Goal: Transaction & Acquisition: Purchase product/service

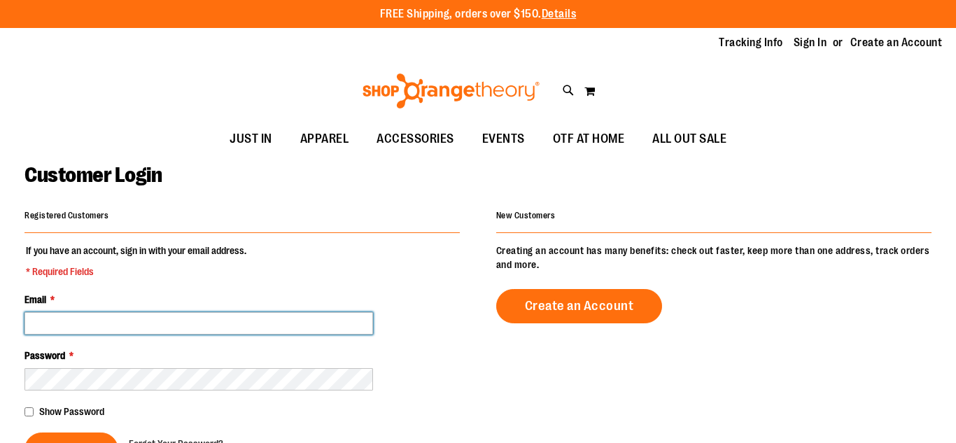
type input "**********"
click at [253, 324] on input "**********" at bounding box center [199, 323] width 349 height 22
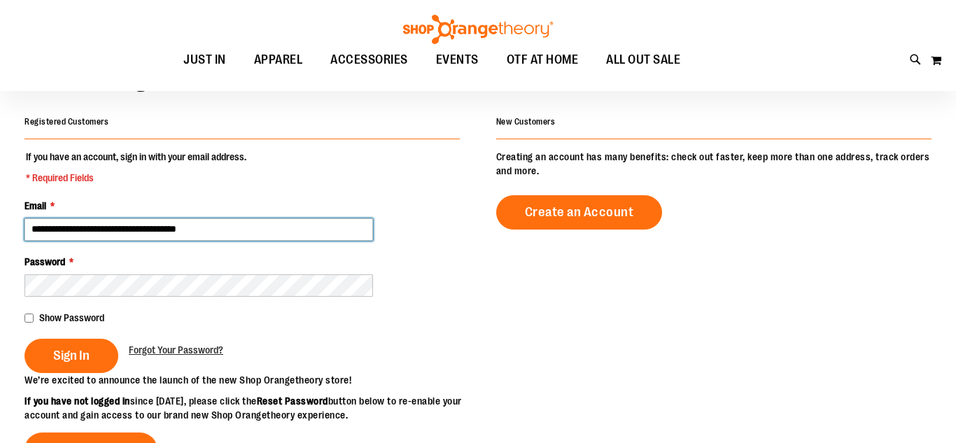
scroll to position [95, 0]
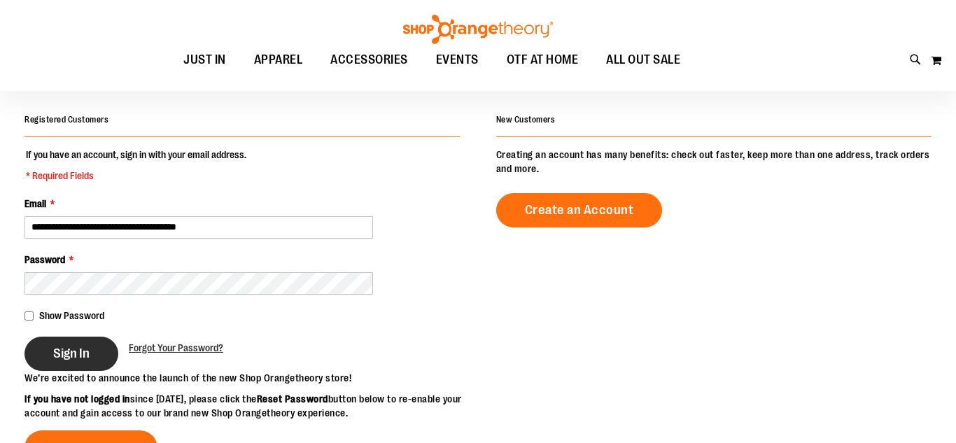
click at [74, 370] on button "Sign In" at bounding box center [72, 354] width 94 height 34
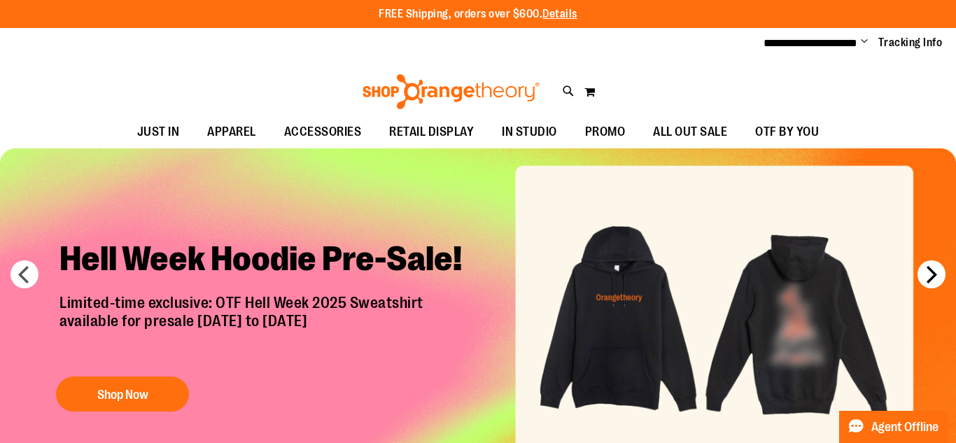
click at [923, 277] on button "next" at bounding box center [932, 274] width 28 height 28
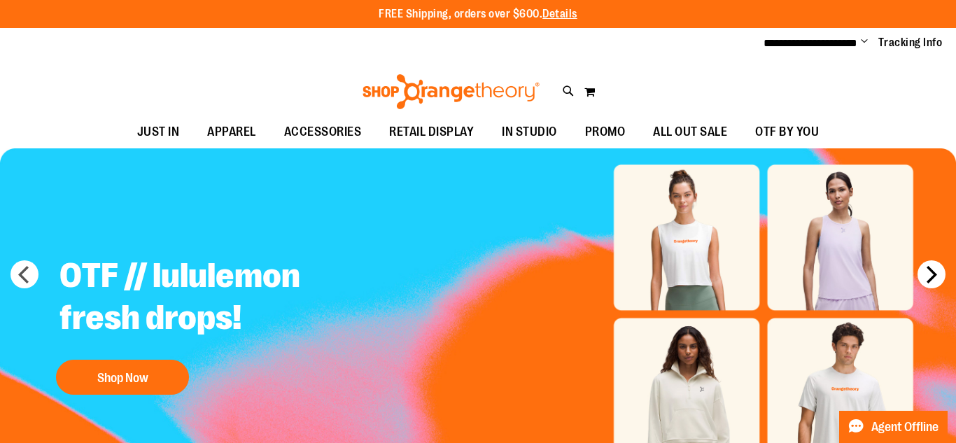
click at [923, 275] on button "next" at bounding box center [932, 274] width 28 height 28
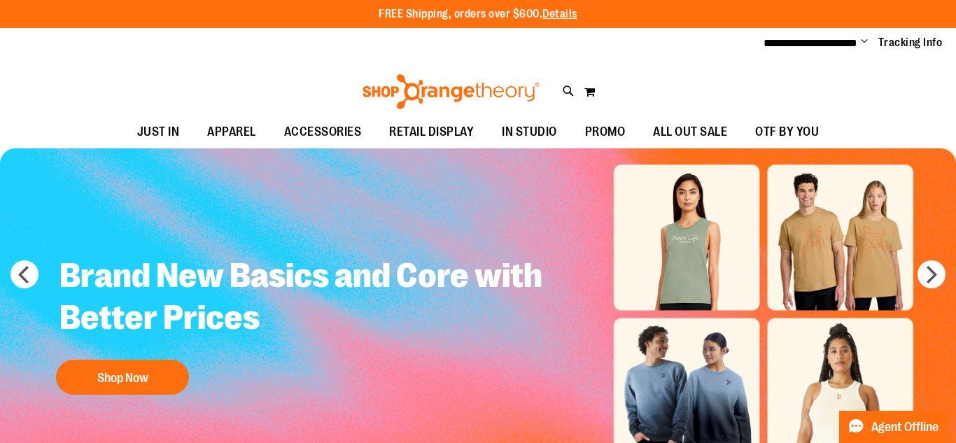
click at [687, 263] on div "Brand New Basics and Core with Better Prices Shop Now" at bounding box center [397, 314] width 724 height 175
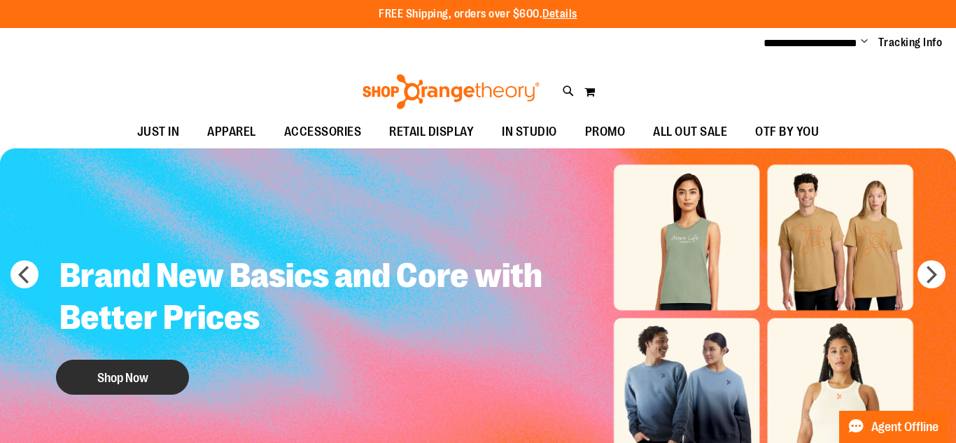
click at [162, 372] on button "Shop Now" at bounding box center [122, 377] width 133 height 35
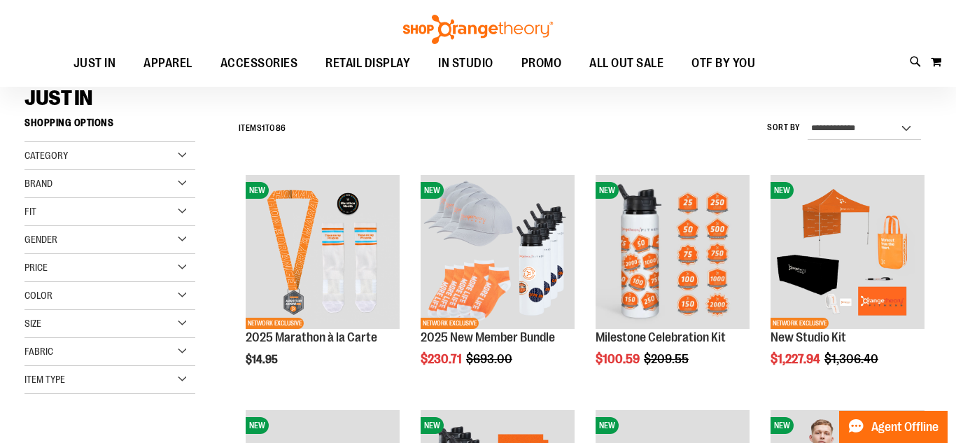
scroll to position [99, 0]
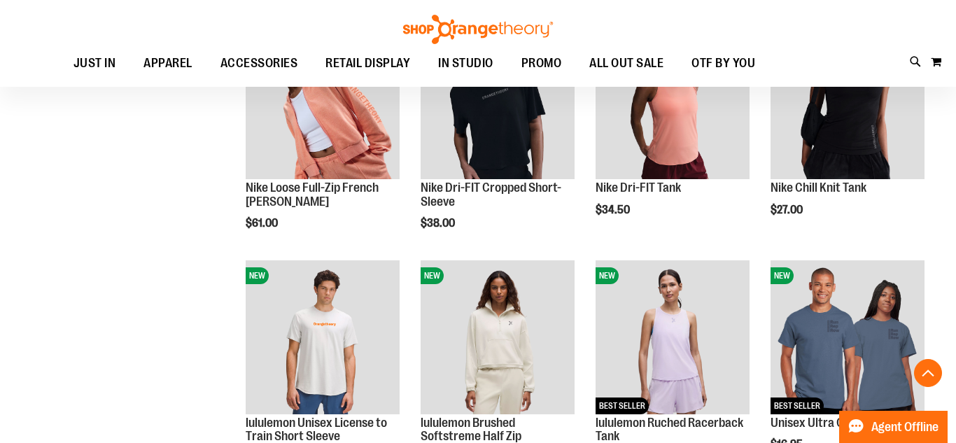
scroll to position [980, 0]
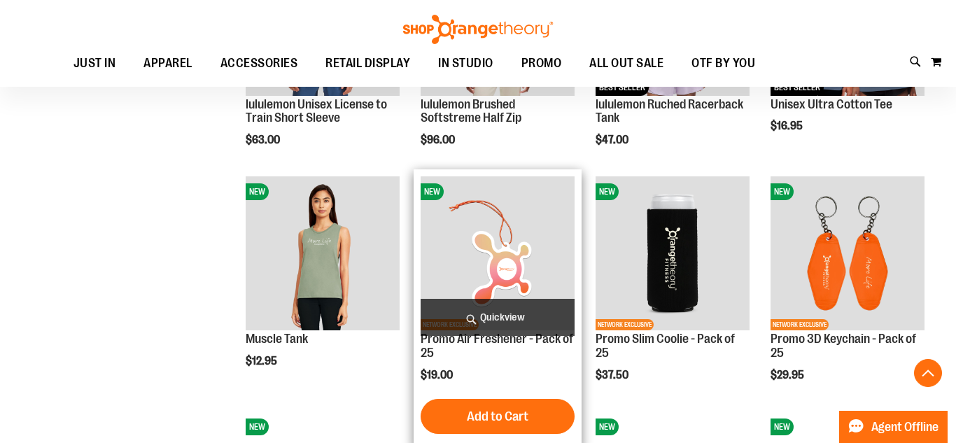
scroll to position [1281, 0]
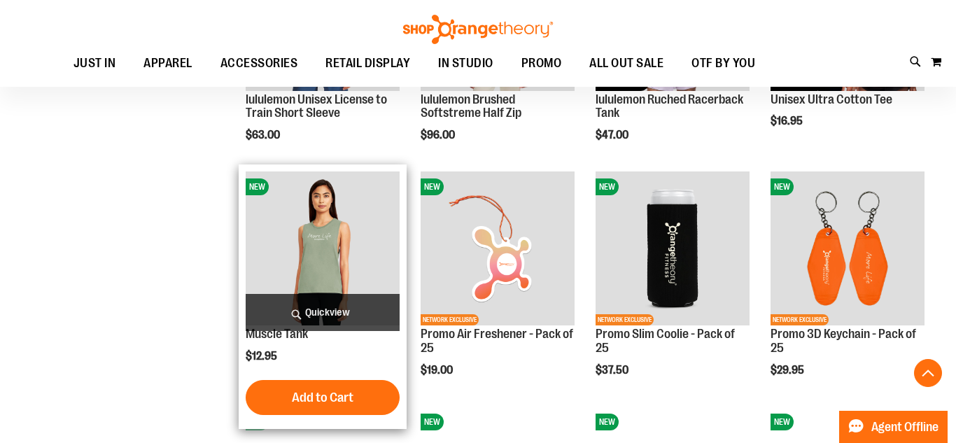
click at [309, 249] on img "product" at bounding box center [323, 249] width 154 height 154
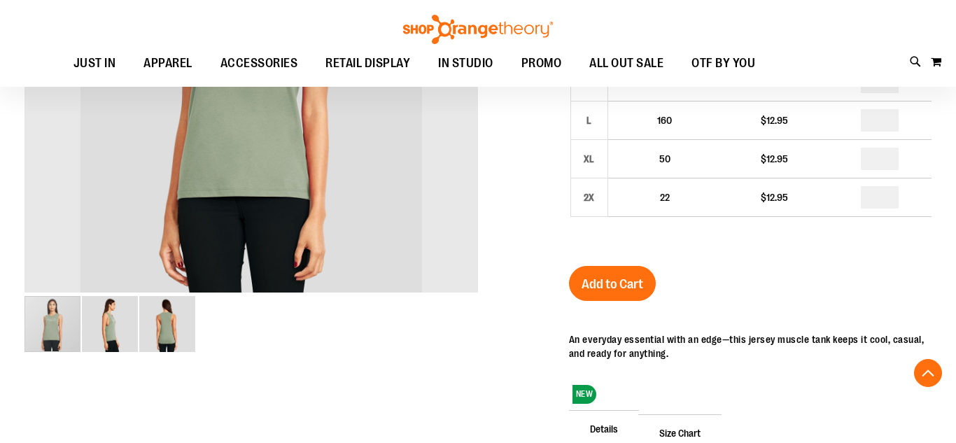
scroll to position [356, 0]
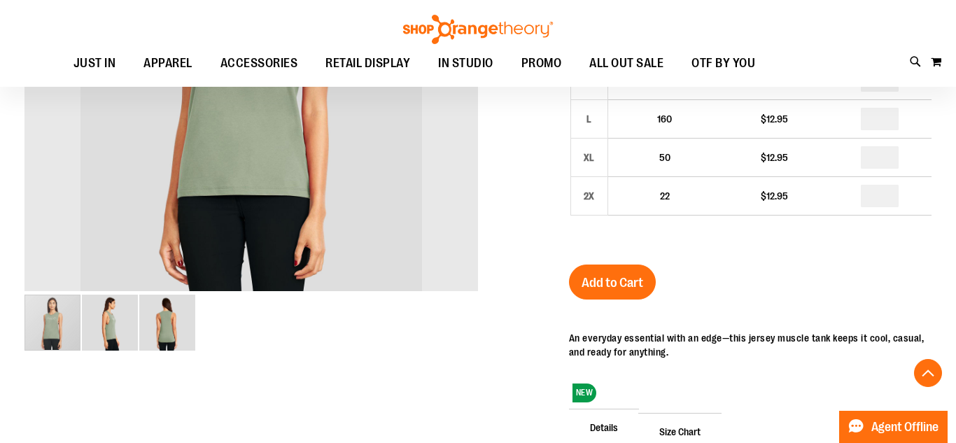
click at [113, 323] on img "image 2 of 3" at bounding box center [110, 323] width 56 height 56
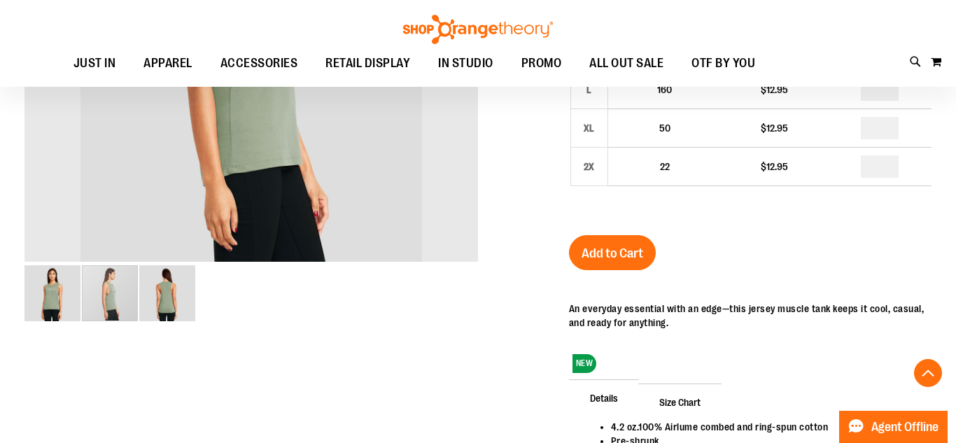
scroll to position [392, 0]
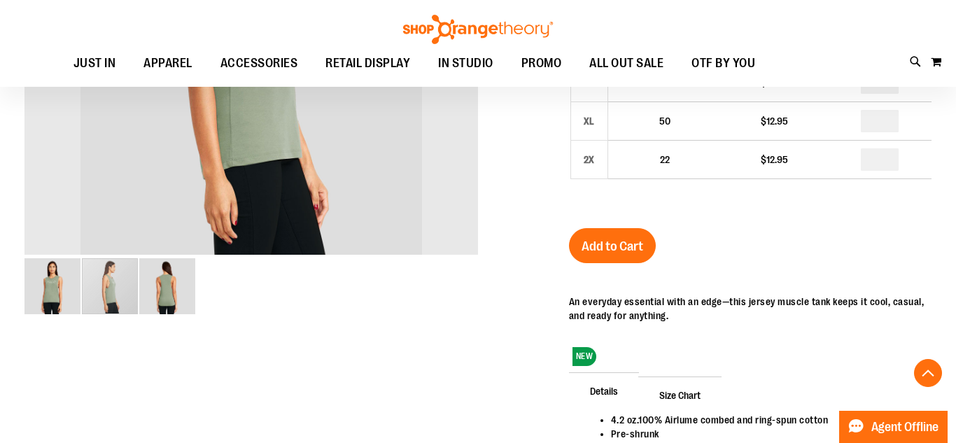
click at [166, 293] on img "image 3 of 3" at bounding box center [167, 286] width 56 height 56
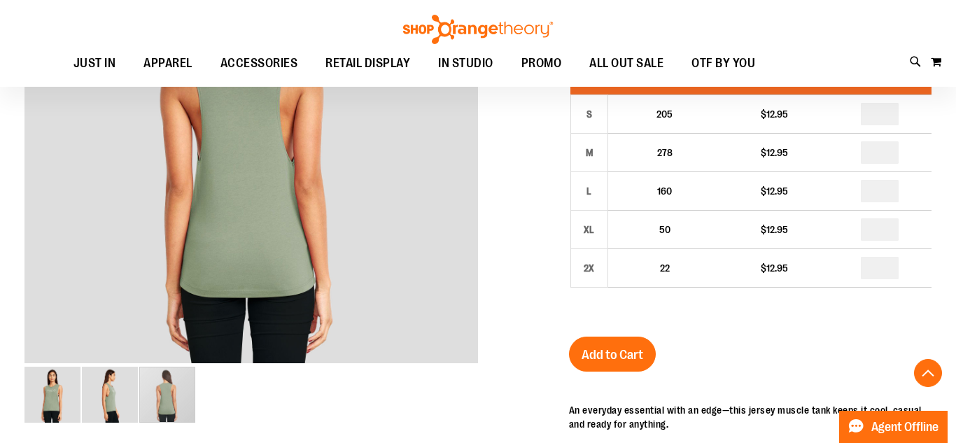
scroll to position [309, 0]
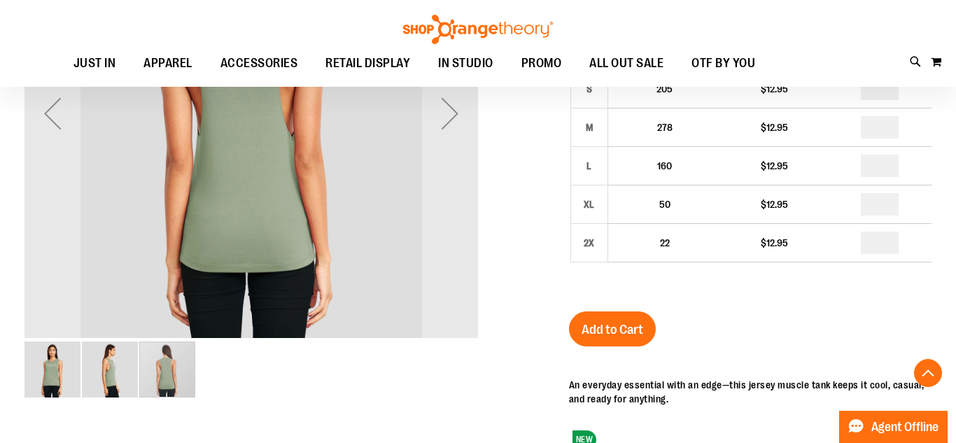
click at [55, 368] on img "image 1 of 3" at bounding box center [53, 370] width 56 height 56
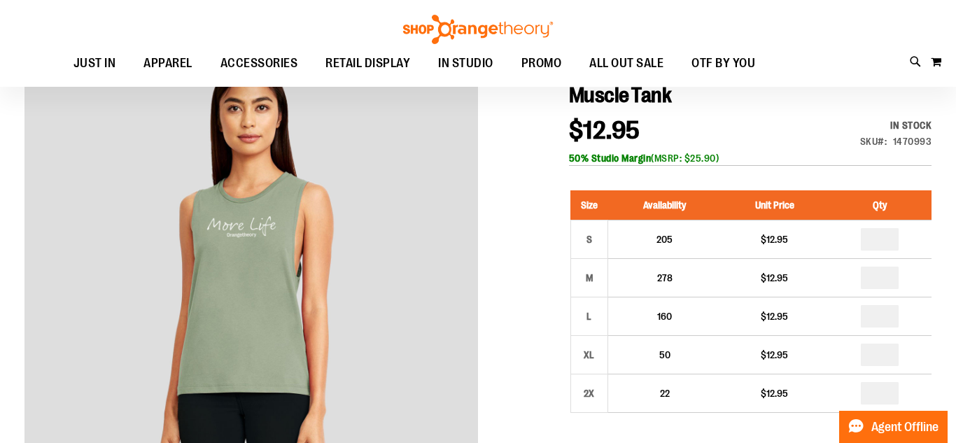
scroll to position [146, 0]
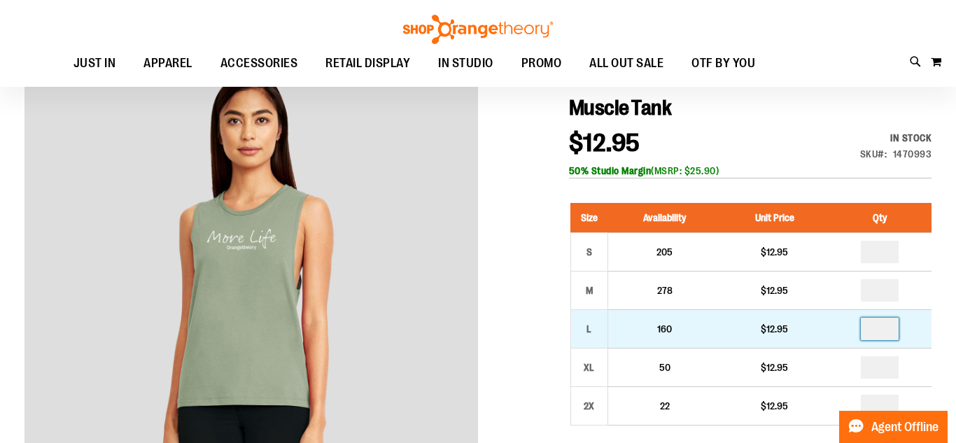
click at [890, 338] on input "number" at bounding box center [880, 329] width 38 height 22
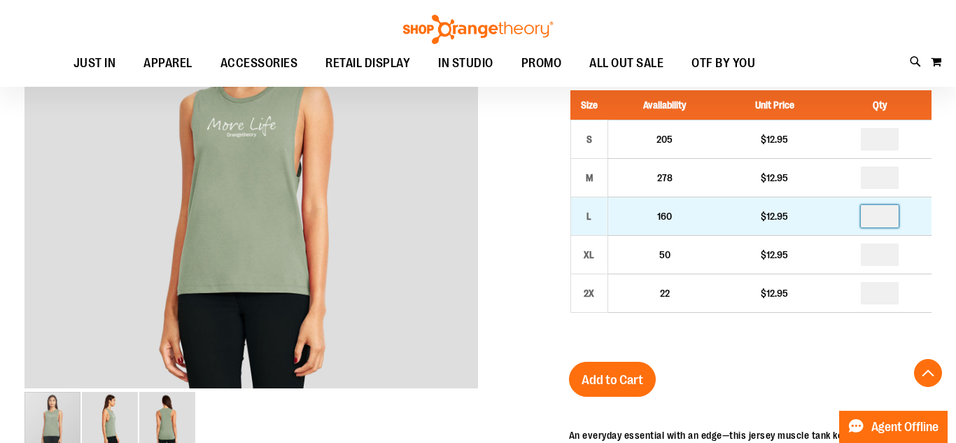
scroll to position [258, 0]
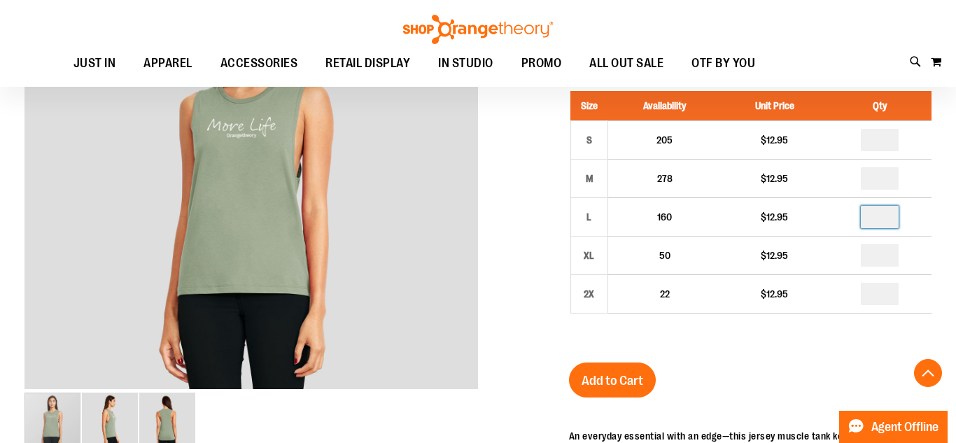
type input "**"
click at [643, 389] on button "Add to Cart" at bounding box center [612, 380] width 87 height 35
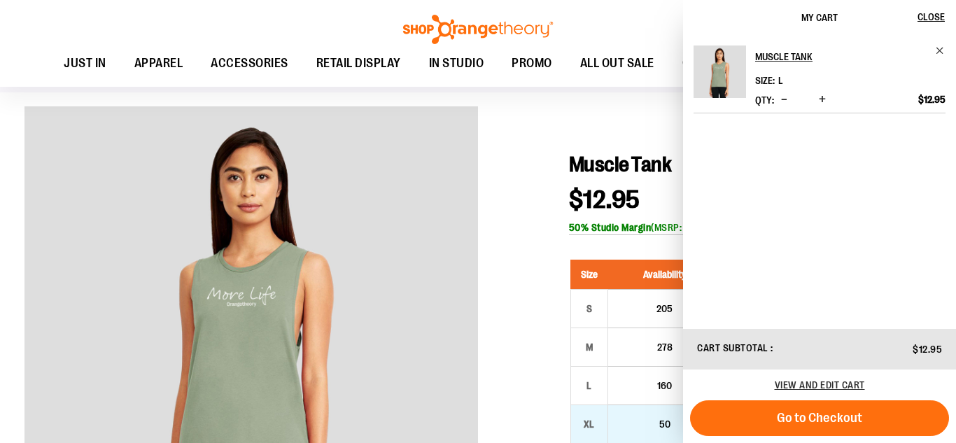
scroll to position [99, 0]
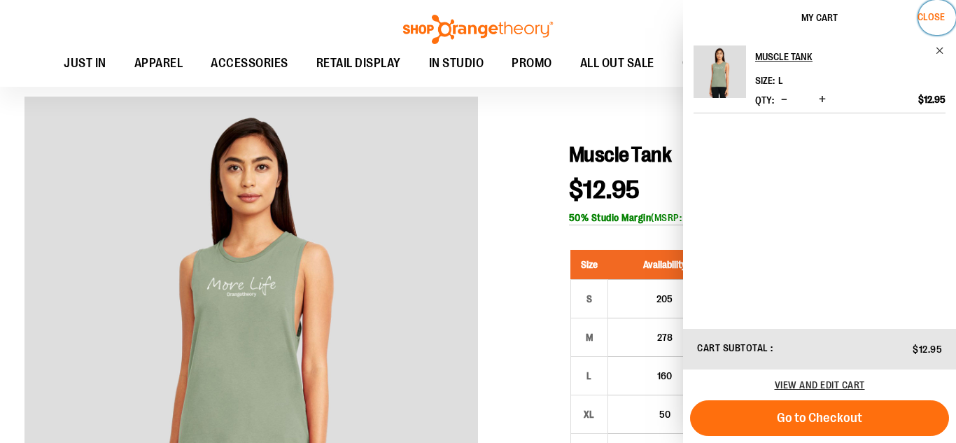
click at [937, 20] on span "Close" at bounding box center [931, 16] width 27 height 11
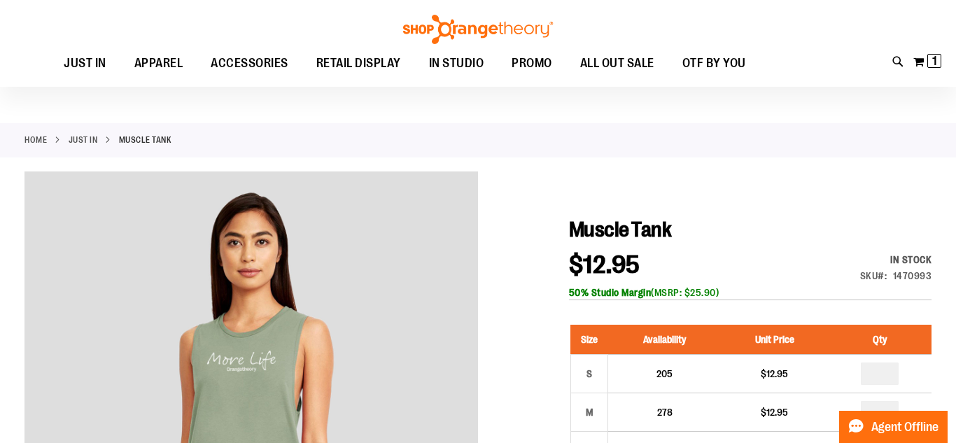
scroll to position [17, 0]
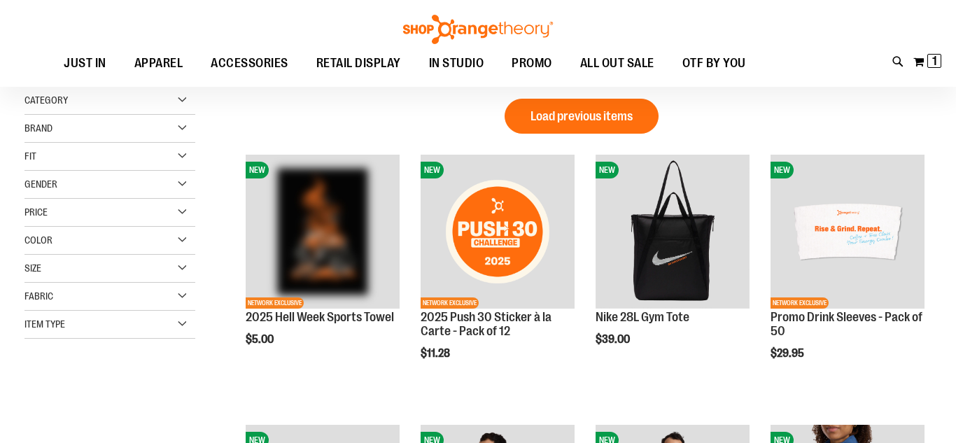
scroll to position [158, 0]
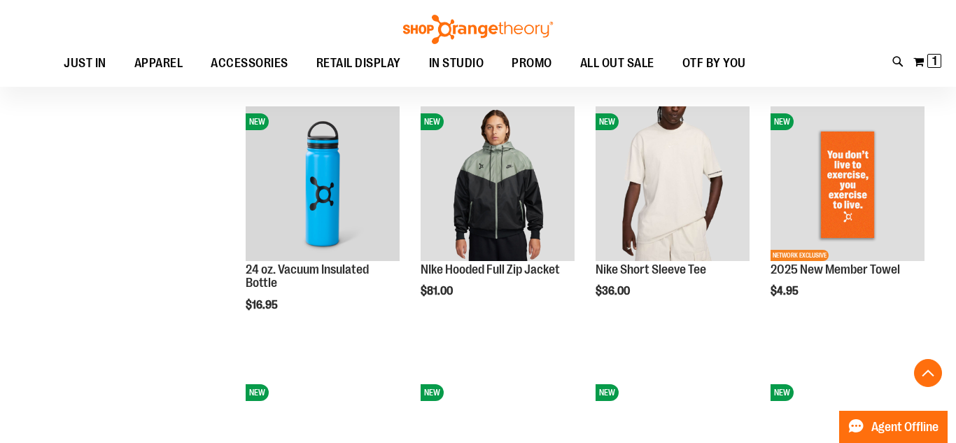
scroll to position [1293, 0]
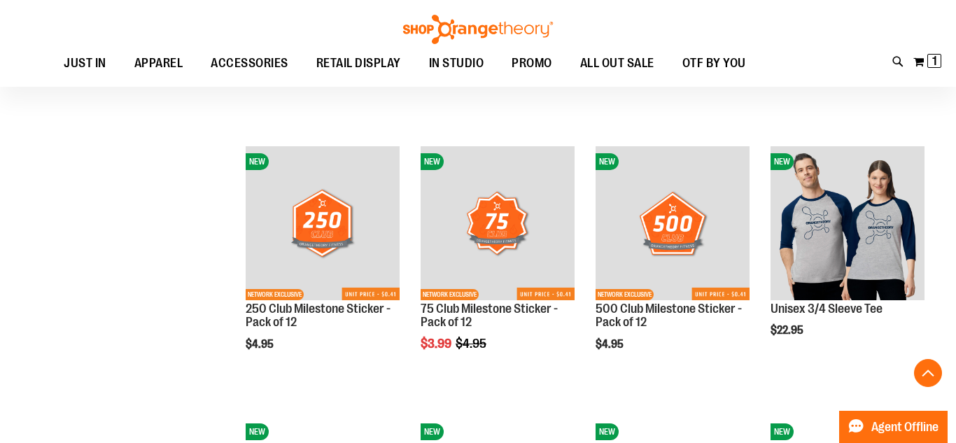
scroll to position [1790, 0]
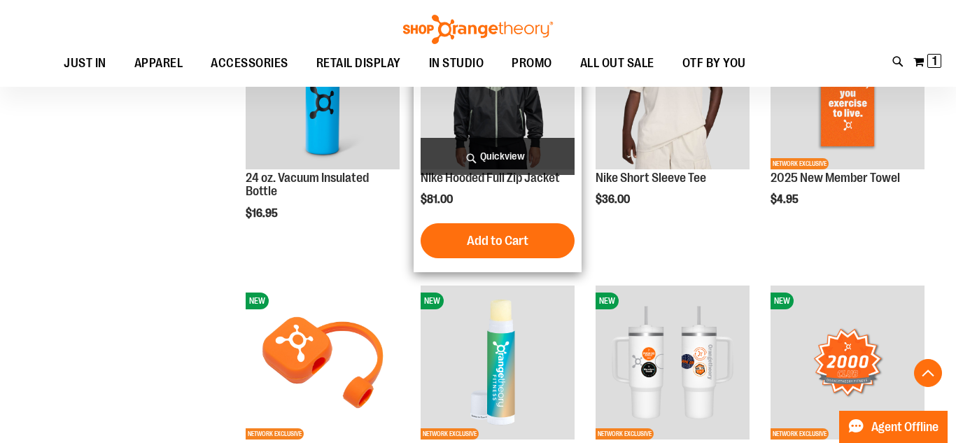
scroll to position [1380, 0]
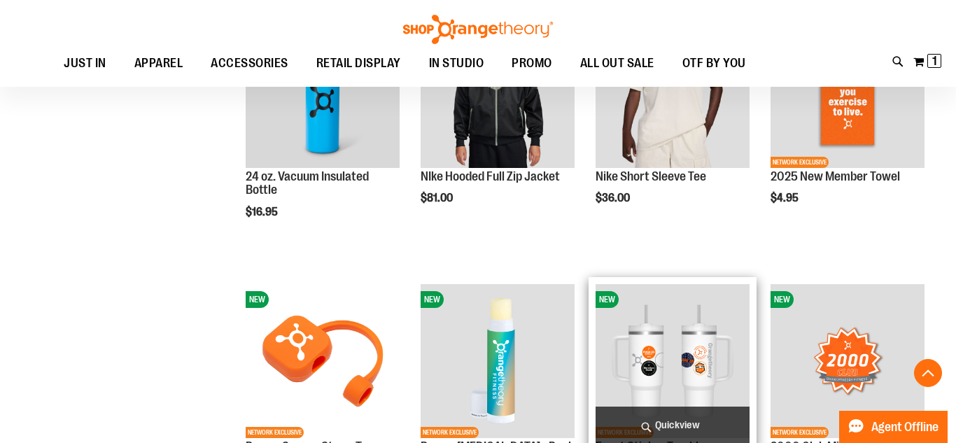
click at [679, 332] on img "product" at bounding box center [673, 361] width 154 height 154
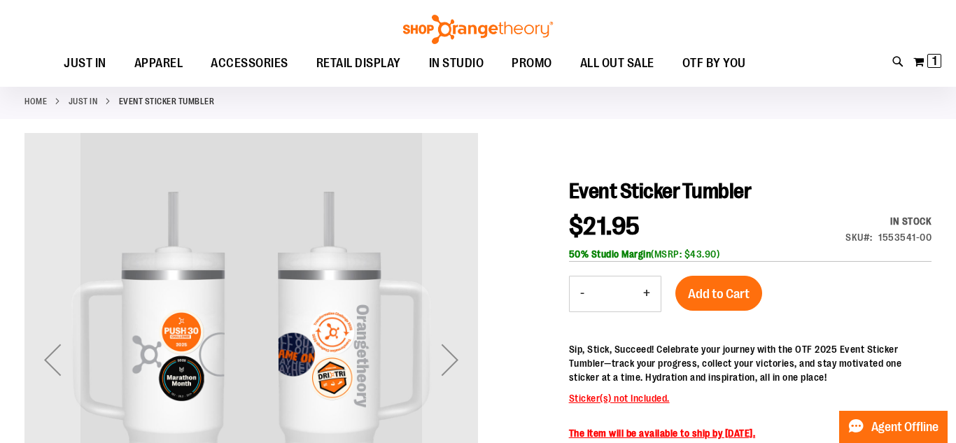
scroll to position [57, 0]
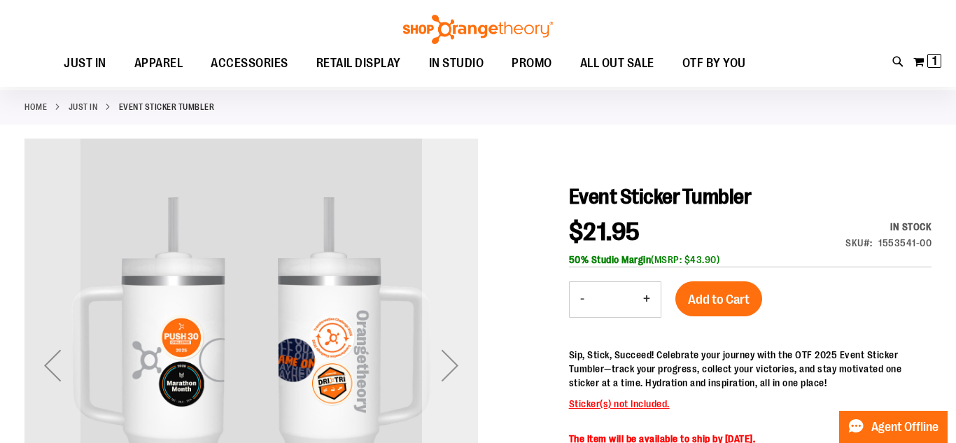
click at [450, 359] on div "Next" at bounding box center [450, 365] width 56 height 56
click at [452, 361] on div "Next" at bounding box center [450, 365] width 56 height 56
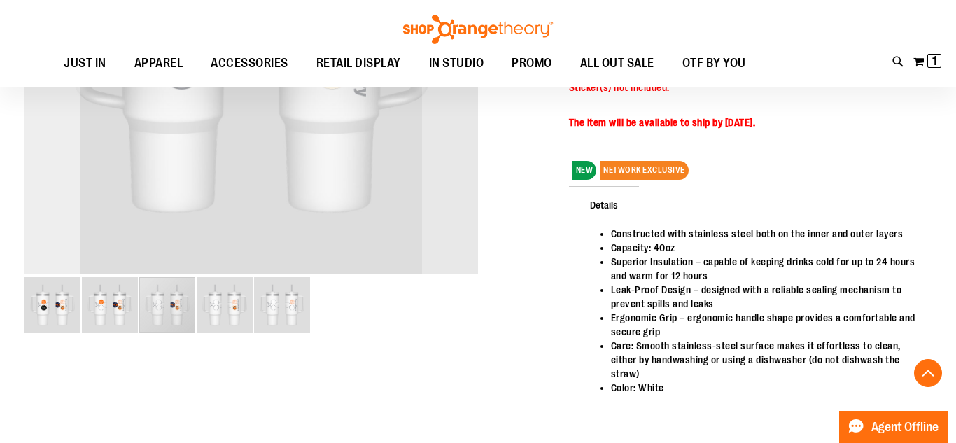
scroll to position [374, 0]
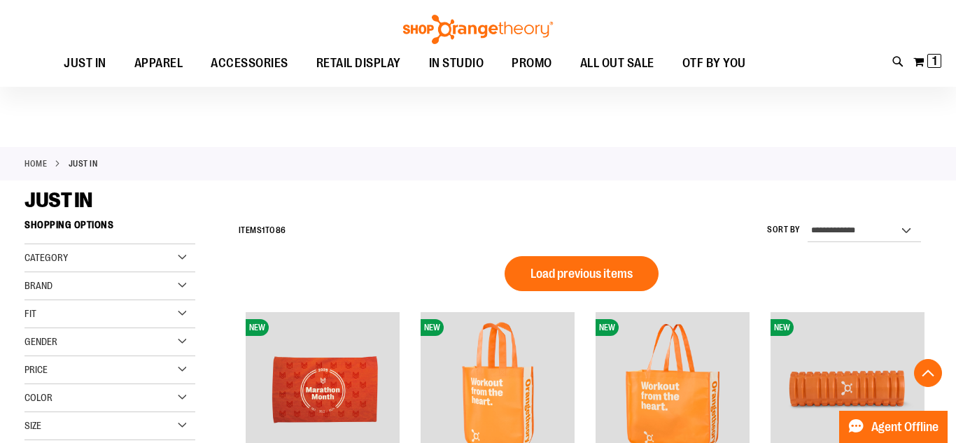
scroll to position [990, 0]
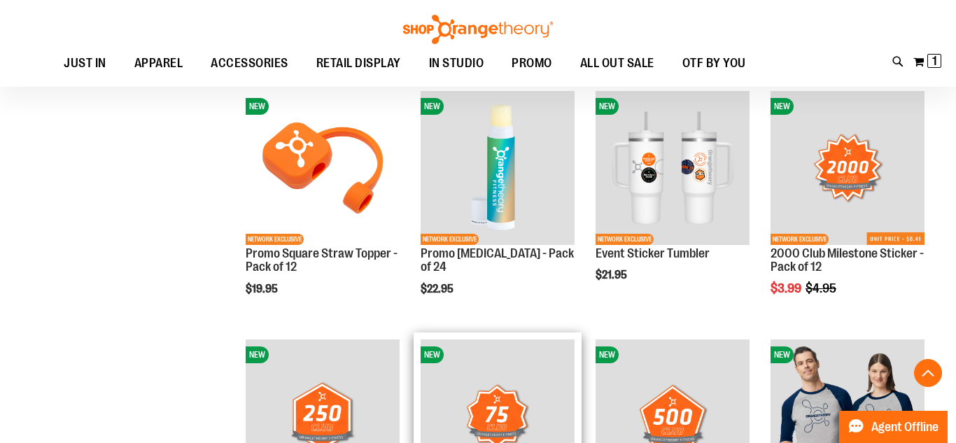
scroll to position [744, 0]
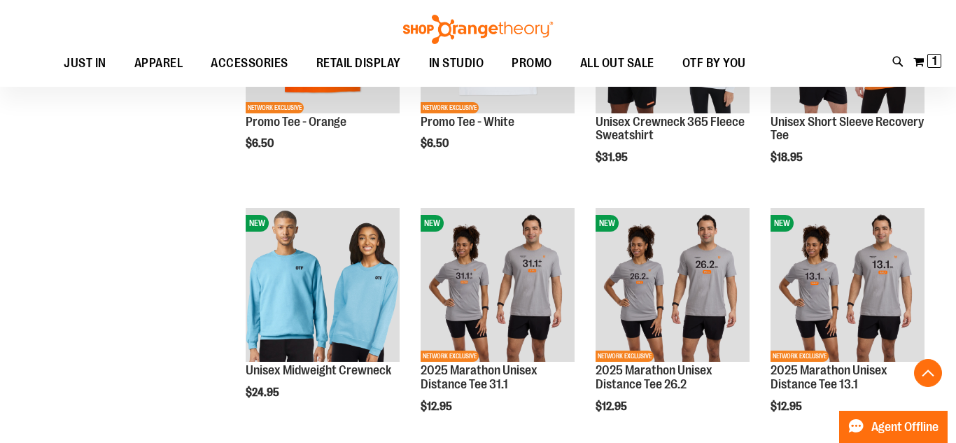
scroll to position [2100, 0]
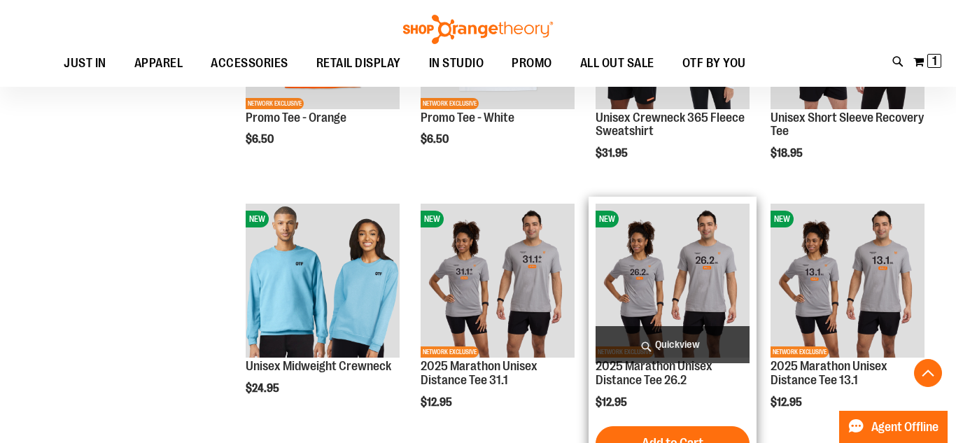
click at [706, 247] on img "product" at bounding box center [673, 281] width 154 height 154
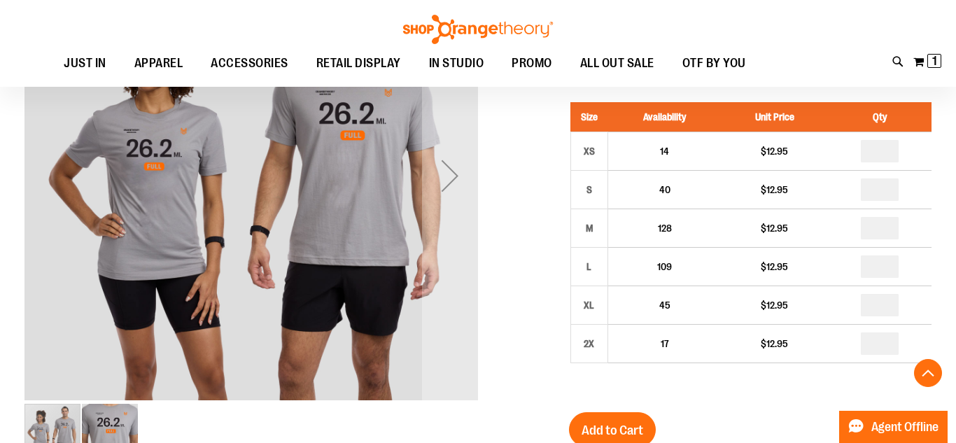
scroll to position [254, 0]
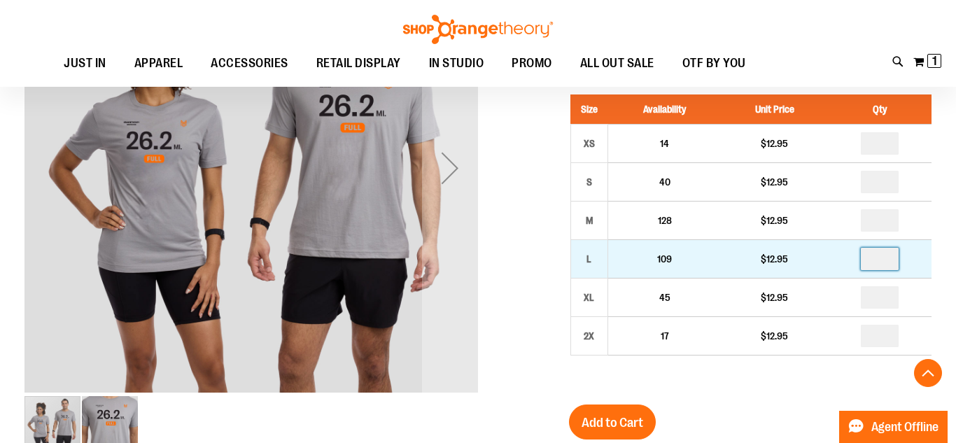
click at [892, 270] on input "number" at bounding box center [880, 259] width 38 height 22
type input "*"
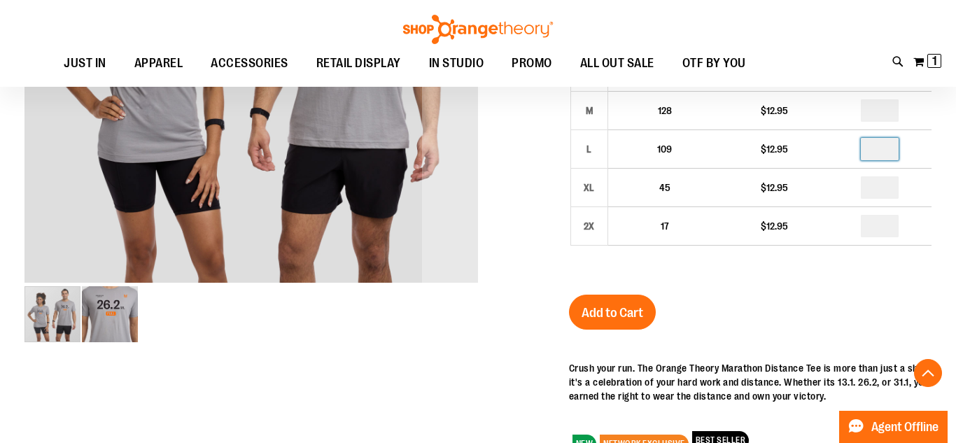
scroll to position [371, 0]
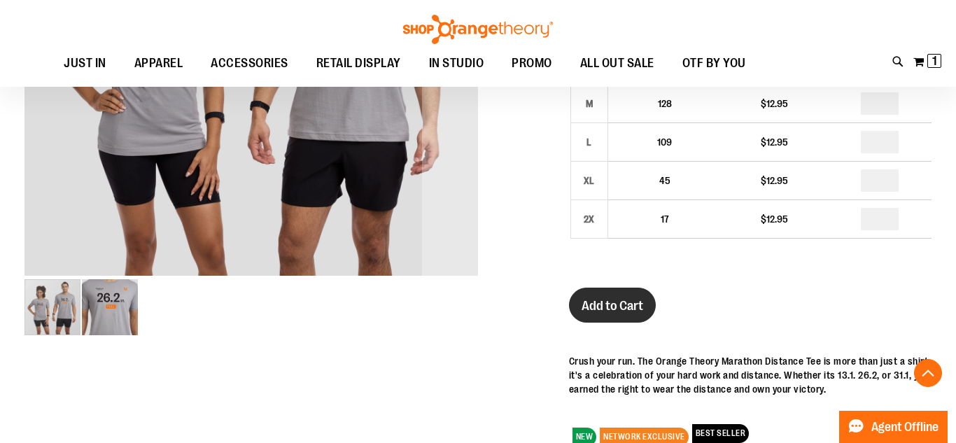
click at [610, 314] on span "Add to Cart" at bounding box center [613, 305] width 62 height 15
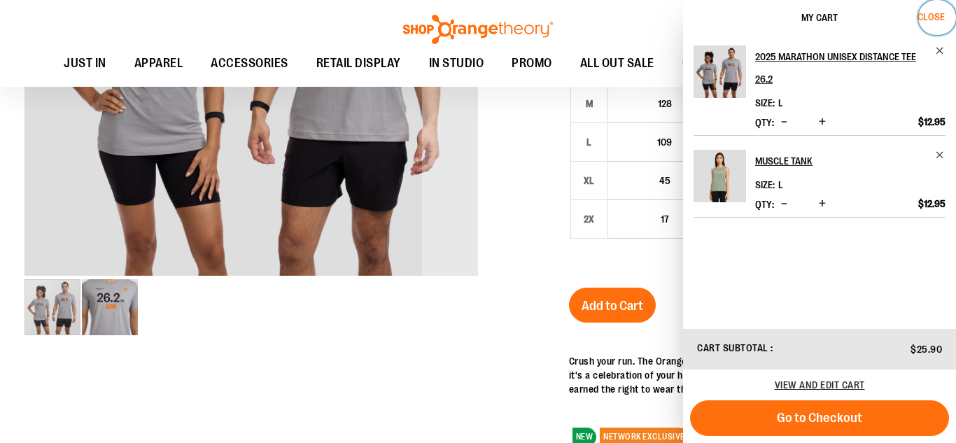
click at [940, 15] on span "Close" at bounding box center [931, 16] width 27 height 11
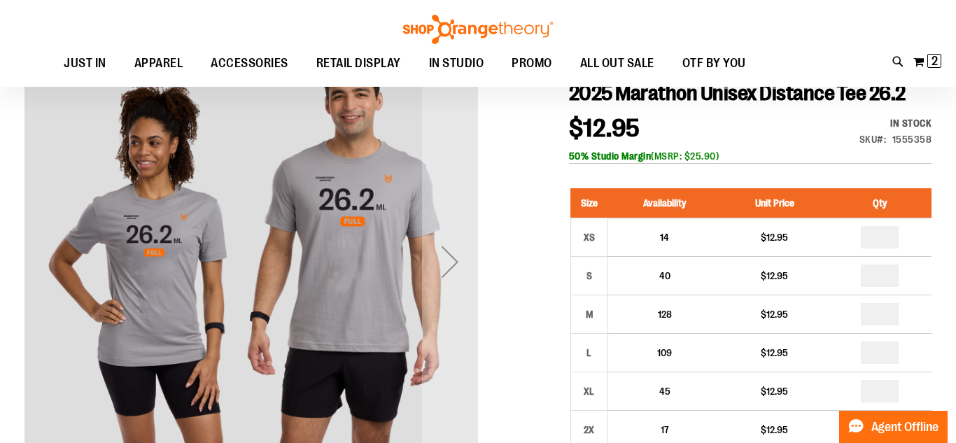
scroll to position [159, 0]
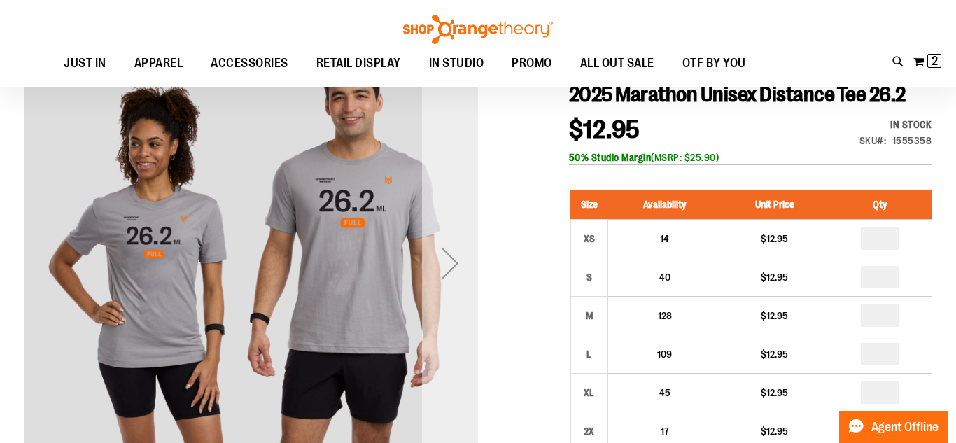
click at [454, 269] on div "Next" at bounding box center [450, 263] width 56 height 56
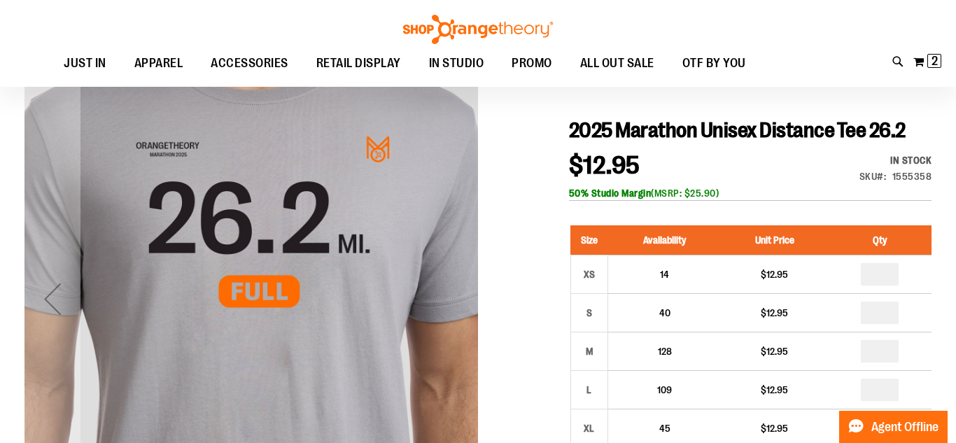
scroll to position [121, 0]
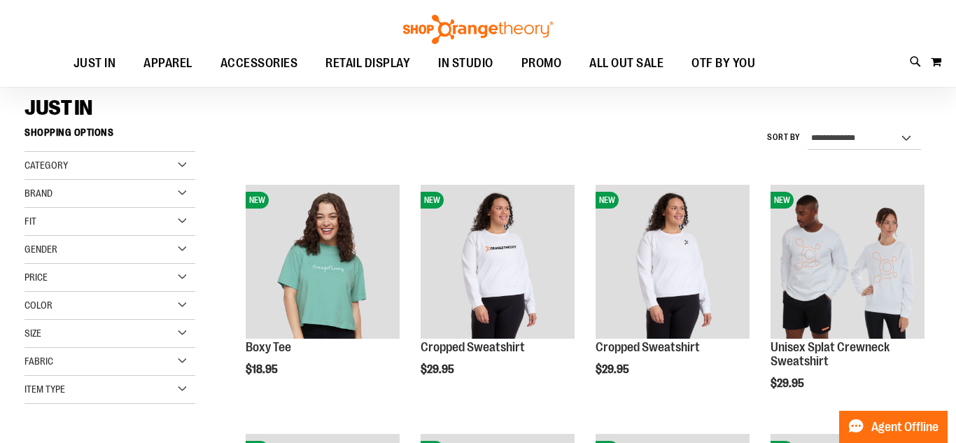
scroll to position [100, 0]
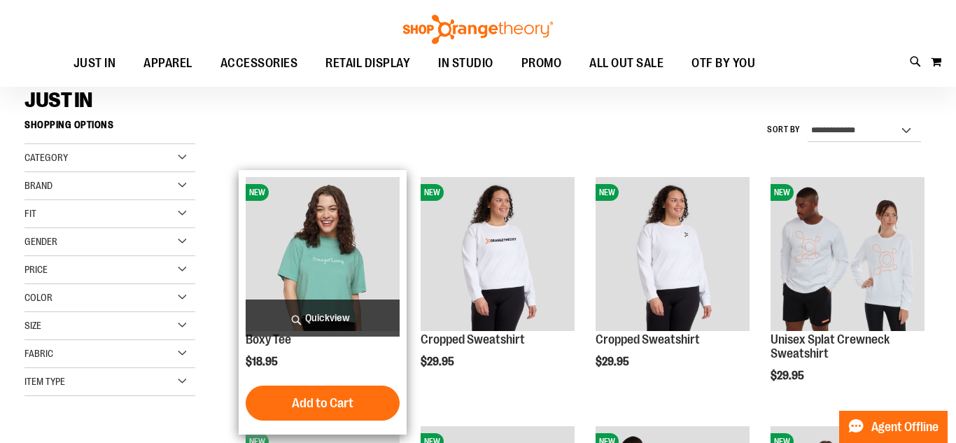
click at [323, 260] on img "product" at bounding box center [323, 254] width 154 height 154
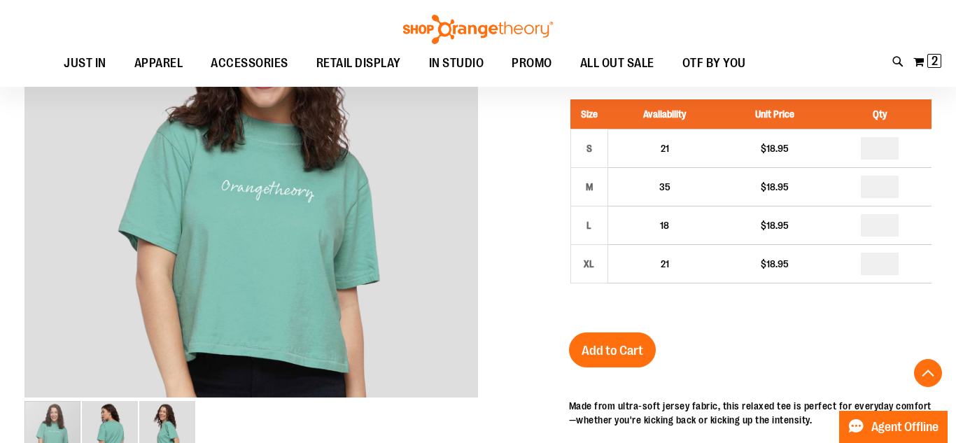
scroll to position [252, 0]
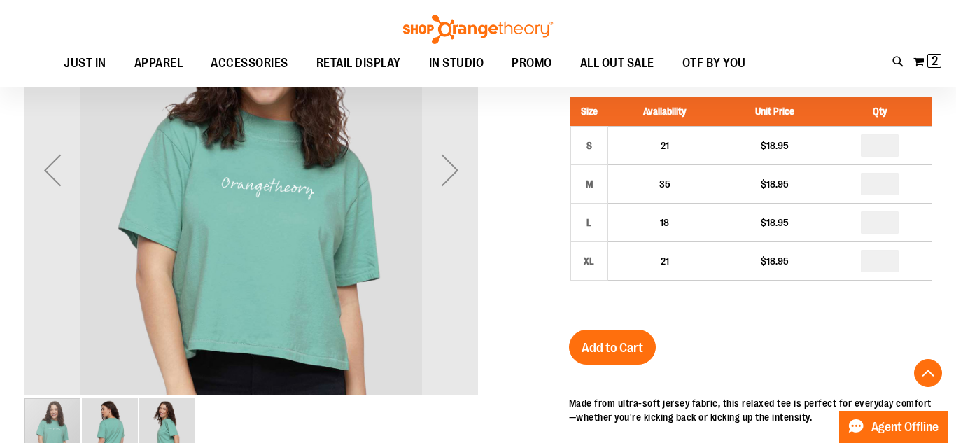
click at [112, 413] on img "image 2 of 3" at bounding box center [110, 426] width 56 height 56
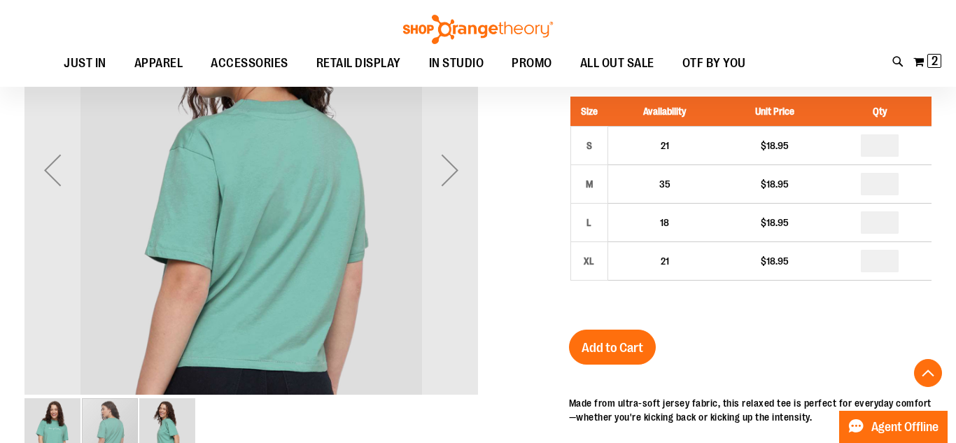
click at [176, 421] on img "image 3 of 3" at bounding box center [167, 426] width 56 height 56
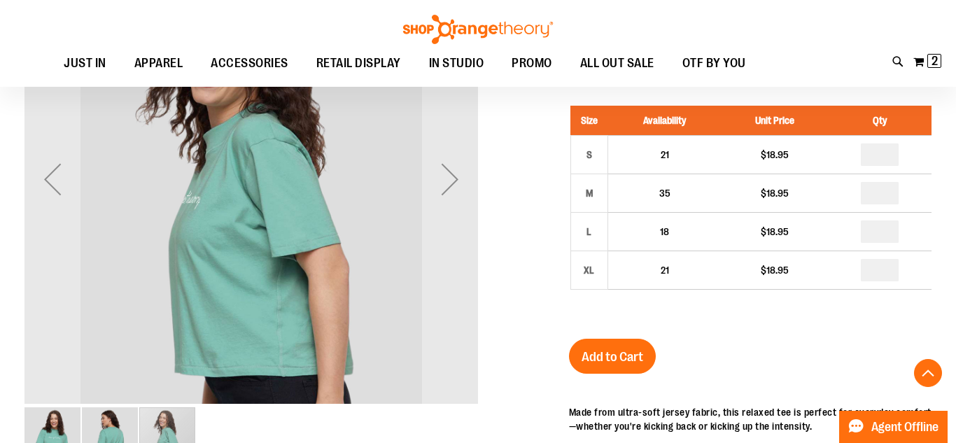
scroll to position [244, 0]
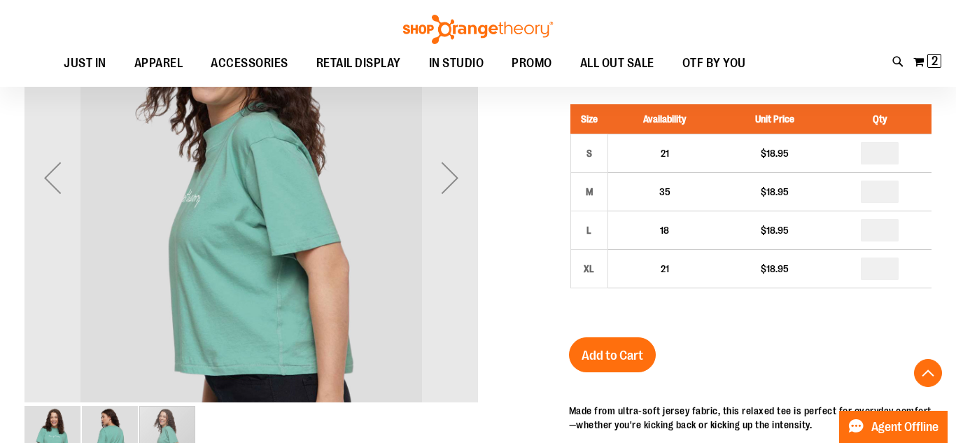
click at [48, 421] on img "image 1 of 3" at bounding box center [53, 434] width 56 height 56
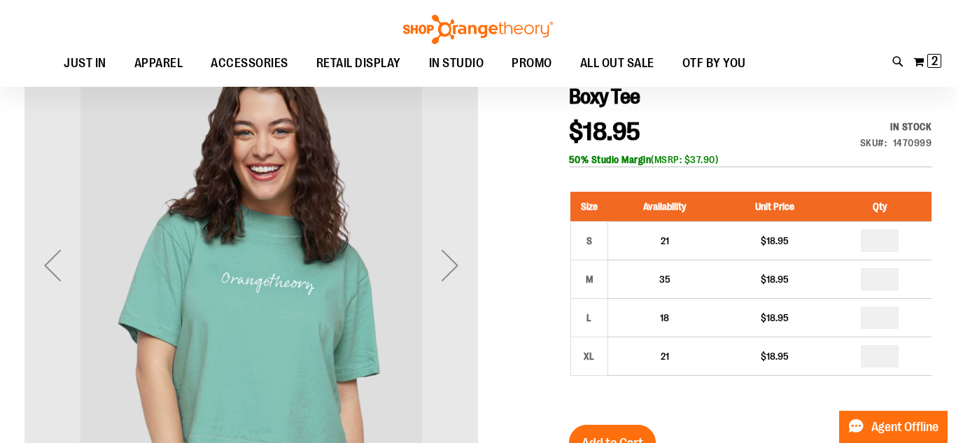
scroll to position [155, 0]
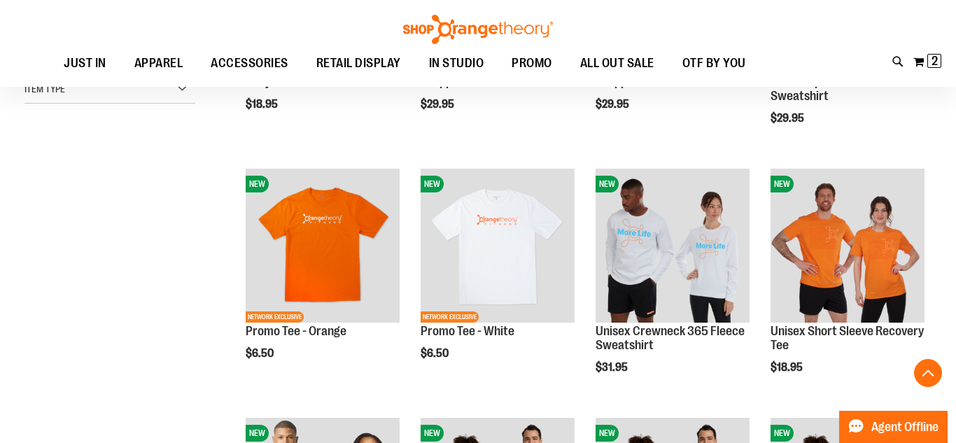
scroll to position [398, 0]
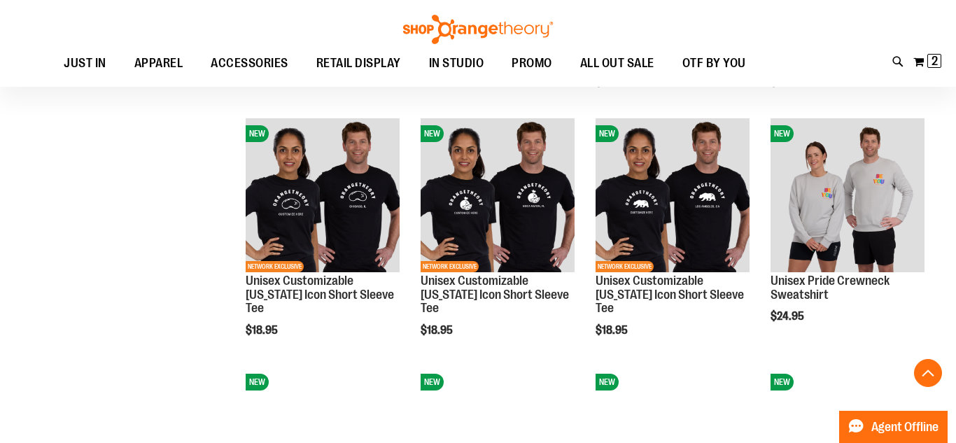
scroll to position [1194, 0]
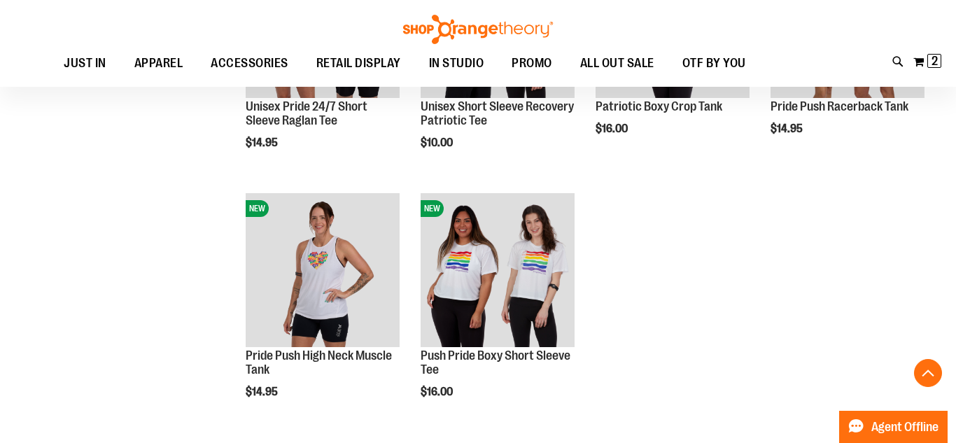
scroll to position [1610, 0]
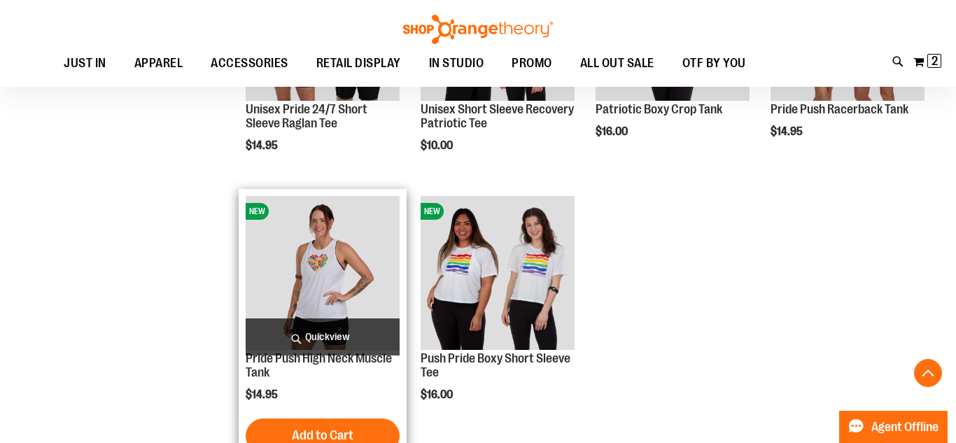
click at [289, 263] on img "product" at bounding box center [323, 273] width 154 height 154
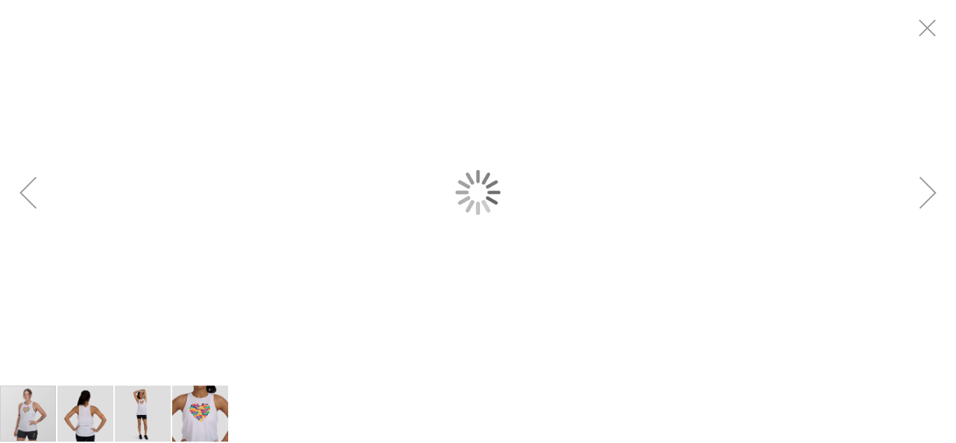
click at [288, 307] on div "carousel" at bounding box center [478, 192] width 956 height 384
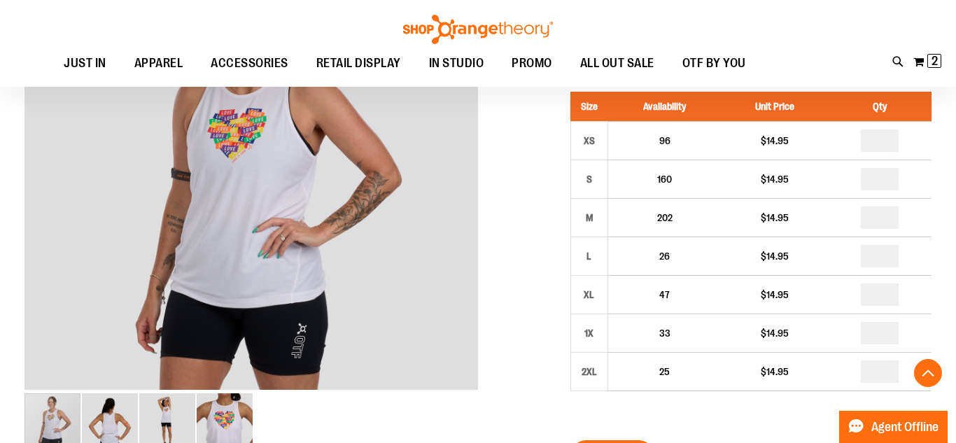
scroll to position [258, 0]
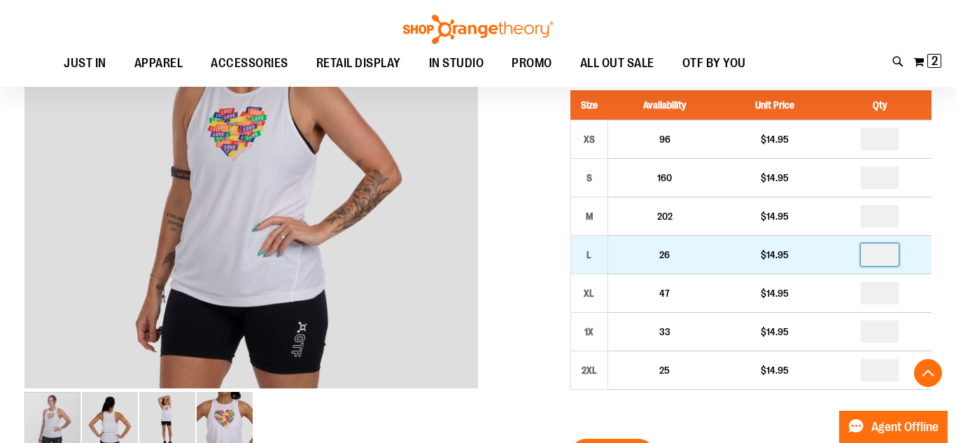
click at [893, 262] on input "number" at bounding box center [880, 255] width 38 height 22
type input "*"
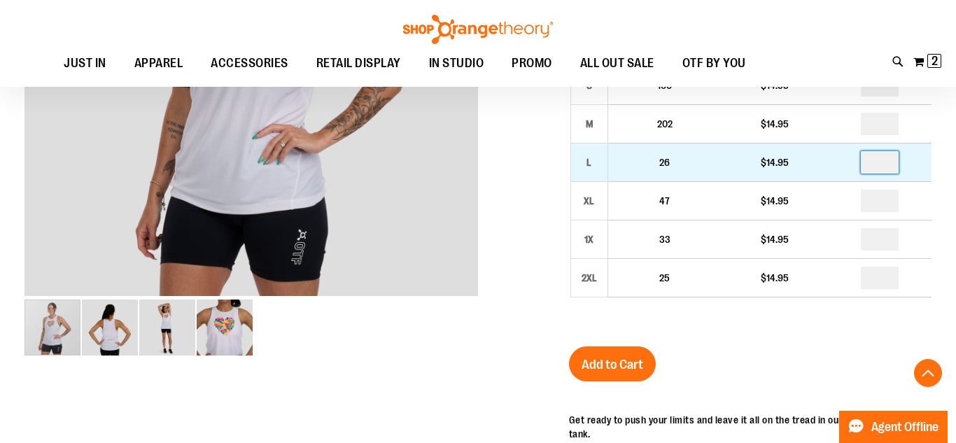
scroll to position [356, 0]
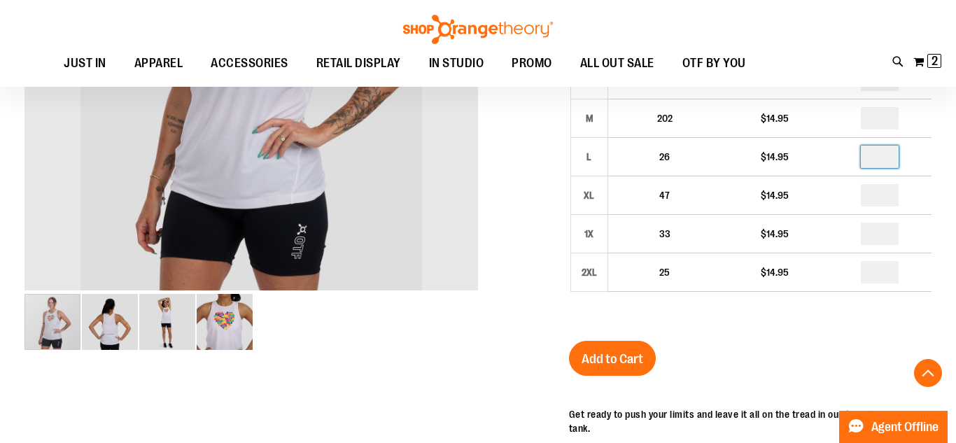
click at [101, 321] on img "image 2 of 4" at bounding box center [110, 322] width 56 height 56
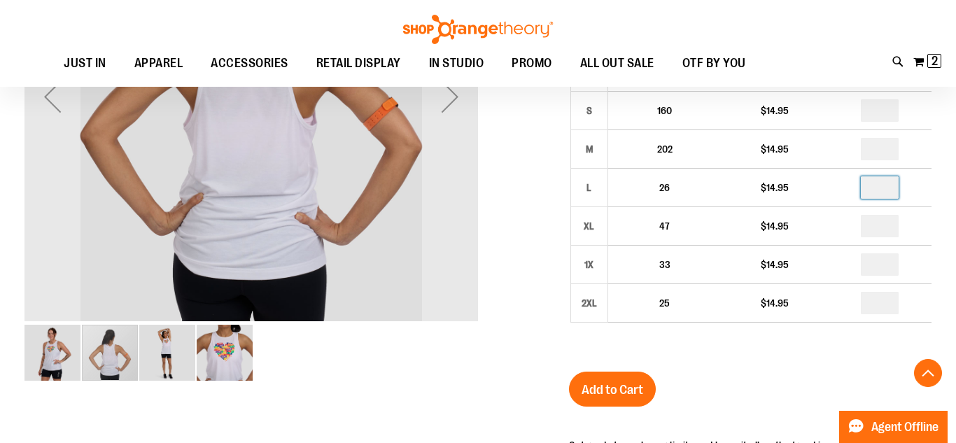
scroll to position [325, 0]
click at [160, 352] on img "image 3 of 4" at bounding box center [167, 354] width 56 height 56
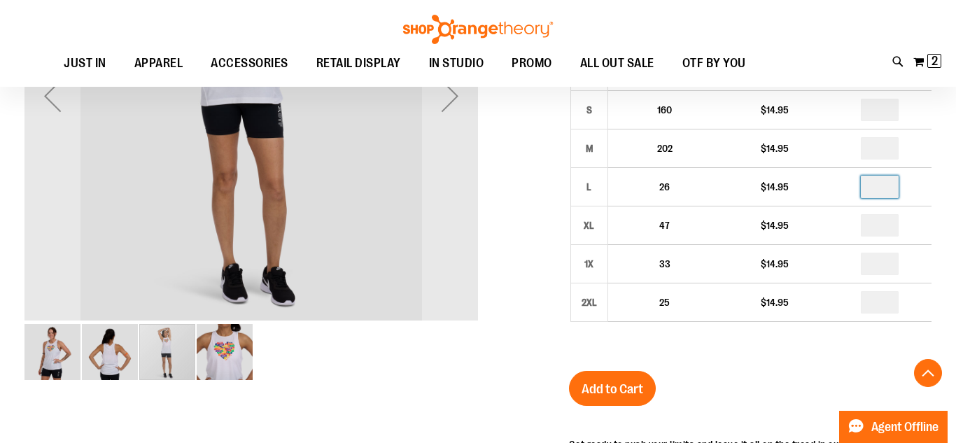
scroll to position [329, 0]
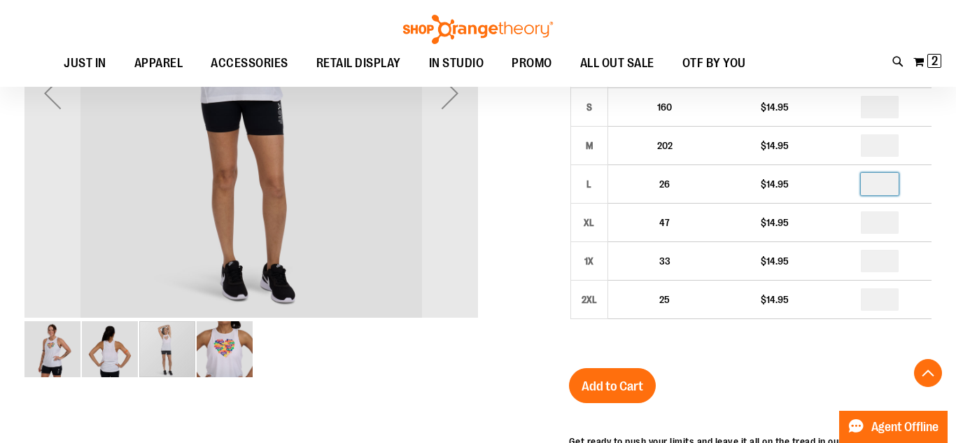
click at [228, 365] on img "image 4 of 4" at bounding box center [225, 349] width 56 height 56
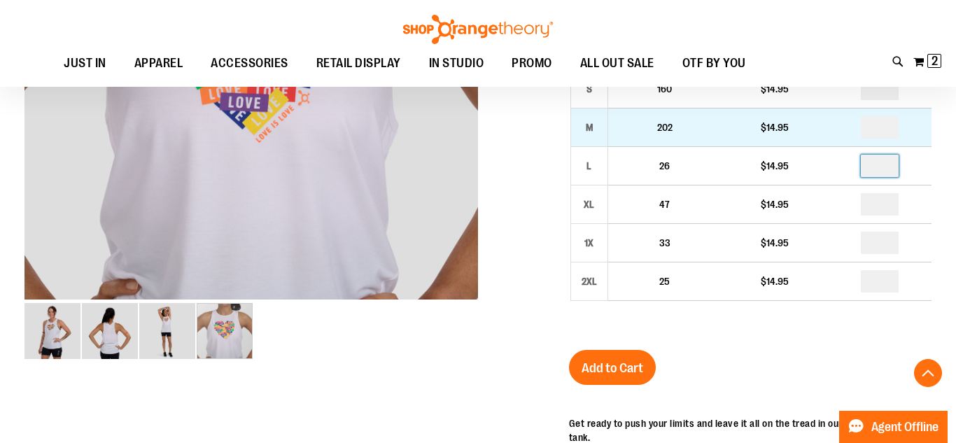
scroll to position [348, 0]
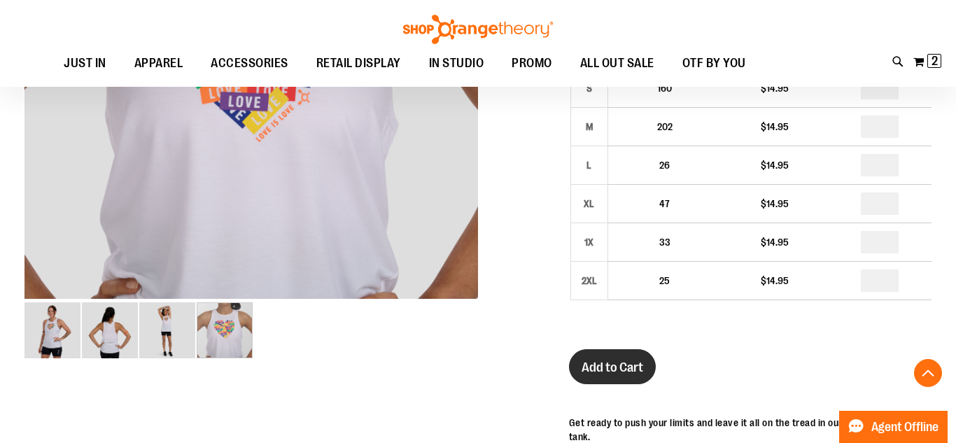
click at [622, 362] on span "Add to Cart" at bounding box center [613, 367] width 62 height 15
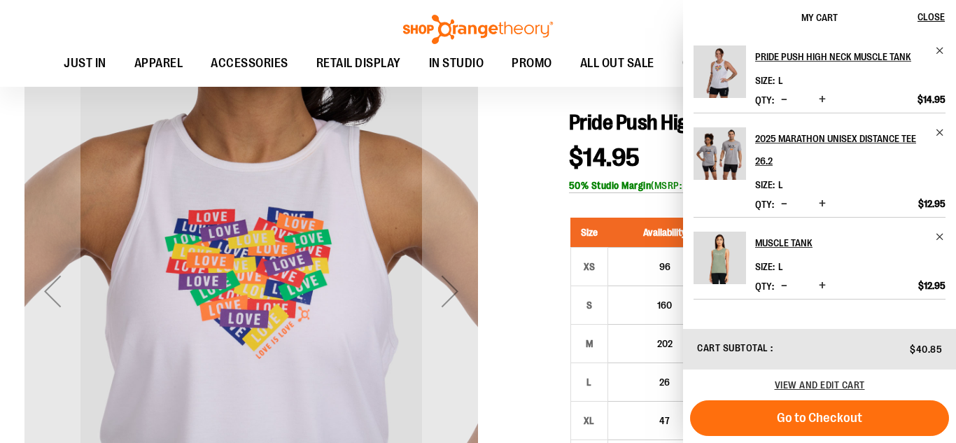
scroll to position [130, 0]
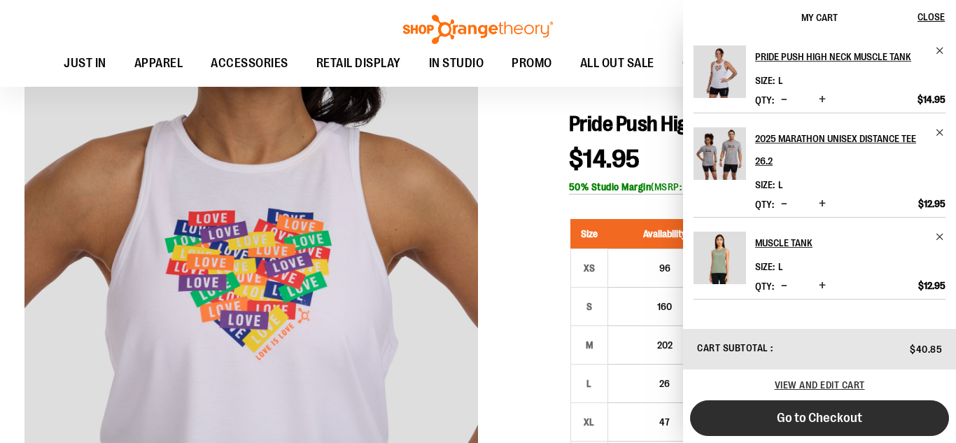
click at [823, 429] on button "Go to Checkout" at bounding box center [819, 418] width 259 height 36
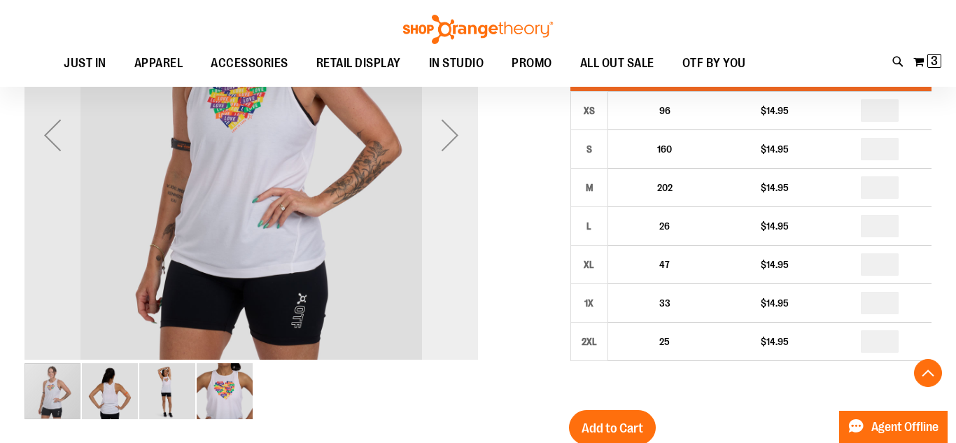
scroll to position [284, 0]
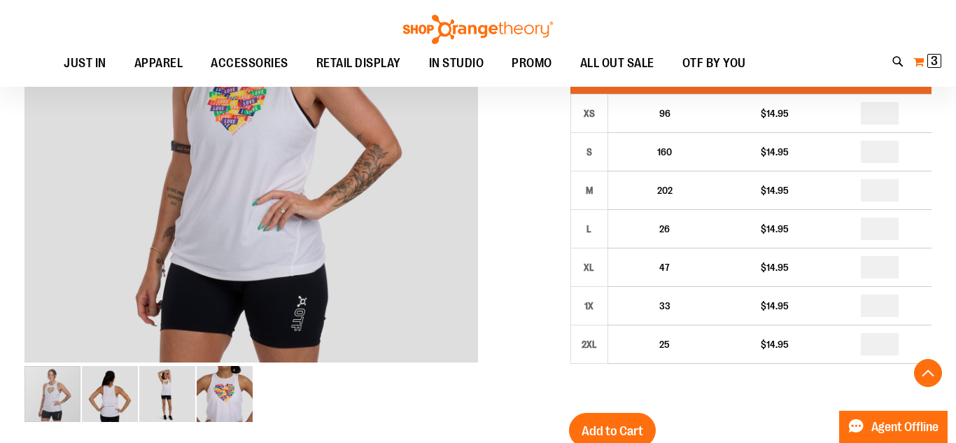
click at [937, 68] on span "3" at bounding box center [934, 61] width 7 height 14
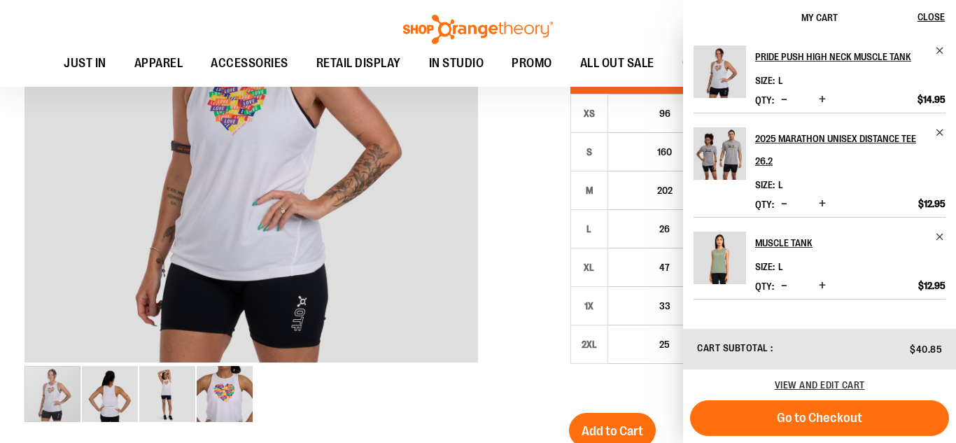
click at [788, 106] on span "Decrease product quantity" at bounding box center [784, 99] width 6 height 14
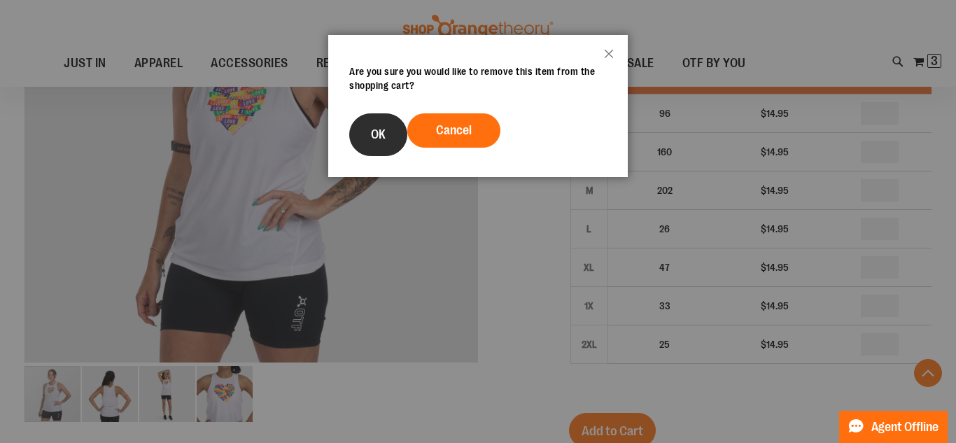
click at [386, 128] on span "OK" at bounding box center [378, 134] width 15 height 14
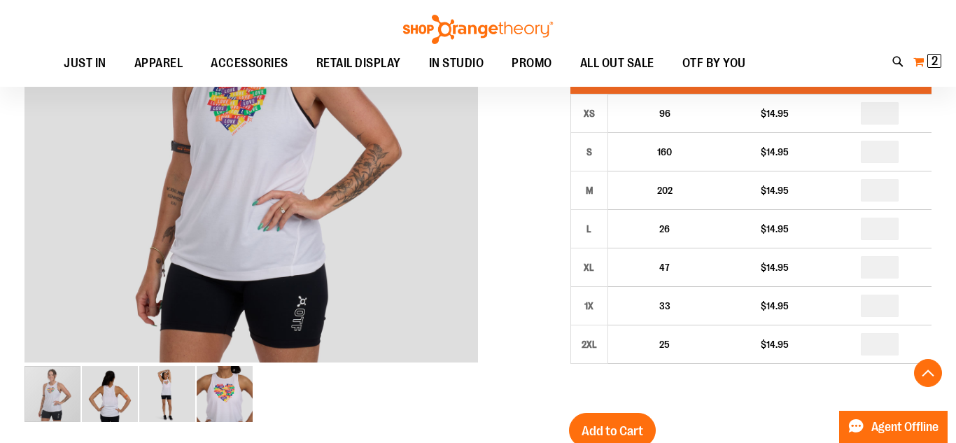
click at [932, 68] on span "2" at bounding box center [935, 61] width 6 height 14
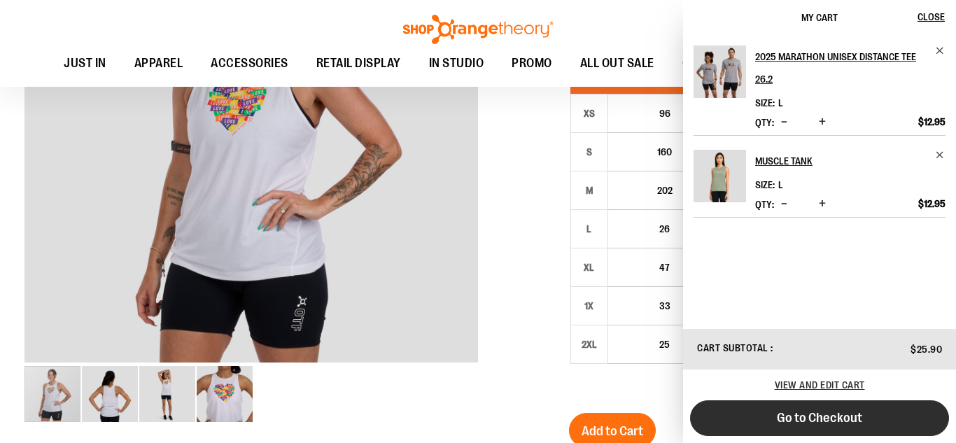
click at [818, 403] on button "Go to Checkout" at bounding box center [819, 418] width 259 height 36
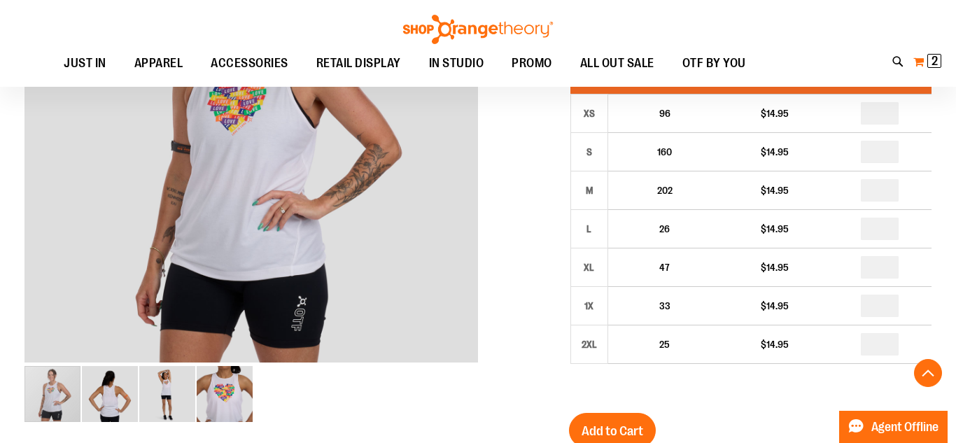
click at [930, 68] on span "2 2 items" at bounding box center [935, 61] width 14 height 14
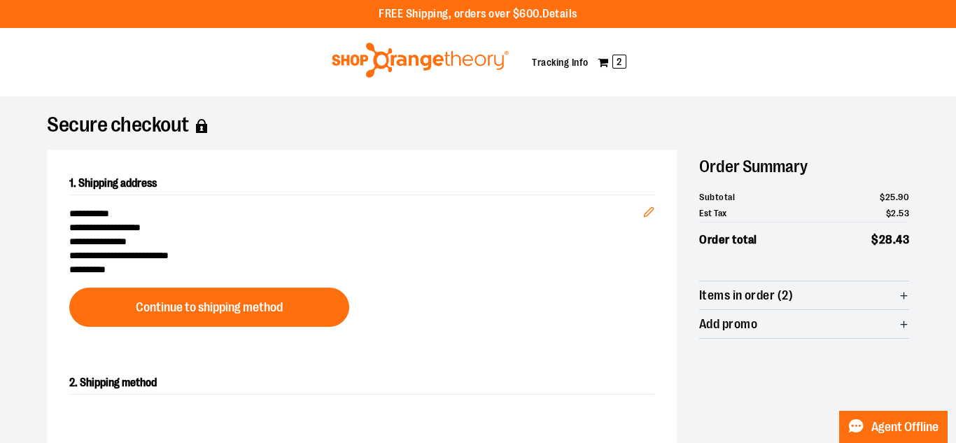
click at [782, 293] on span "Items in order (2)" at bounding box center [746, 295] width 94 height 13
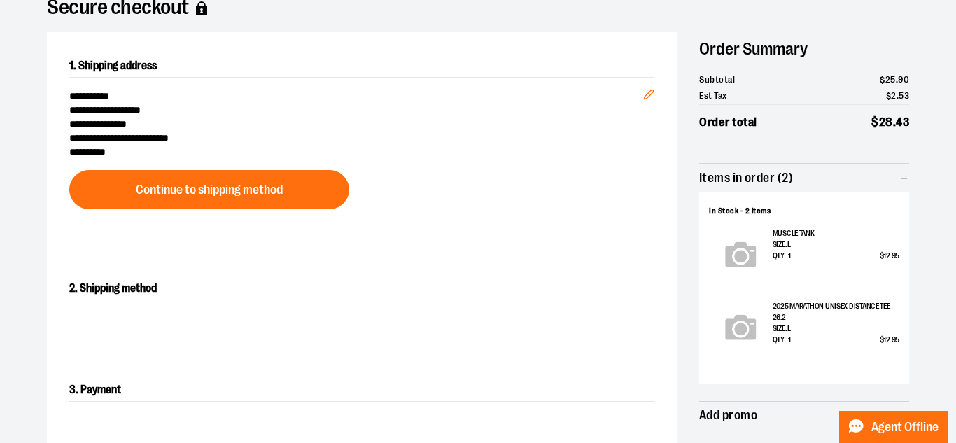
scroll to position [124, 0]
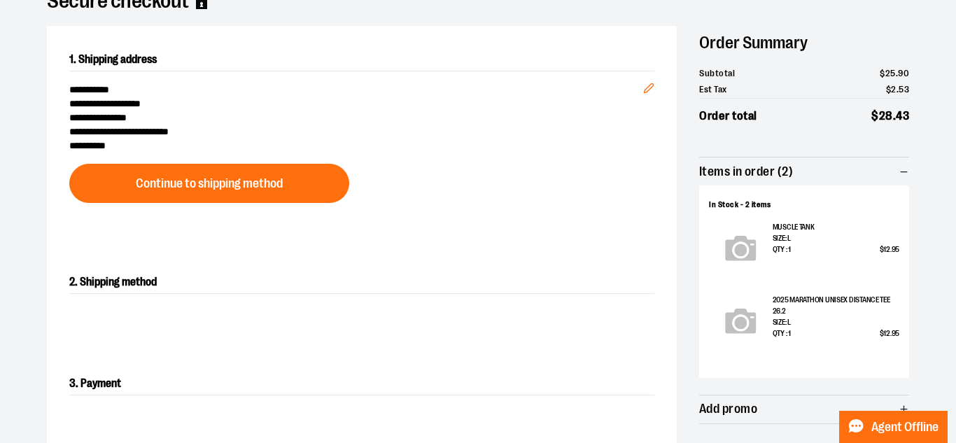
click at [167, 103] on span "**********" at bounding box center [356, 104] width 574 height 14
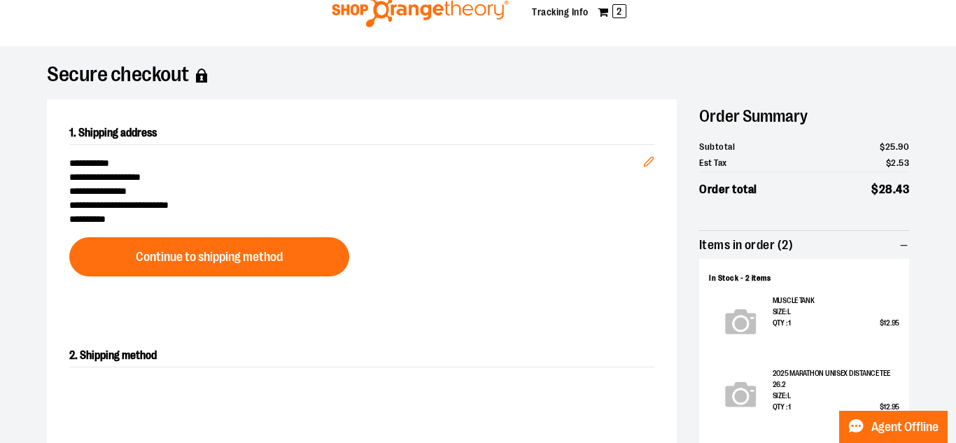
scroll to position [50, 0]
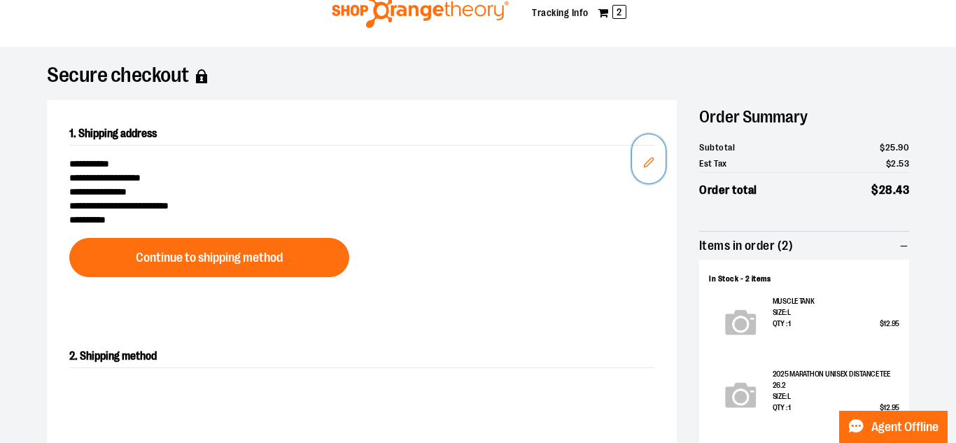
click at [651, 165] on icon "Edit" at bounding box center [648, 162] width 11 height 11
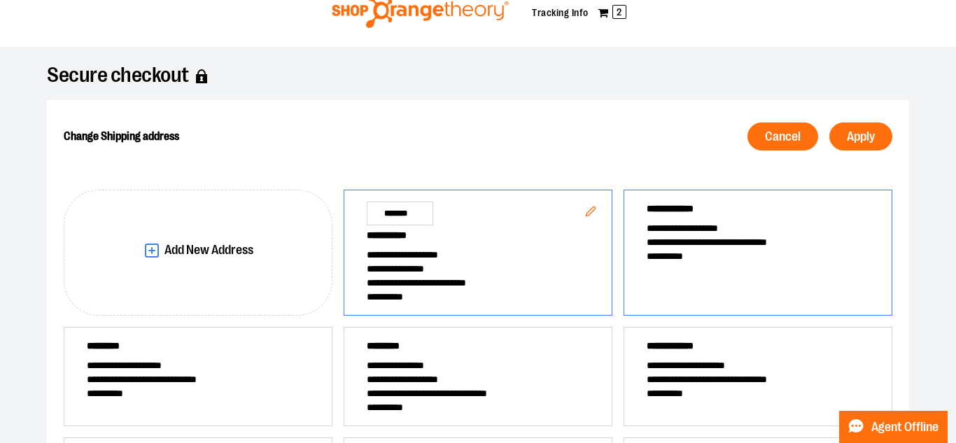
click at [706, 249] on span "**********" at bounding box center [758, 256] width 223 height 14
click at [867, 210] on icon "Edit" at bounding box center [870, 211] width 11 height 11
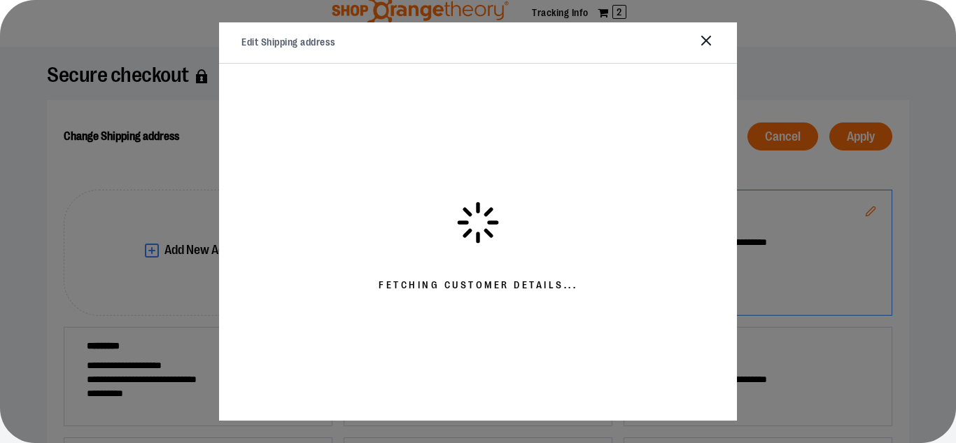
select select "**"
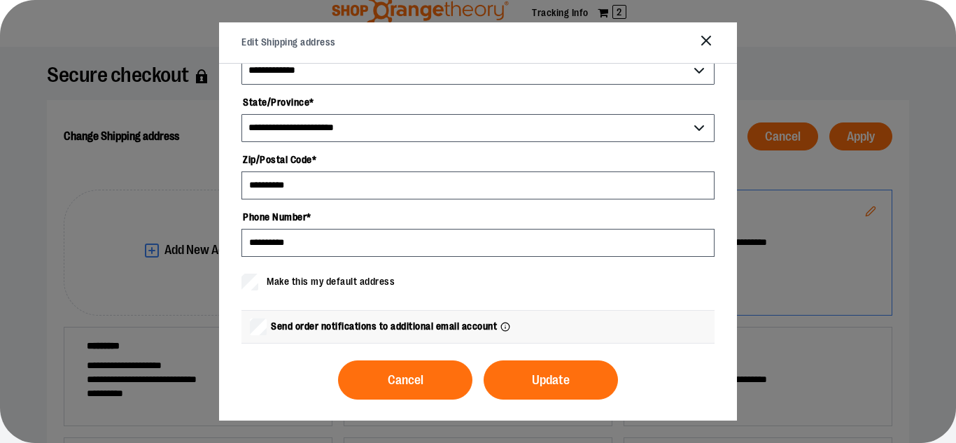
scroll to position [0, 0]
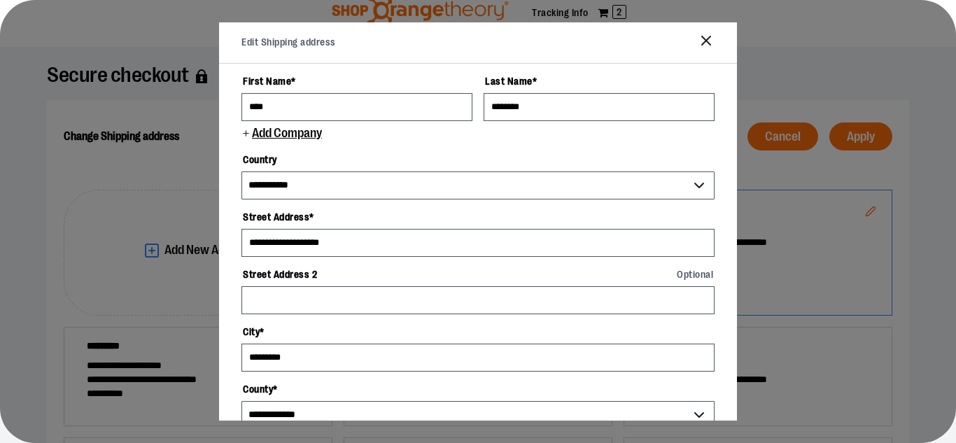
click at [708, 41] on line "Close" at bounding box center [706, 40] width 8 height 8
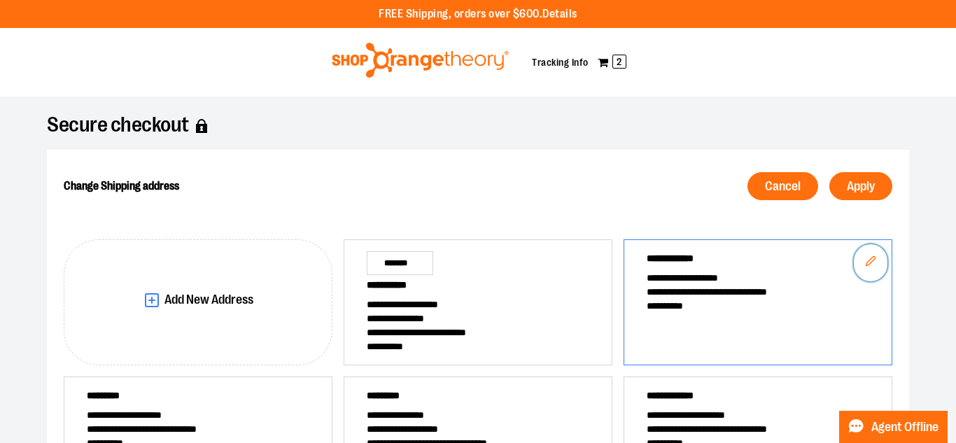
scroll to position [6, 0]
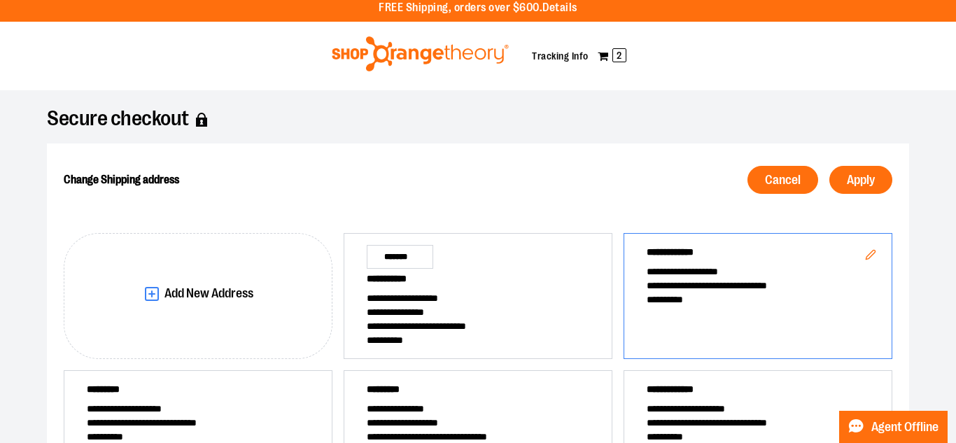
click at [359, 57] on img at bounding box center [420, 53] width 181 height 35
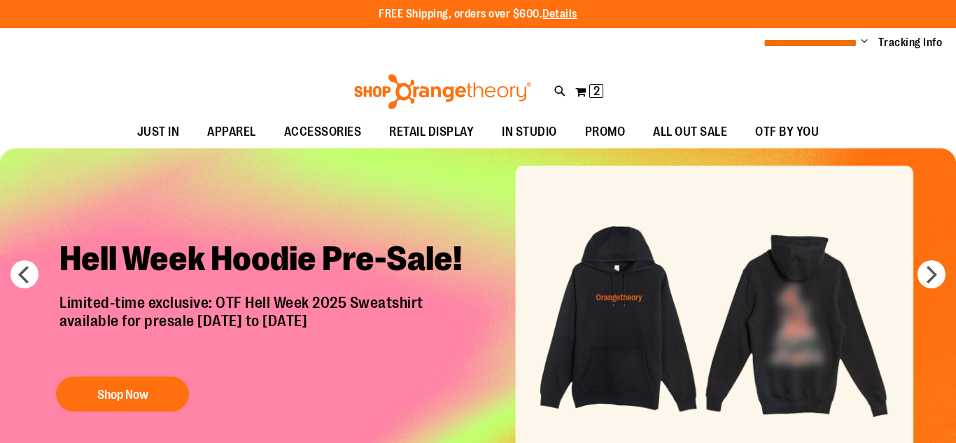
click at [840, 46] on span "**********" at bounding box center [811, 43] width 94 height 11
click at [861, 44] on span "Change" at bounding box center [864, 42] width 7 height 13
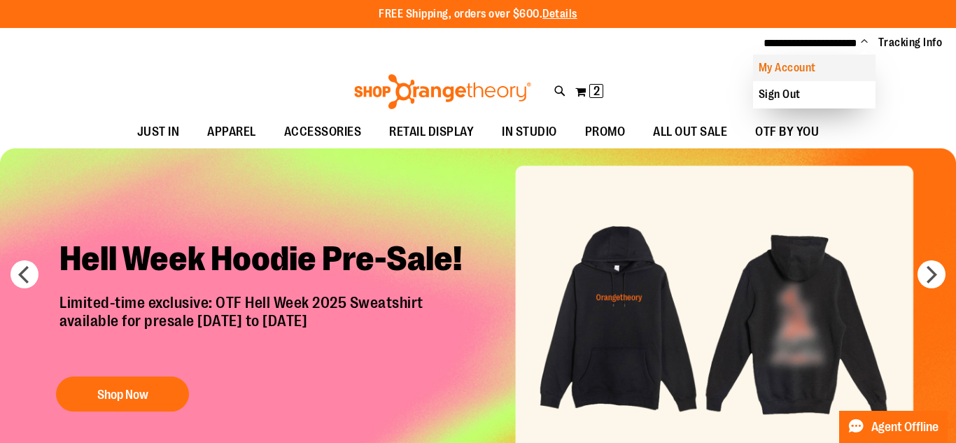
click at [795, 66] on link "My Account" at bounding box center [814, 68] width 123 height 27
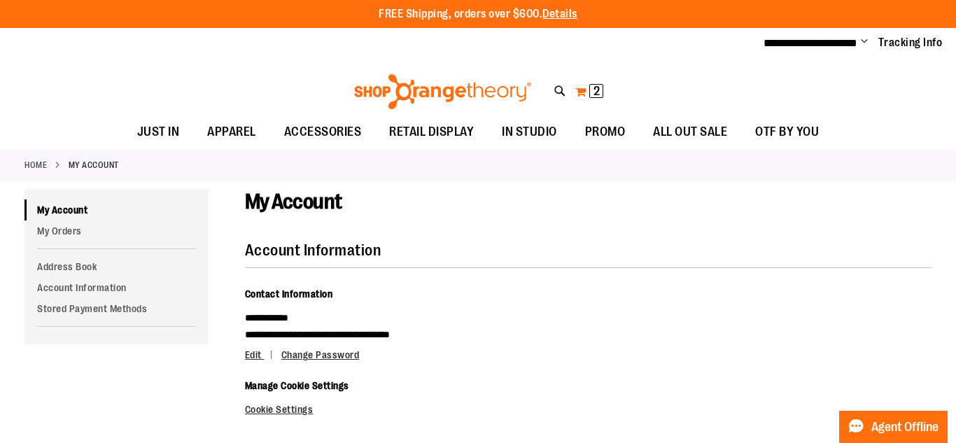
click at [594, 90] on span "2" at bounding box center [597, 91] width 6 height 14
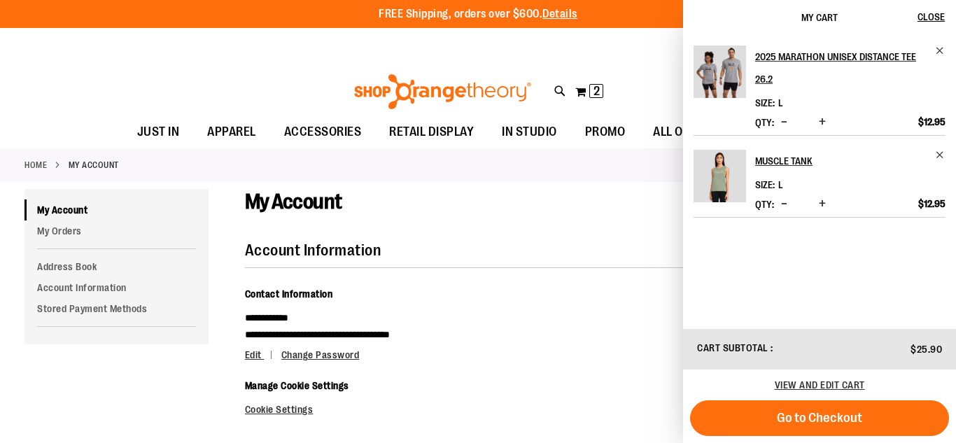
click at [811, 316] on div "2025 Marathon Unisex Distance Tee 26.2 Size L" at bounding box center [819, 181] width 273 height 293
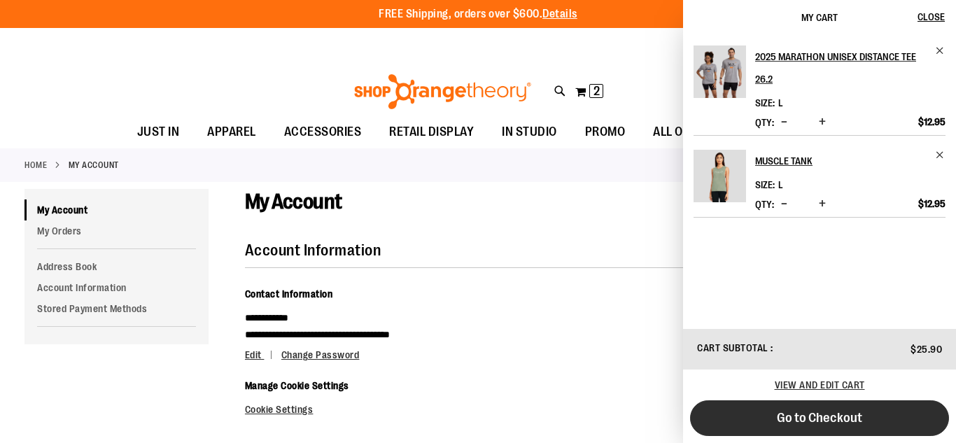
click at [809, 422] on span "Go to Checkout" at bounding box center [819, 417] width 85 height 15
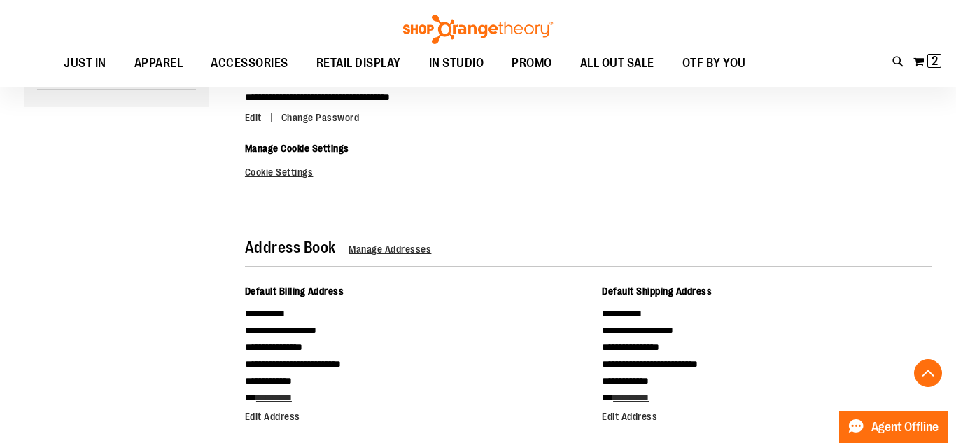
scroll to position [19, 0]
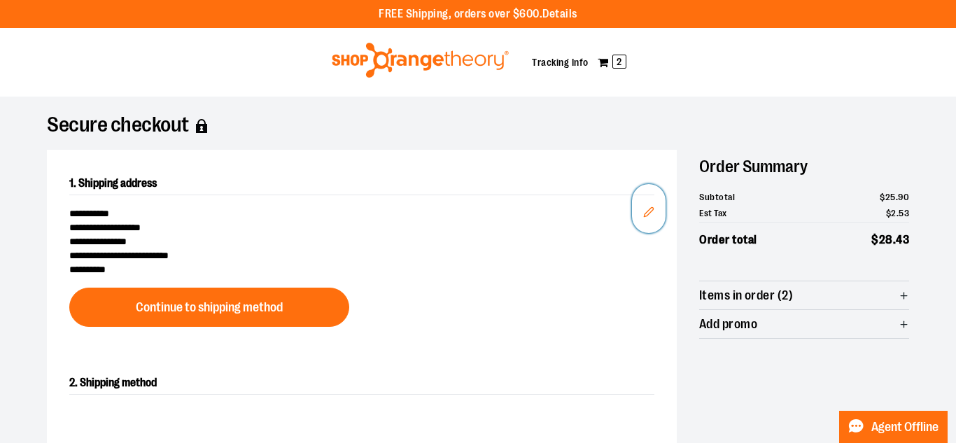
click at [645, 213] on icon "Edit" at bounding box center [648, 211] width 9 height 9
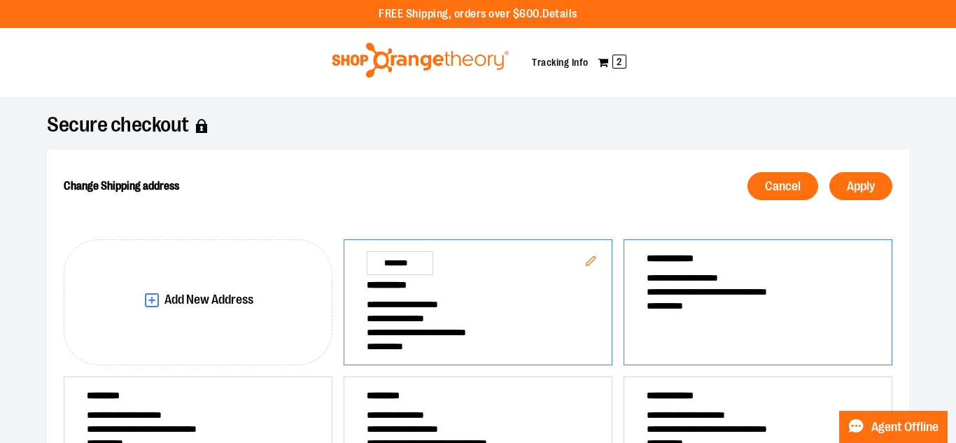
click at [732, 272] on span "**********" at bounding box center [758, 278] width 223 height 14
click at [702, 286] on span "**********" at bounding box center [758, 292] width 223 height 14
click at [868, 261] on icon "Edit" at bounding box center [870, 260] width 9 height 9
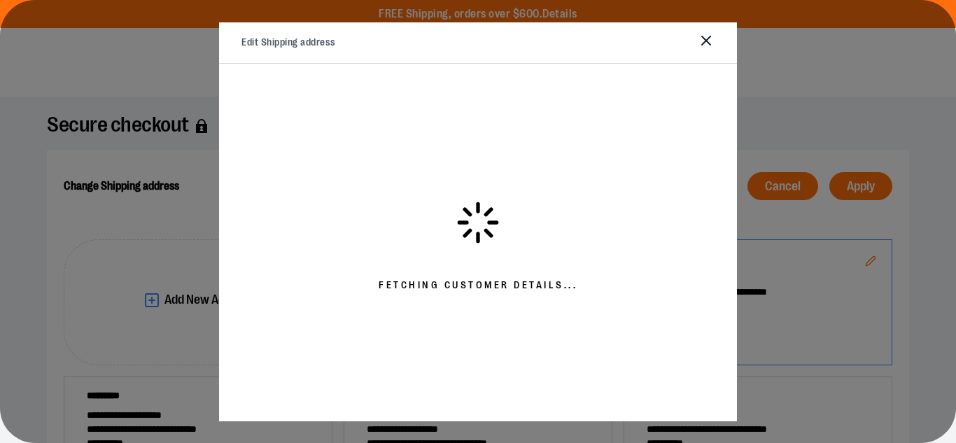
select select "**"
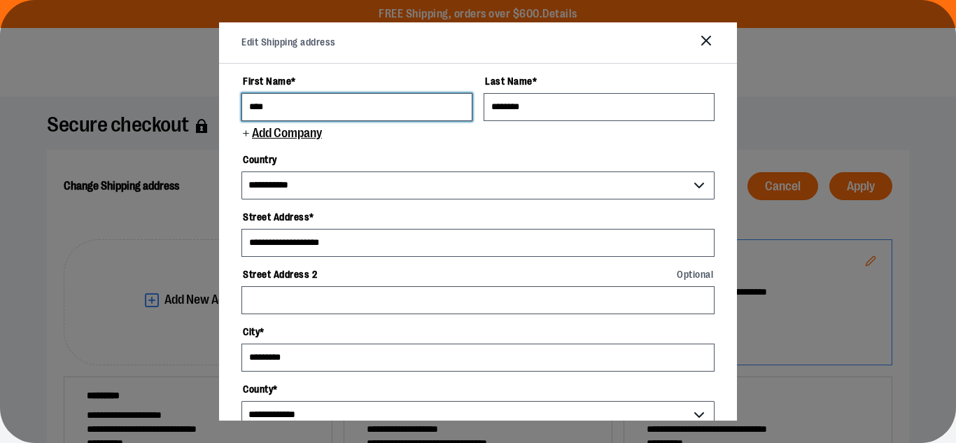
click at [347, 113] on input "****" at bounding box center [357, 107] width 231 height 28
type input "*"
type input "*****"
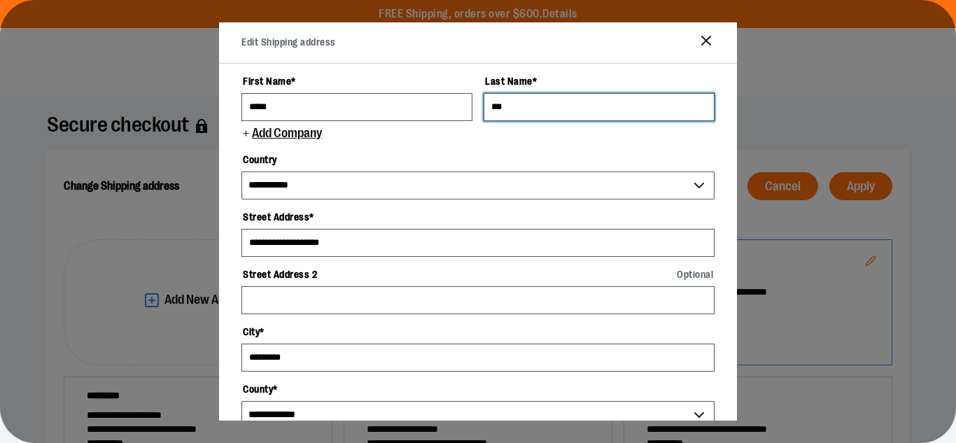
type input "***"
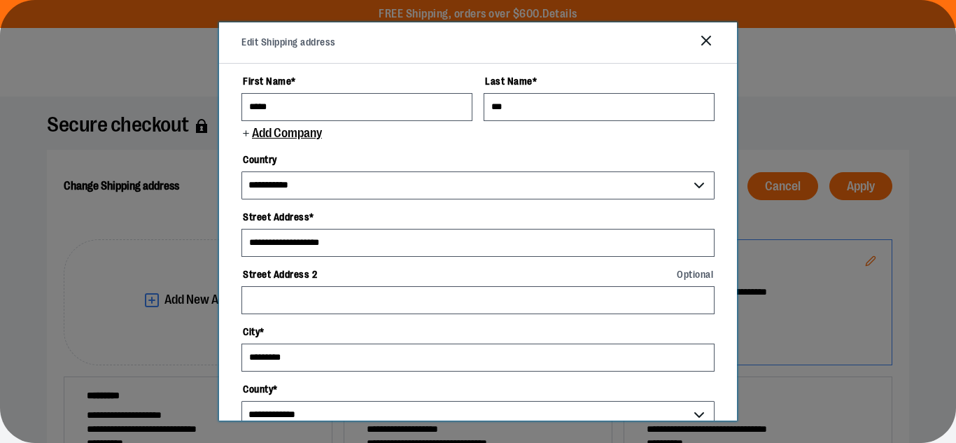
click at [354, 144] on form "**********" at bounding box center [478, 406] width 473 height 675
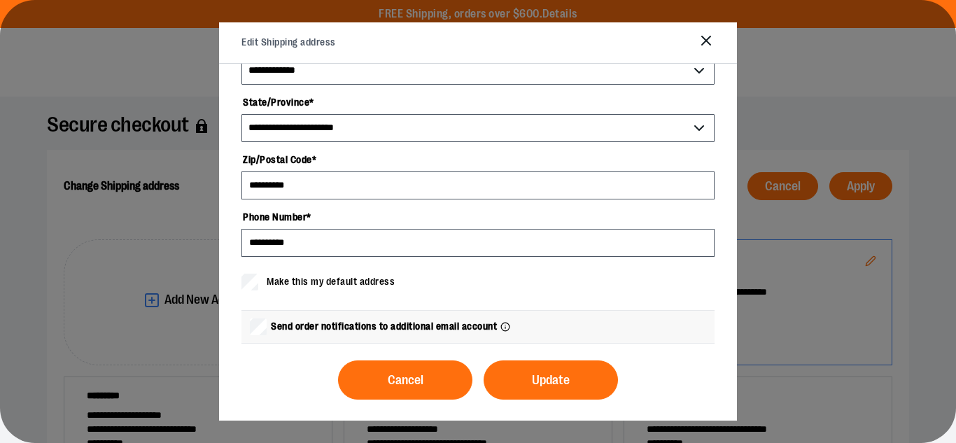
scroll to position [344, 0]
click at [349, 328] on span "Send order notifications to additional email account" at bounding box center [384, 327] width 226 height 15
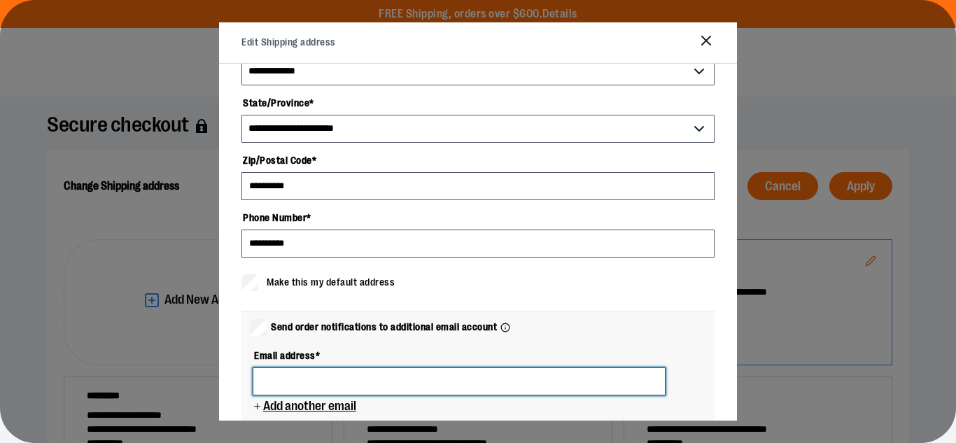
click at [377, 374] on input at bounding box center [459, 382] width 413 height 28
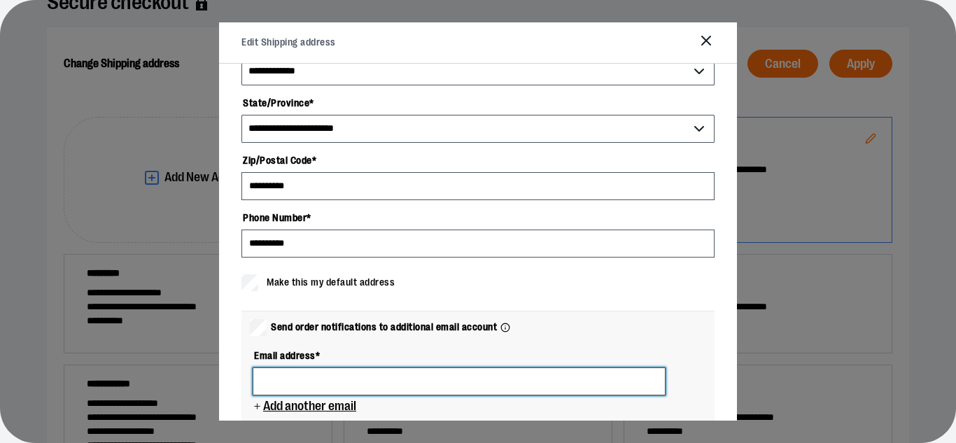
scroll to position [123, 0]
type input "**********"
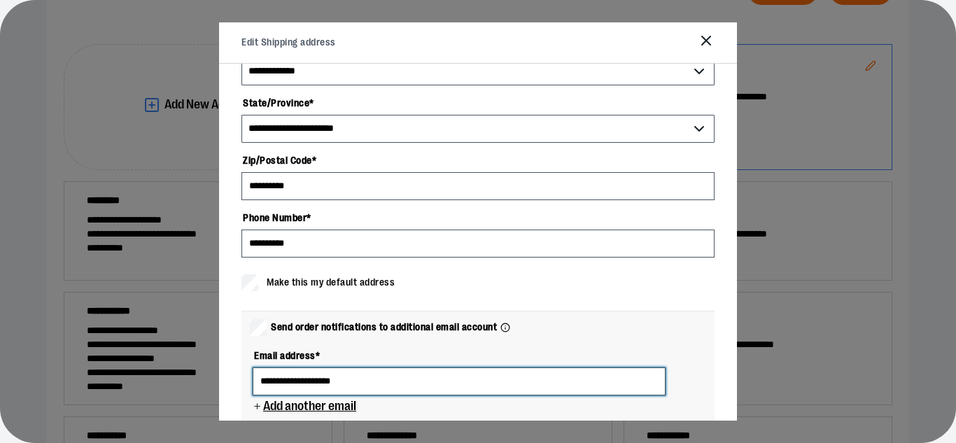
scroll to position [199, 0]
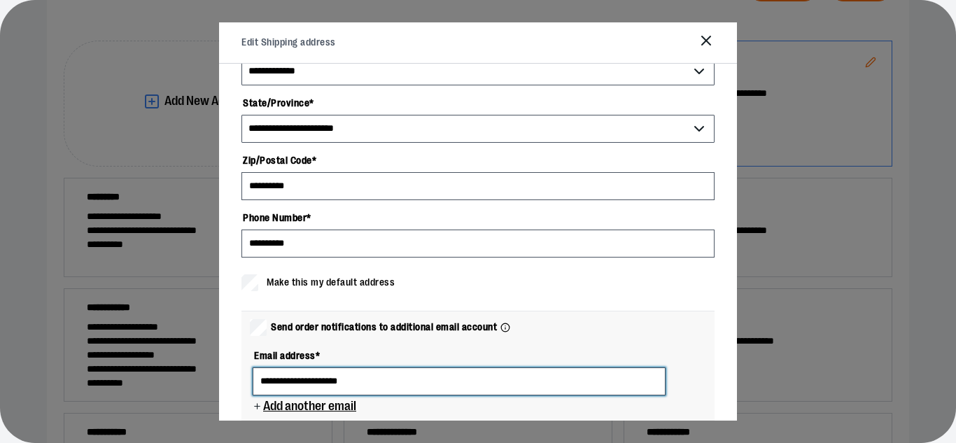
type input "**********"
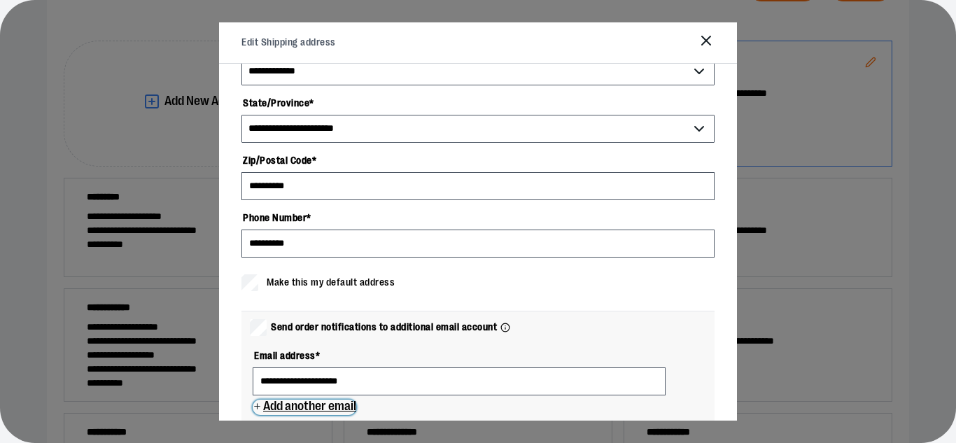
scroll to position [454, 0]
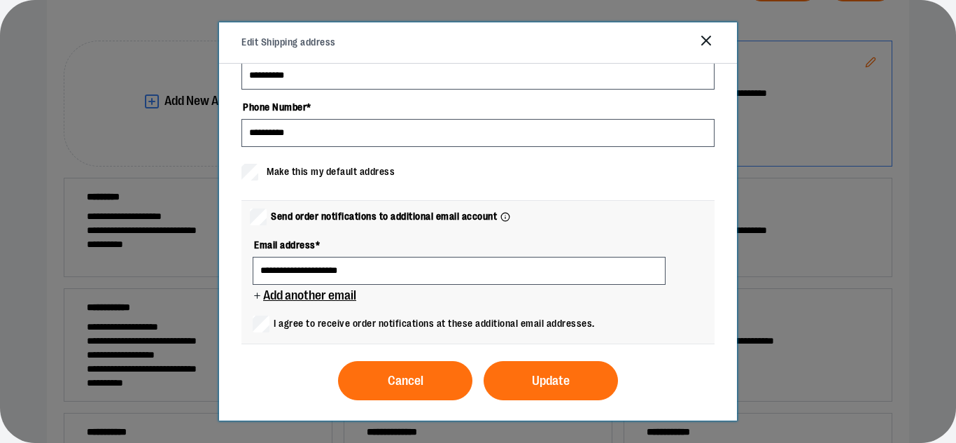
click at [405, 320] on span "I agree to receive order notifications at these additional email addresses." at bounding box center [434, 323] width 321 height 15
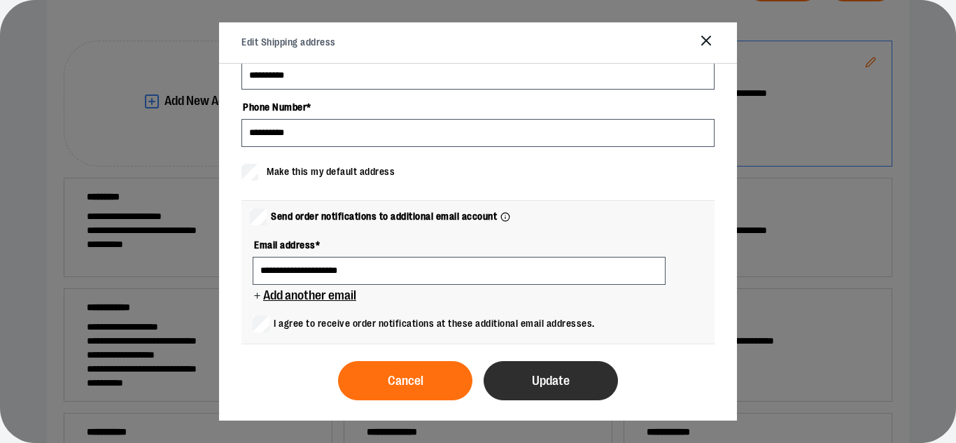
click at [536, 382] on span "Update" at bounding box center [551, 381] width 38 height 13
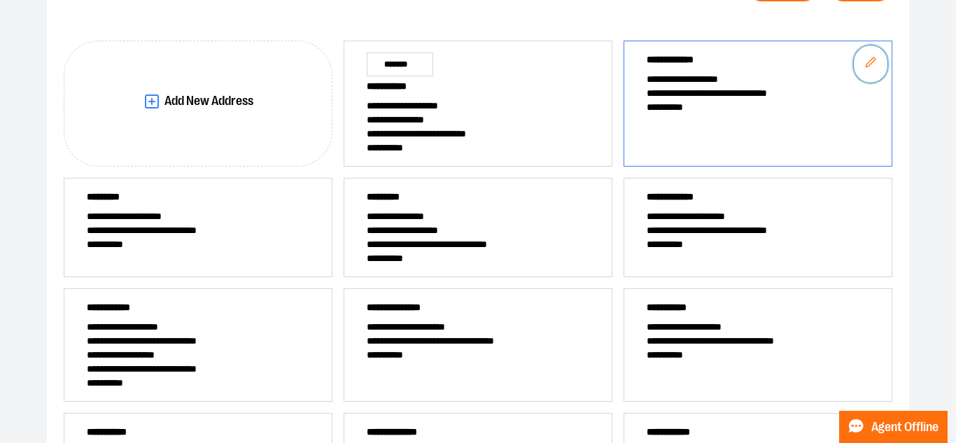
scroll to position [0, 0]
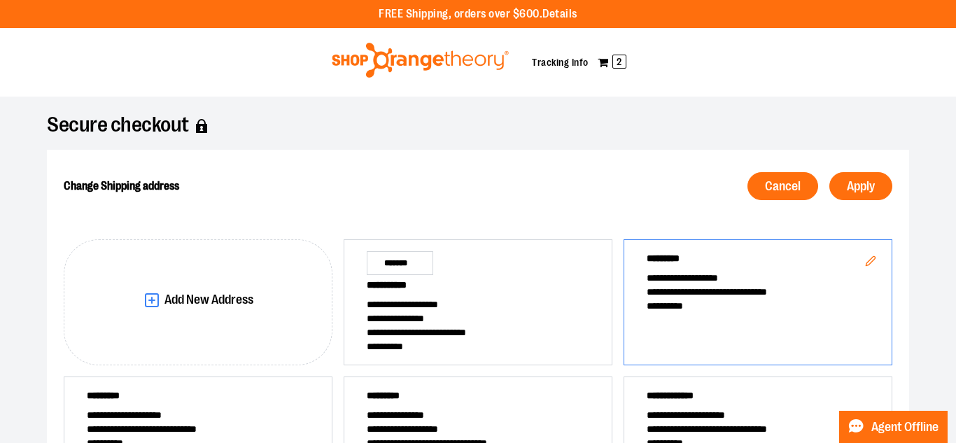
click at [781, 265] on span "*********" at bounding box center [758, 261] width 223 height 20
click at [869, 200] on div "Cancel Apply" at bounding box center [677, 186] width 429 height 39
click at [869, 194] on button "Apply" at bounding box center [861, 186] width 63 height 28
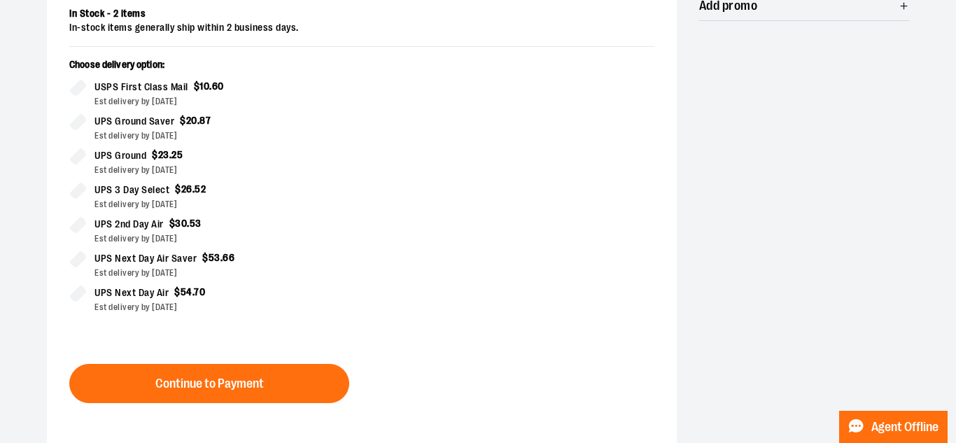
scroll to position [335, 0]
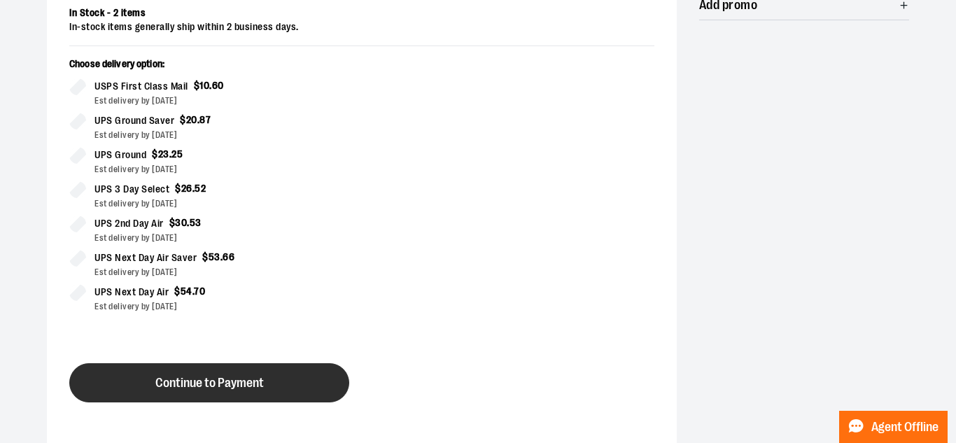
click at [264, 384] on span "Continue to Payment" at bounding box center [209, 383] width 109 height 13
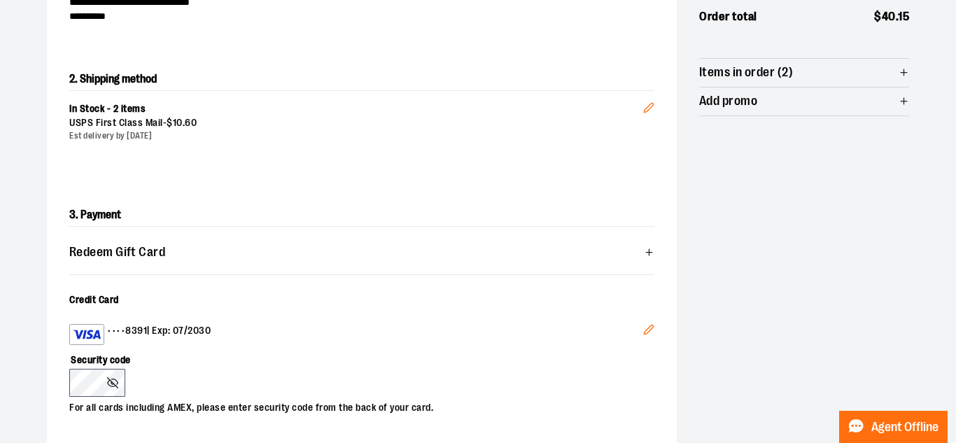
scroll to position [251, 0]
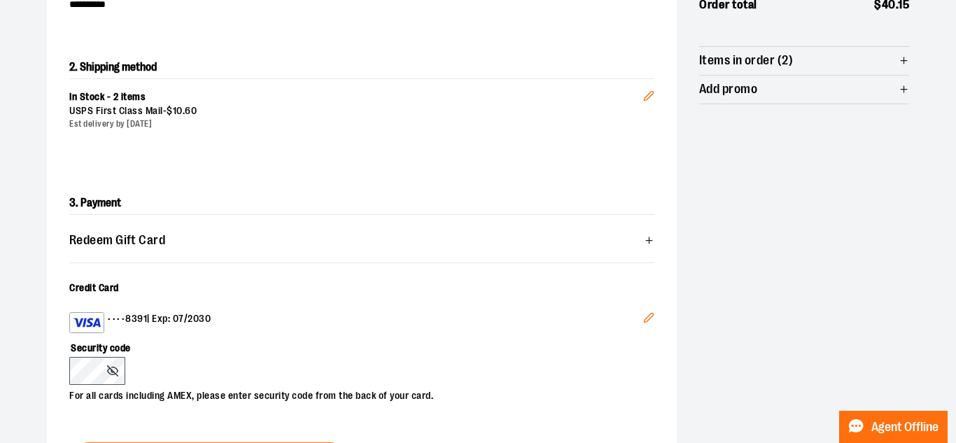
click at [646, 319] on icon "Edit" at bounding box center [648, 317] width 11 height 11
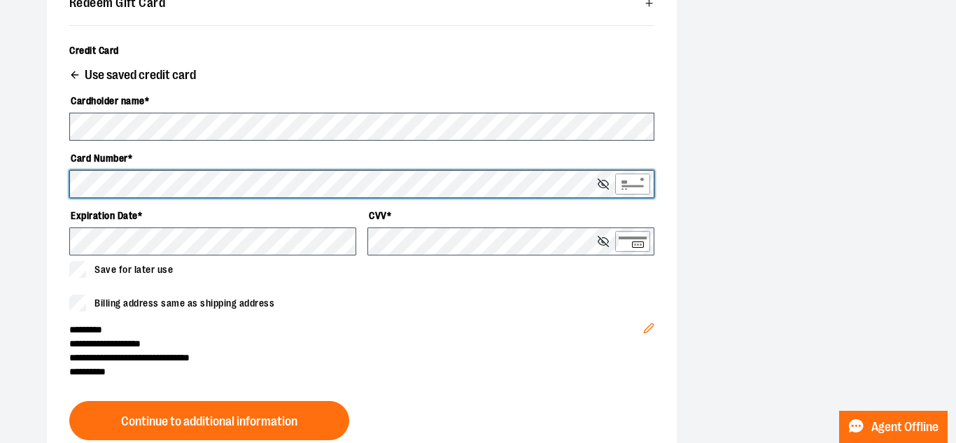
scroll to position [489, 0]
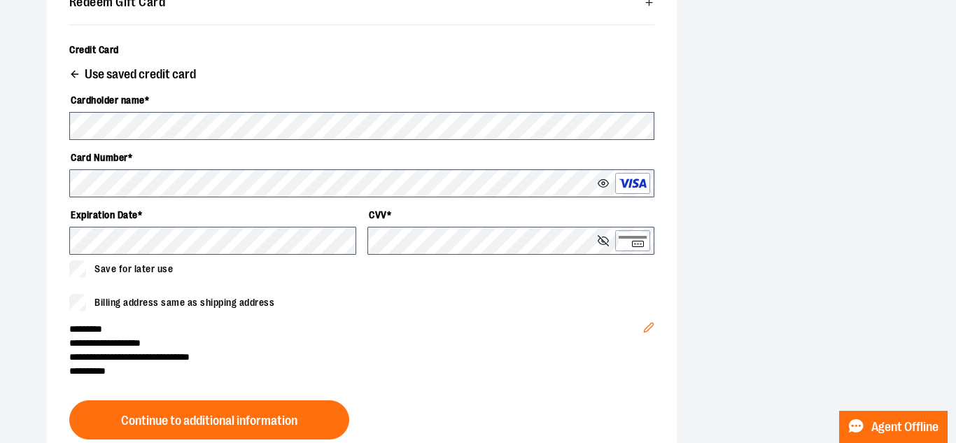
click at [604, 182] on circle at bounding box center [603, 183] width 3 height 3
click at [606, 185] on icon at bounding box center [603, 183] width 11 height 11
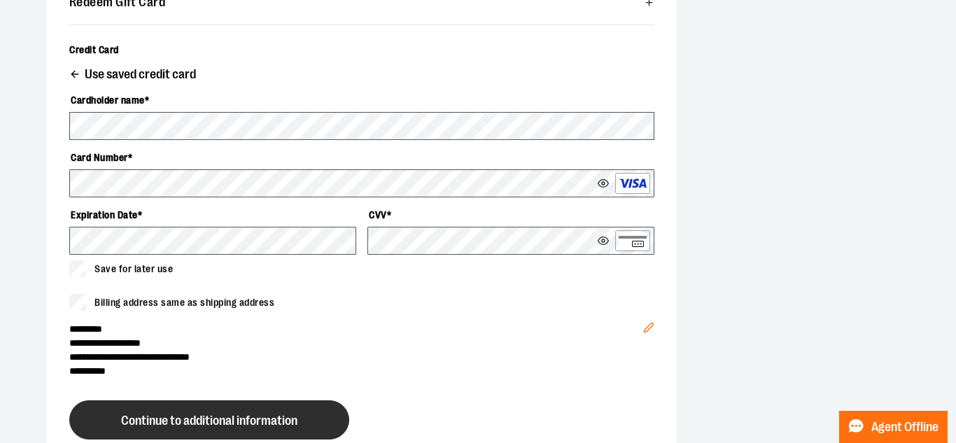
click at [249, 412] on button "Continue to additional information" at bounding box center [209, 419] width 280 height 39
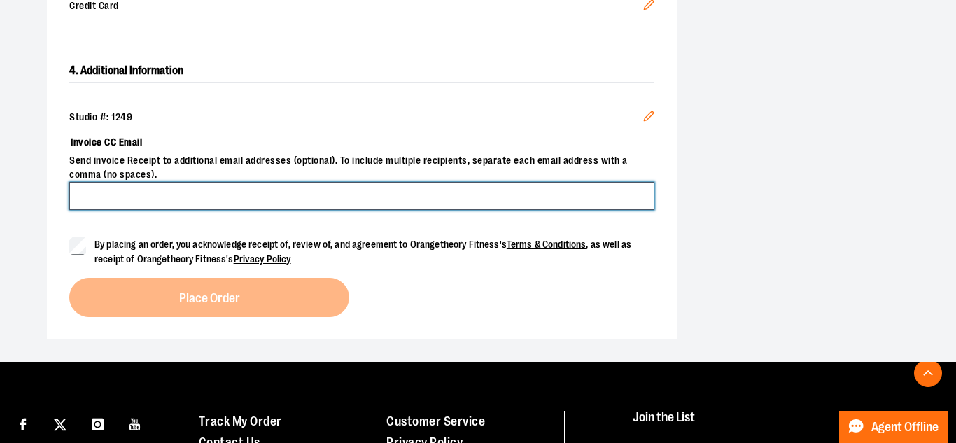
click at [280, 202] on input "Invoice CC Email" at bounding box center [361, 196] width 585 height 28
click at [188, 195] on input "**********" at bounding box center [361, 196] width 585 height 28
type input "**********"
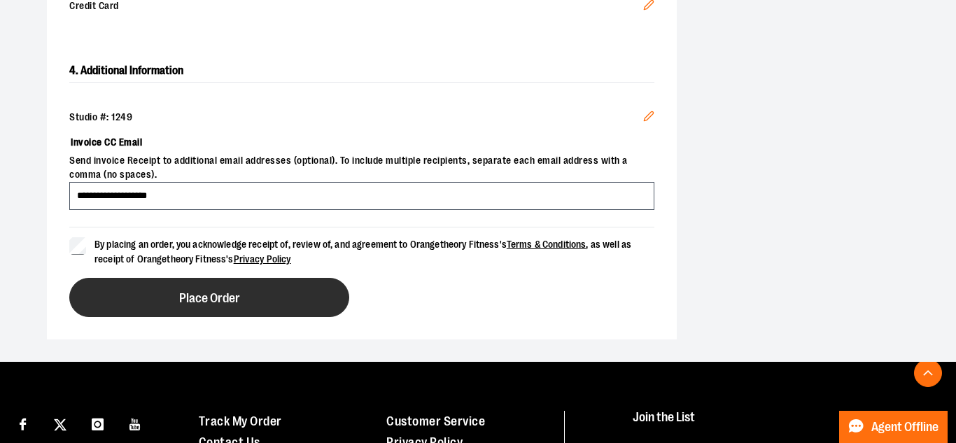
click at [219, 296] on span "Place Order" at bounding box center [209, 298] width 61 height 13
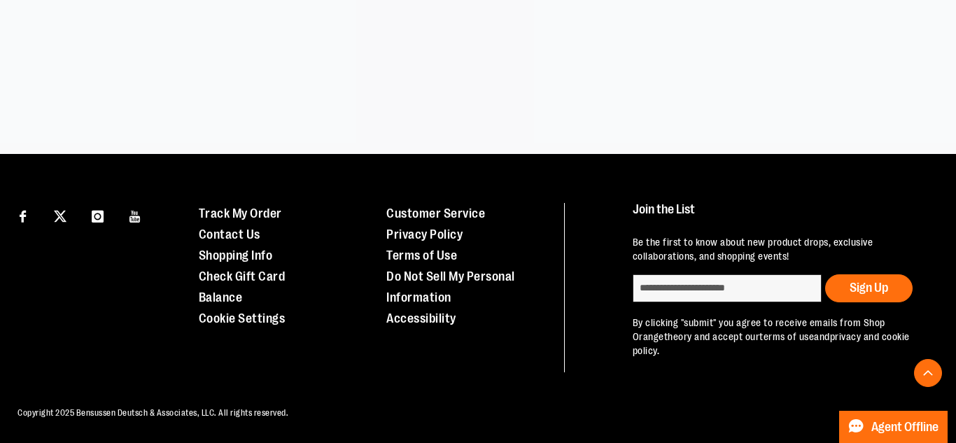
scroll to position [390, 0]
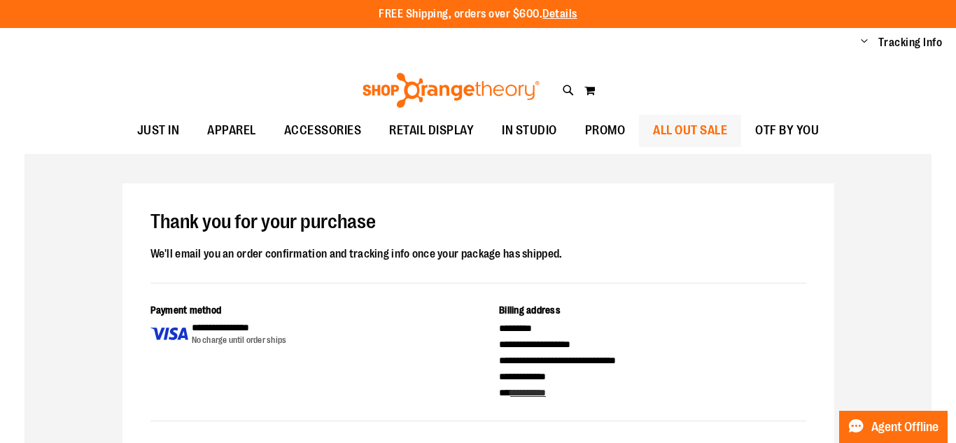
click at [693, 143] on span "ALL OUT SALE" at bounding box center [690, 131] width 74 height 32
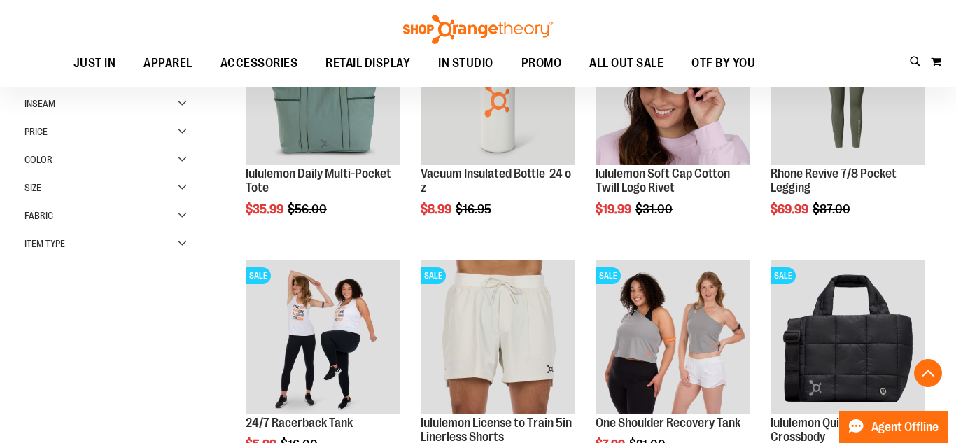
scroll to position [299, 0]
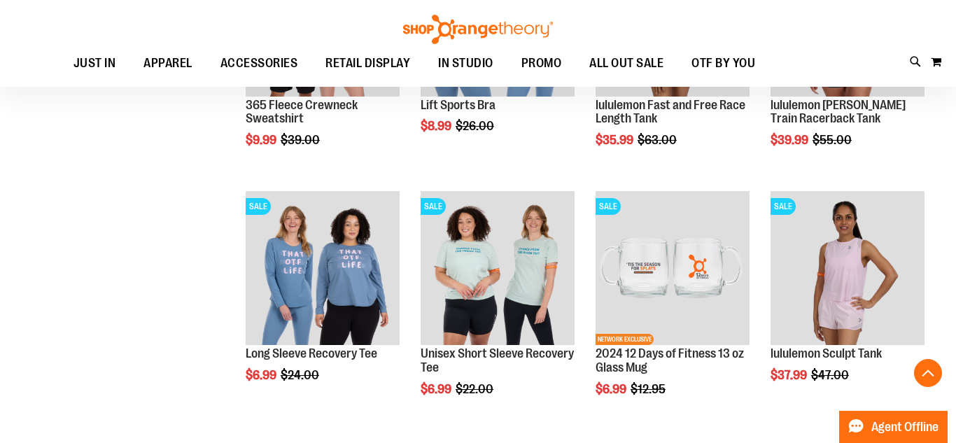
scroll to position [856, 0]
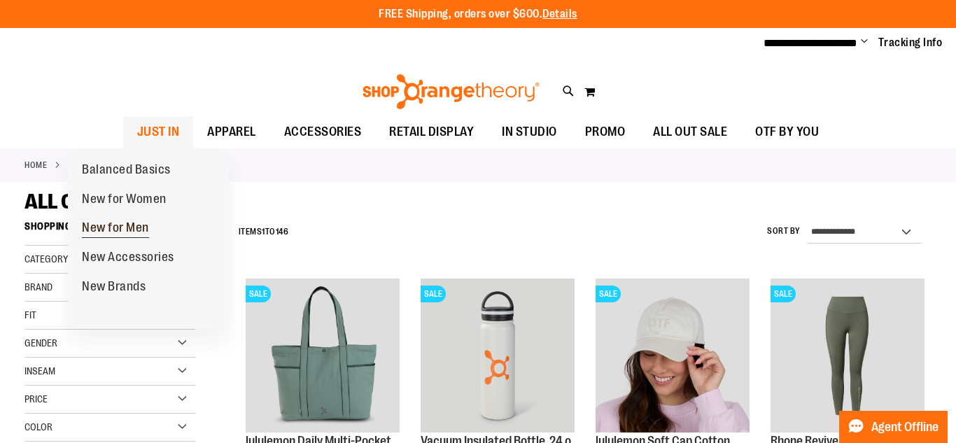
click at [128, 225] on span "New for Men" at bounding box center [115, 230] width 67 height 18
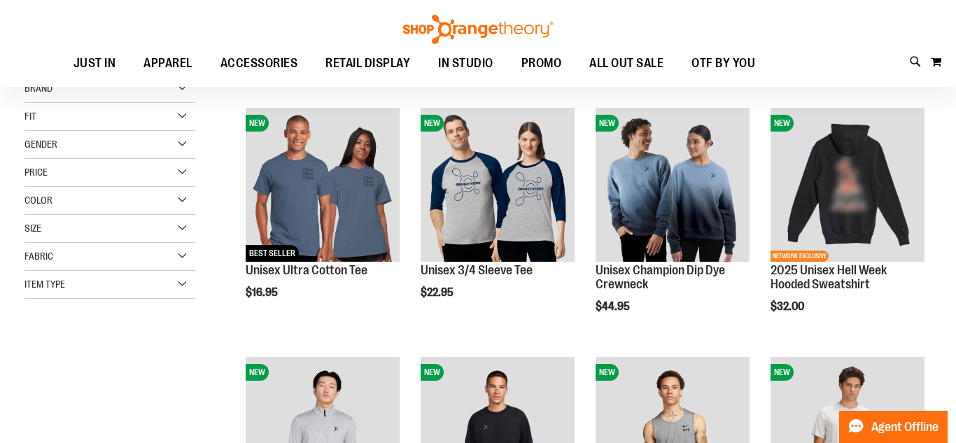
scroll to position [172, 0]
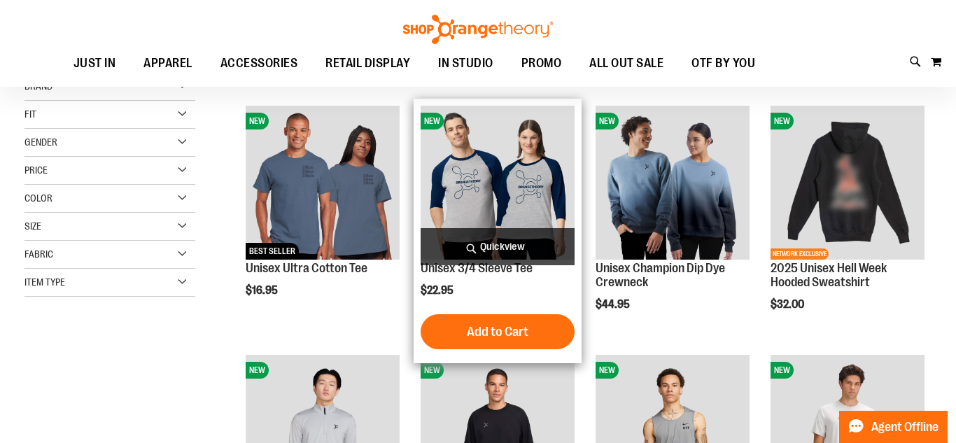
click at [515, 218] on img "product" at bounding box center [498, 183] width 154 height 154
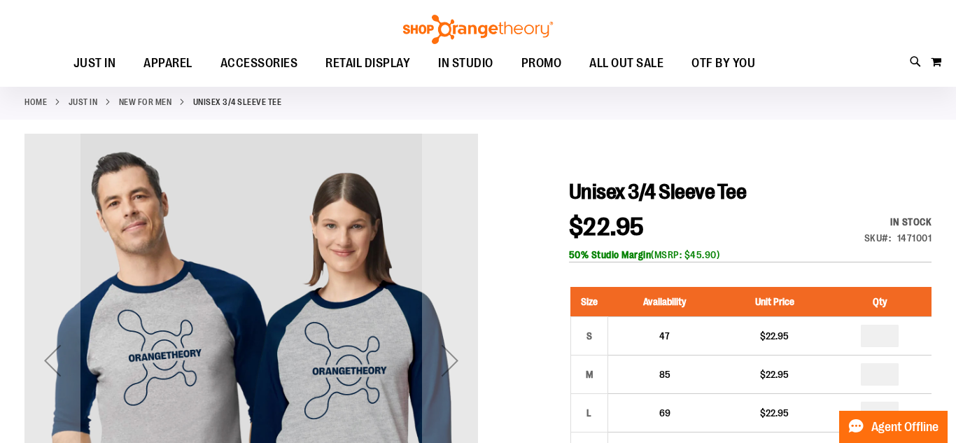
scroll to position [17, 0]
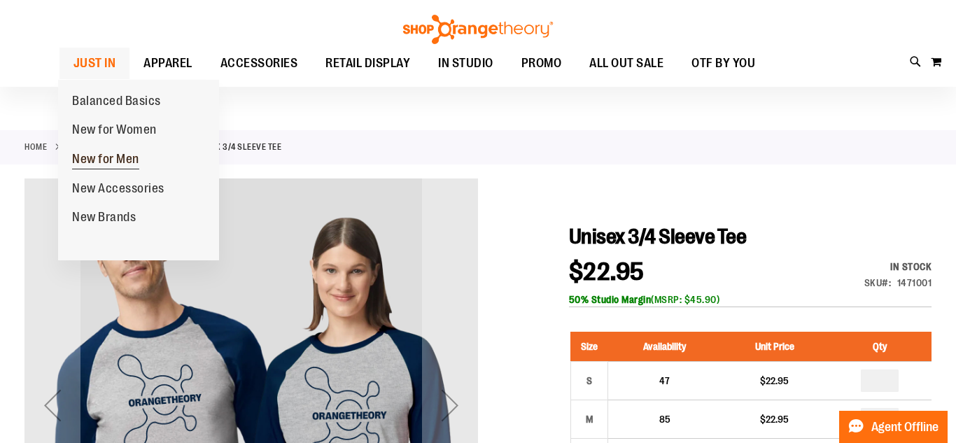
click at [120, 162] on span "New for Men" at bounding box center [105, 161] width 67 height 18
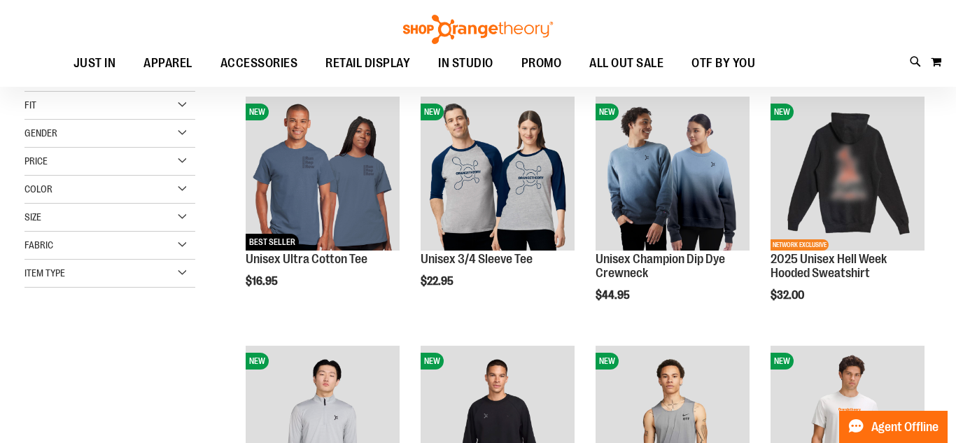
scroll to position [190, 0]
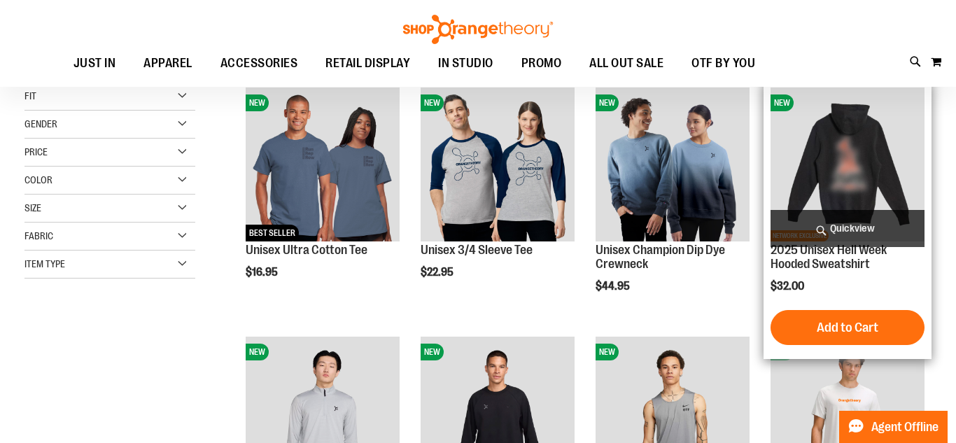
click at [861, 228] on span "Quickview" at bounding box center [848, 228] width 154 height 37
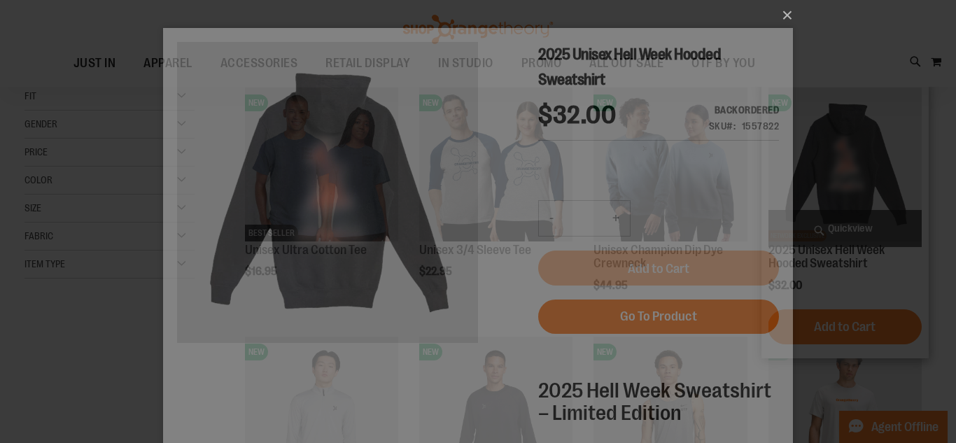
scroll to position [0, 0]
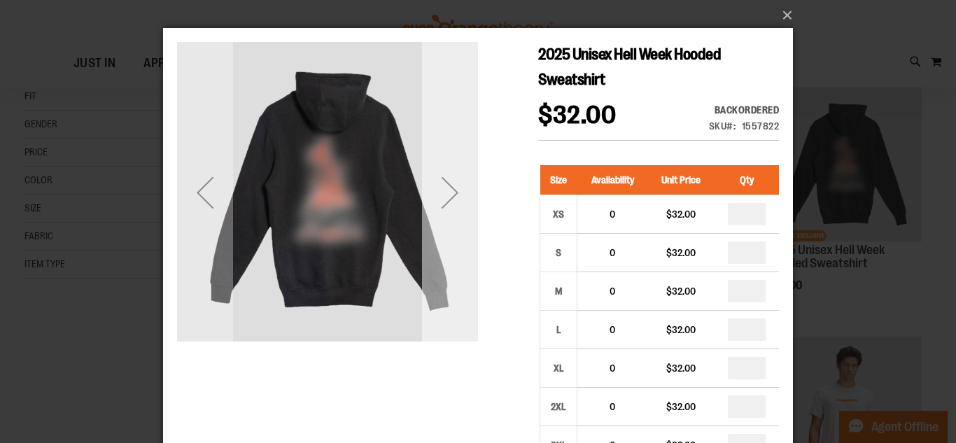
click at [438, 197] on div "Next" at bounding box center [450, 193] width 56 height 56
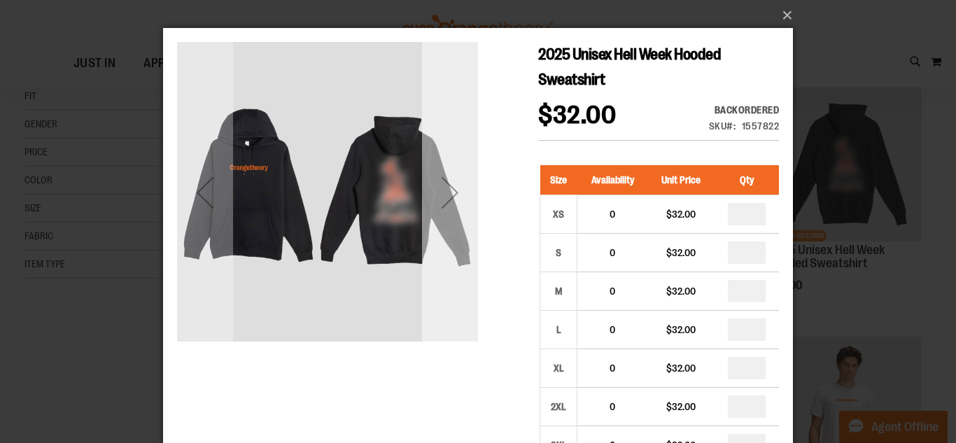
click at [447, 200] on div "Next" at bounding box center [450, 193] width 56 height 56
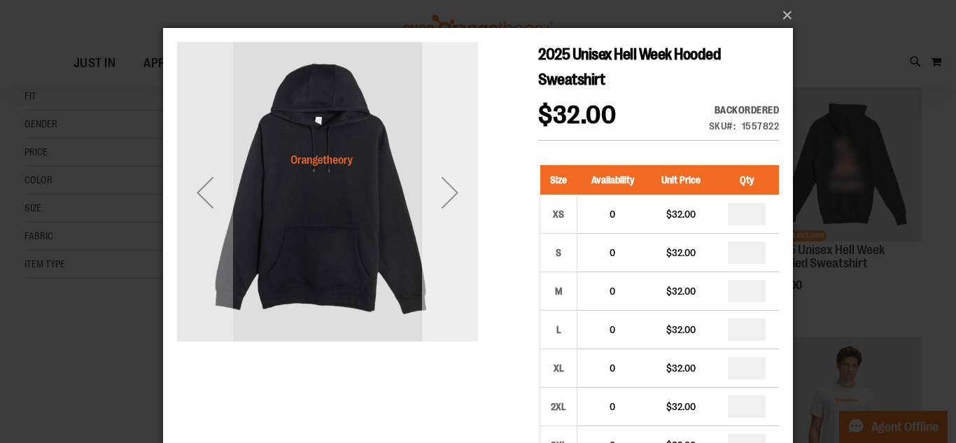
click at [447, 200] on div "Next" at bounding box center [450, 193] width 56 height 56
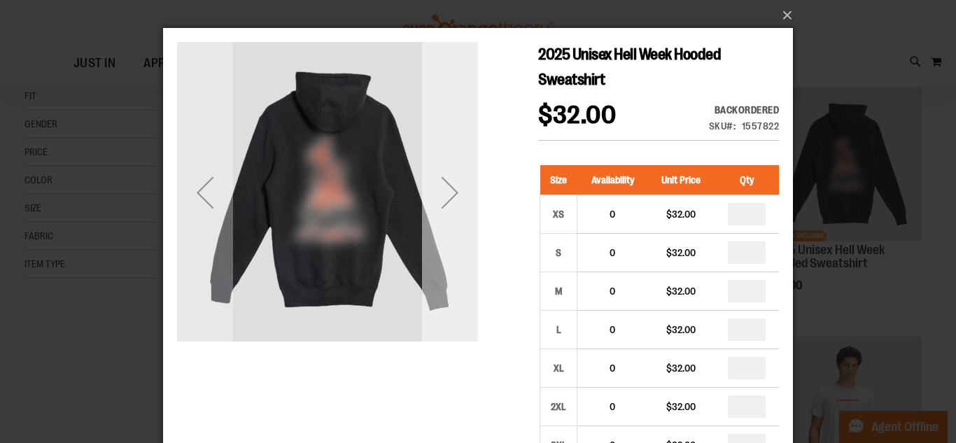
click at [447, 200] on div "Next" at bounding box center [450, 193] width 56 height 56
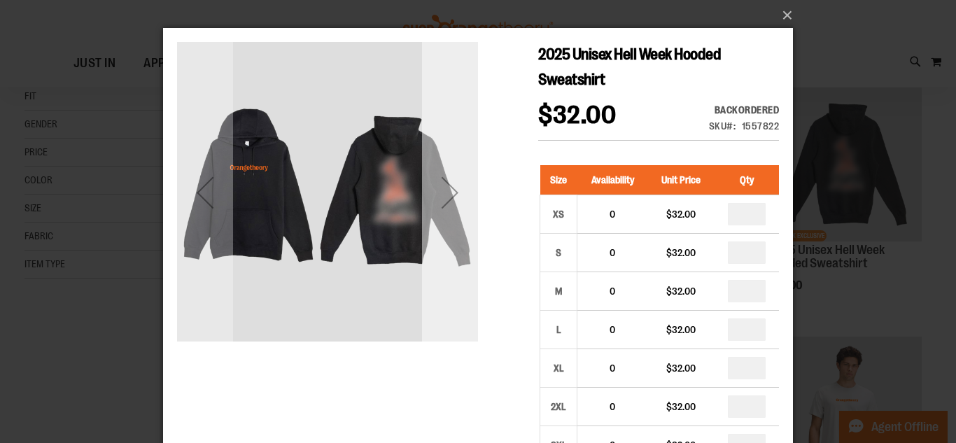
click at [447, 200] on div "Next" at bounding box center [450, 193] width 56 height 56
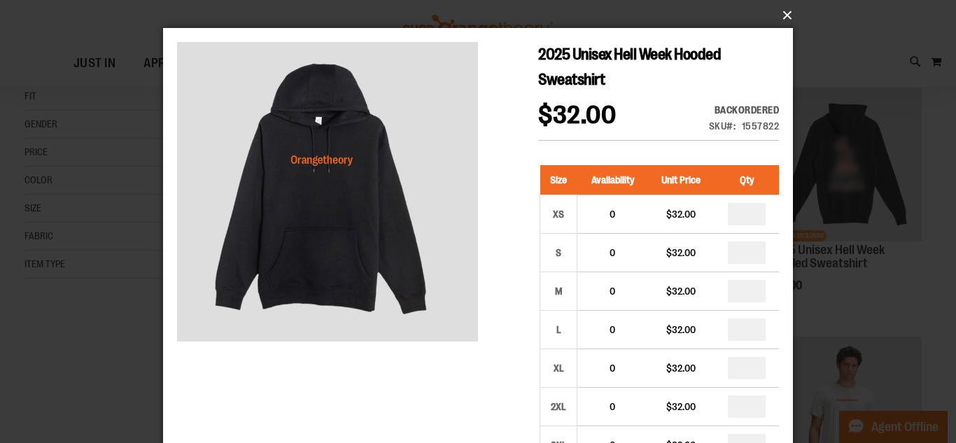
click at [781, 19] on button "×" at bounding box center [482, 15] width 630 height 31
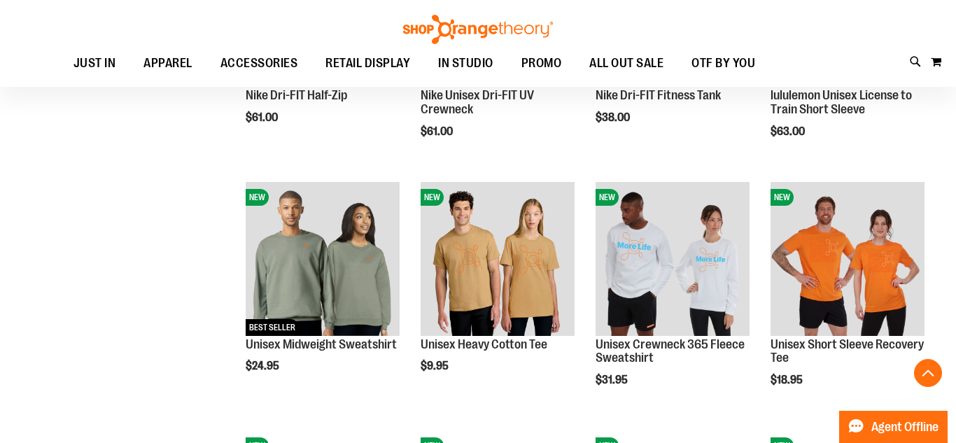
scroll to position [597, 0]
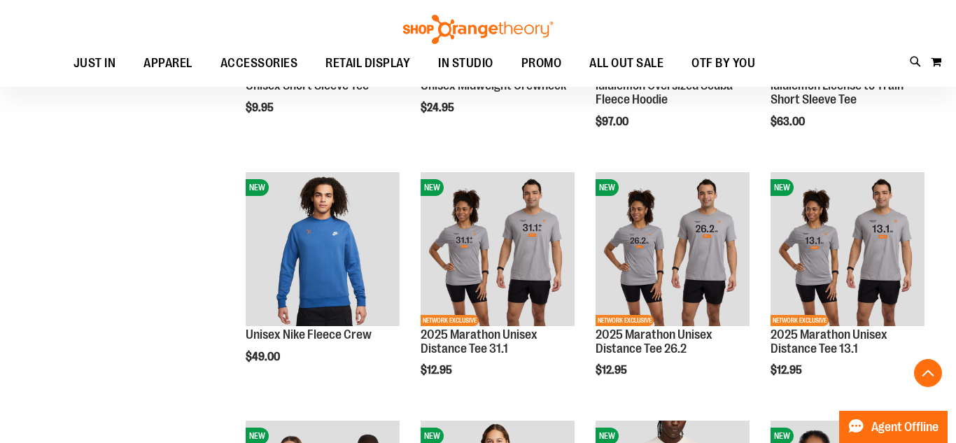
scroll to position [1097, 0]
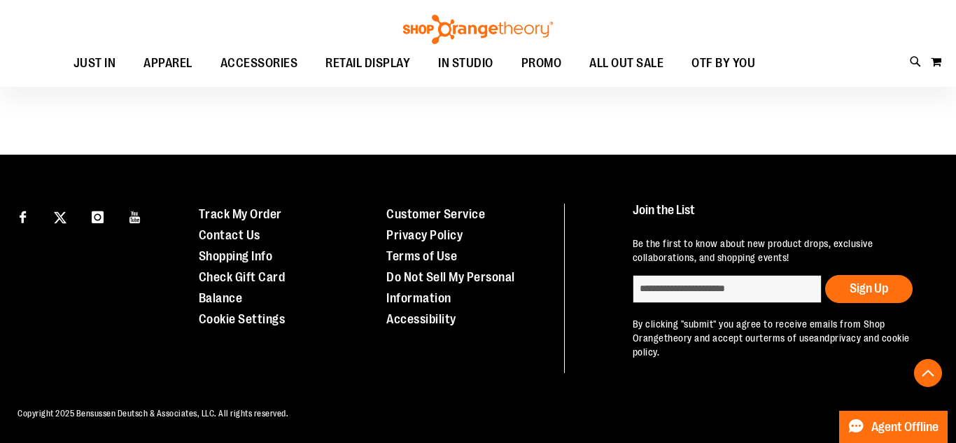
scroll to position [2199, 0]
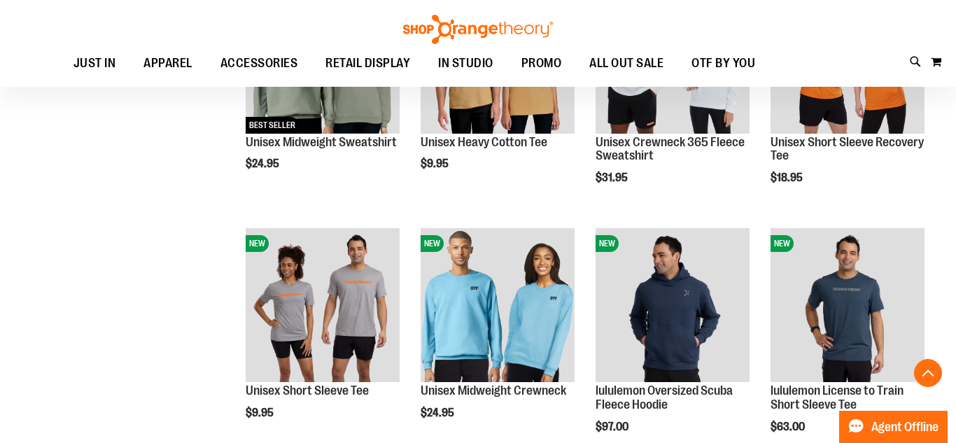
scroll to position [792, 0]
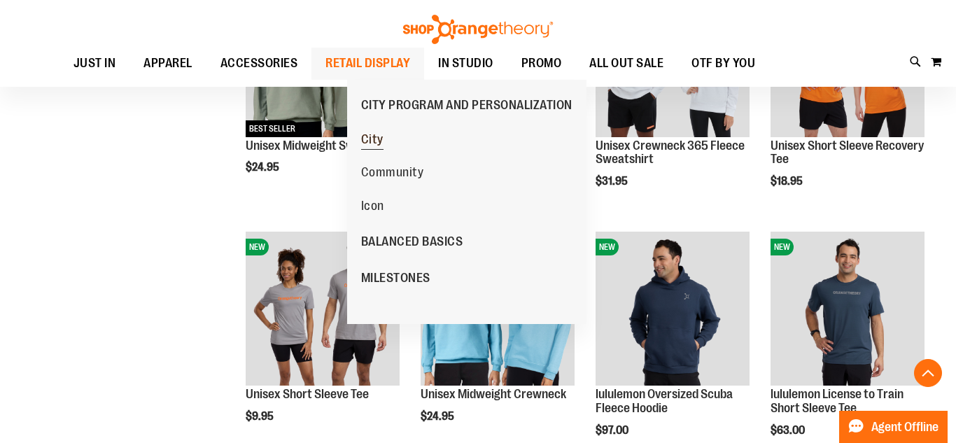
click at [385, 144] on link "City" at bounding box center [372, 140] width 36 height 34
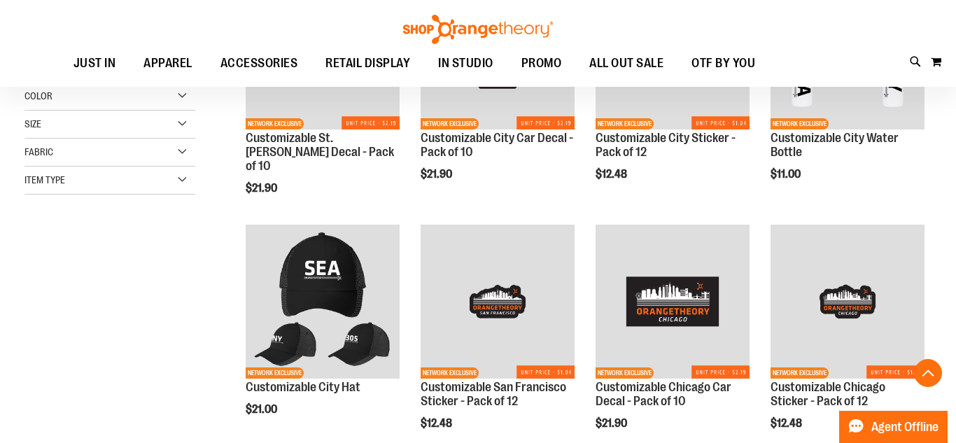
scroll to position [309, 0]
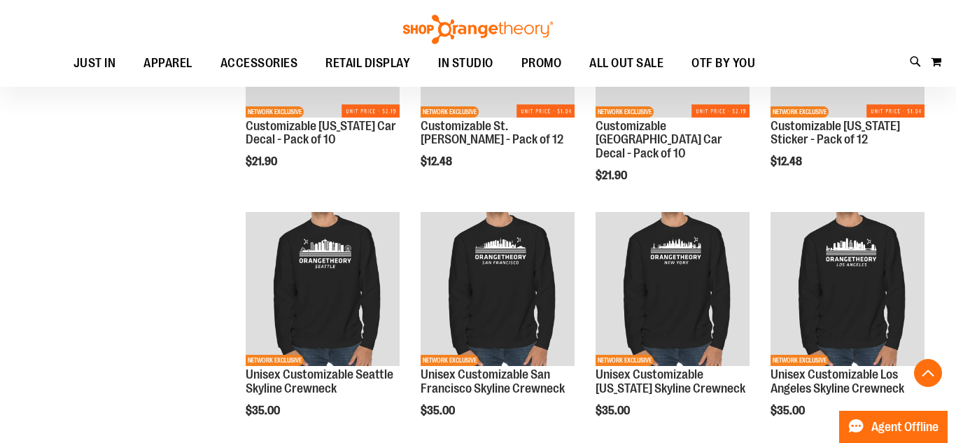
scroll to position [867, 0]
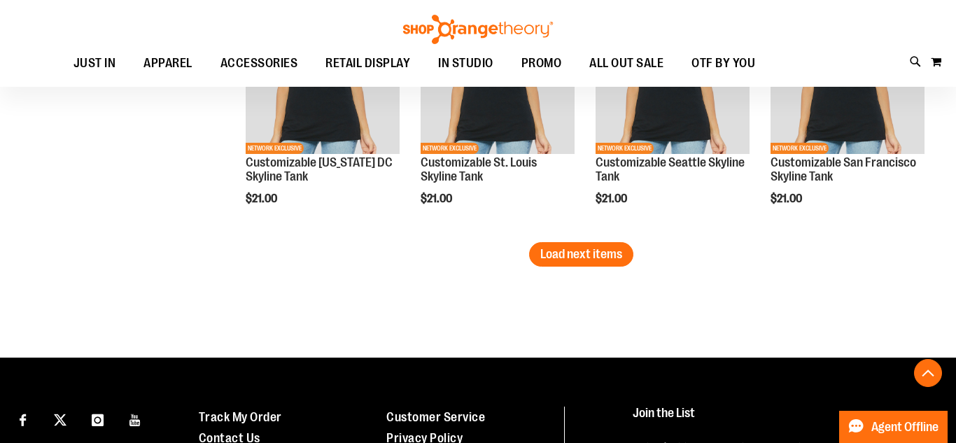
scroll to position [2273, 0]
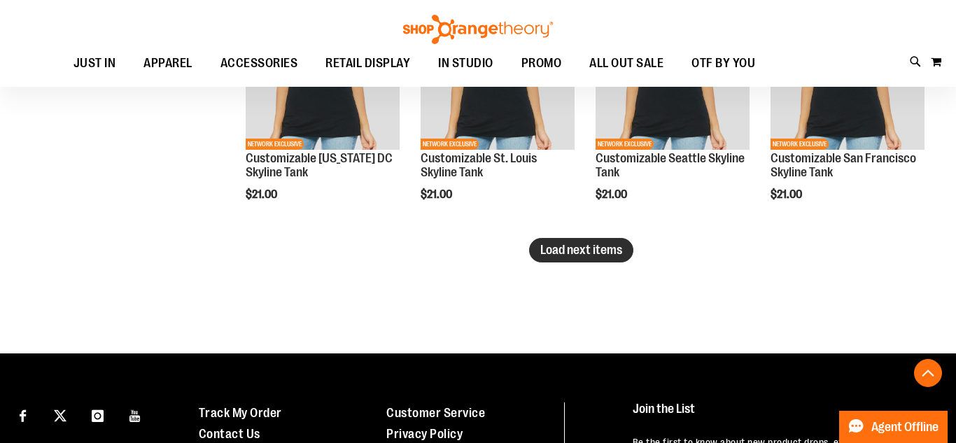
click at [591, 258] on button "Load next items" at bounding box center [581, 250] width 104 height 25
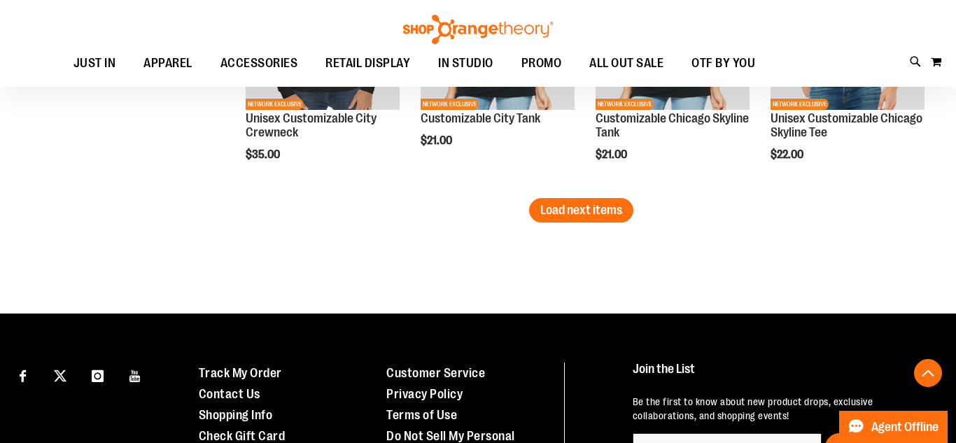
scroll to position [3066, 0]
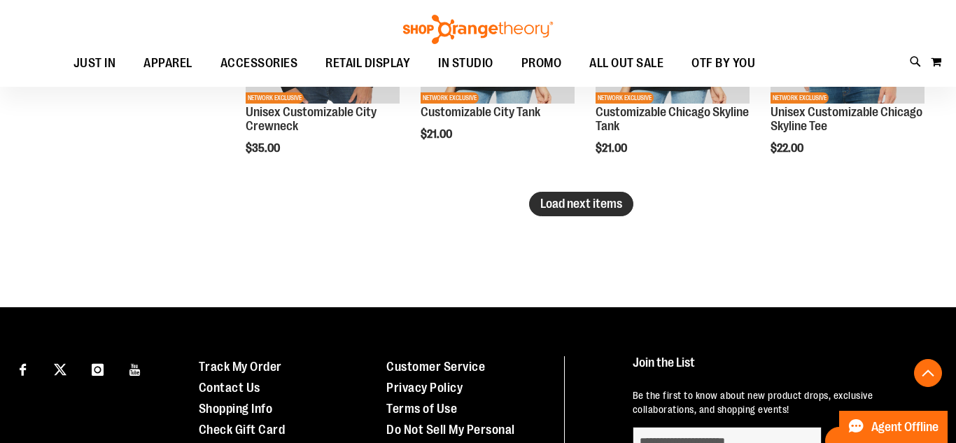
click at [619, 206] on span "Load next items" at bounding box center [581, 204] width 82 height 14
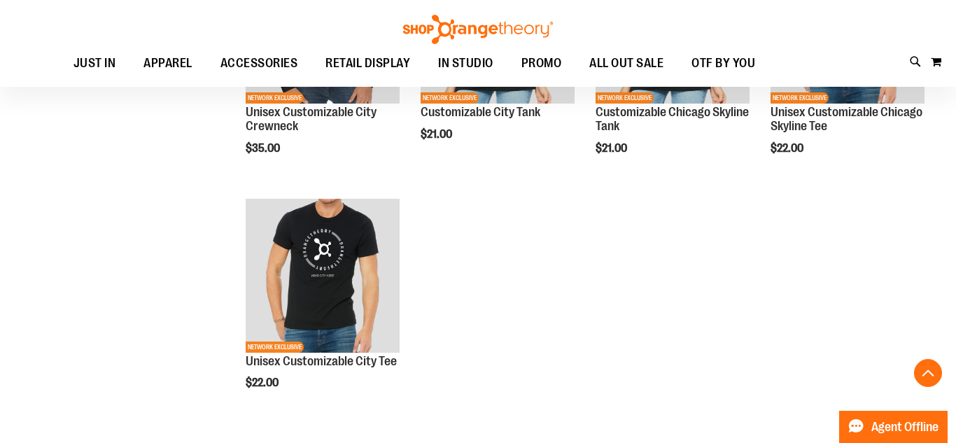
drag, startPoint x: 942, startPoint y: 302, endPoint x: 942, endPoint y: 335, distance: 32.9
drag, startPoint x: 623, startPoint y: 314, endPoint x: 612, endPoint y: 267, distance: 48.2
drag, startPoint x: 926, startPoint y: 378, endPoint x: 925, endPoint y: 358, distance: 20.4
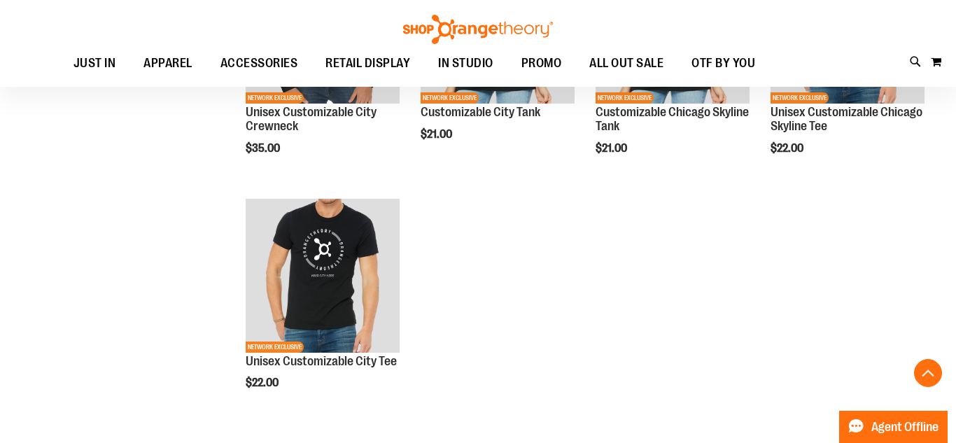
click at [928, 368] on button "Back To Top" at bounding box center [928, 373] width 28 height 28
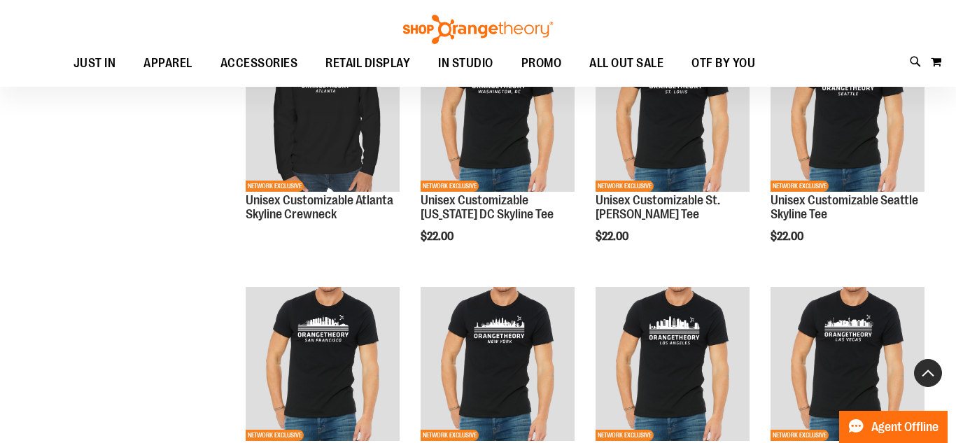
click at [928, 368] on button "Back To Top" at bounding box center [928, 373] width 28 height 28
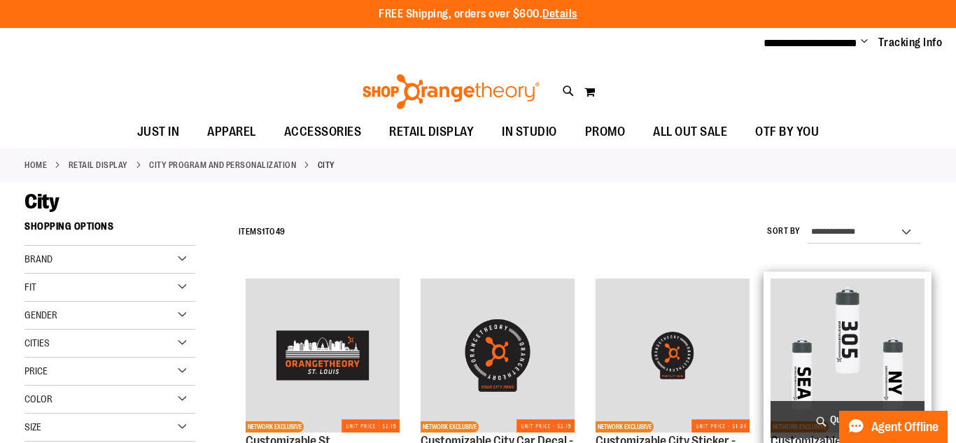
drag, startPoint x: 928, startPoint y: 368, endPoint x: 930, endPoint y: 377, distance: 9.3
click at [930, 377] on div "NETWORK EXCLUSIVE Customizable City Water Bottle $11.00 Quickview Add to Cart I…" at bounding box center [848, 411] width 168 height 279
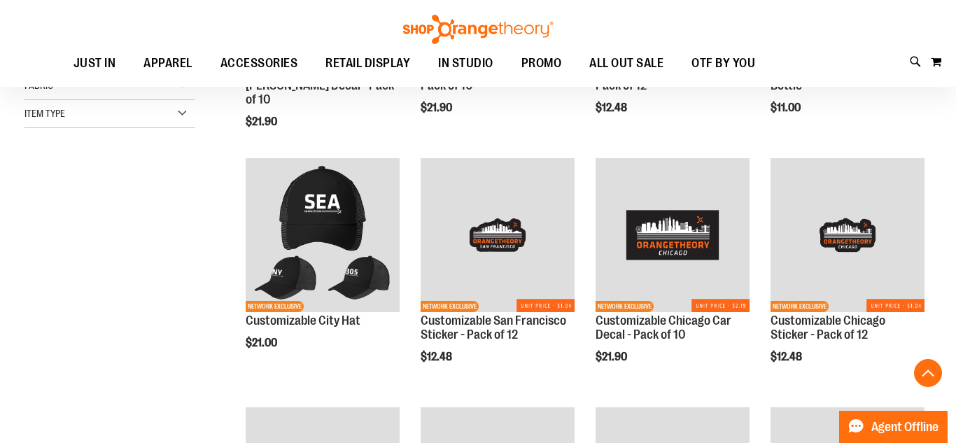
scroll to position [386, 0]
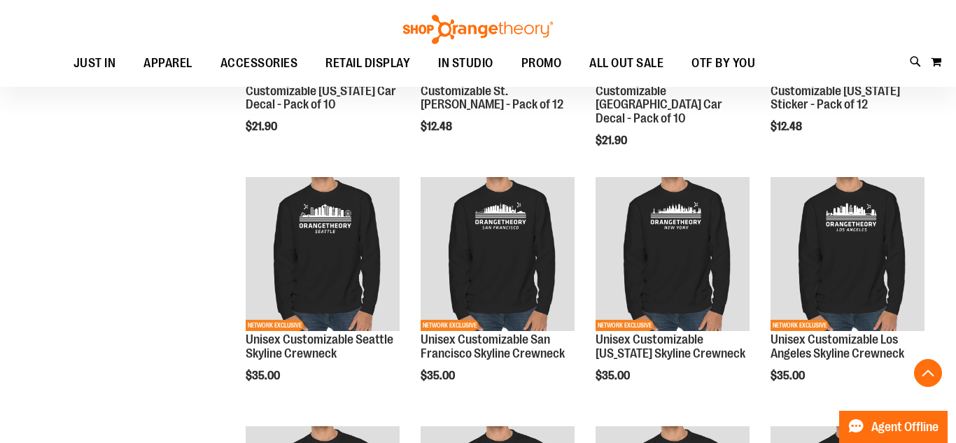
scroll to position [860, 0]
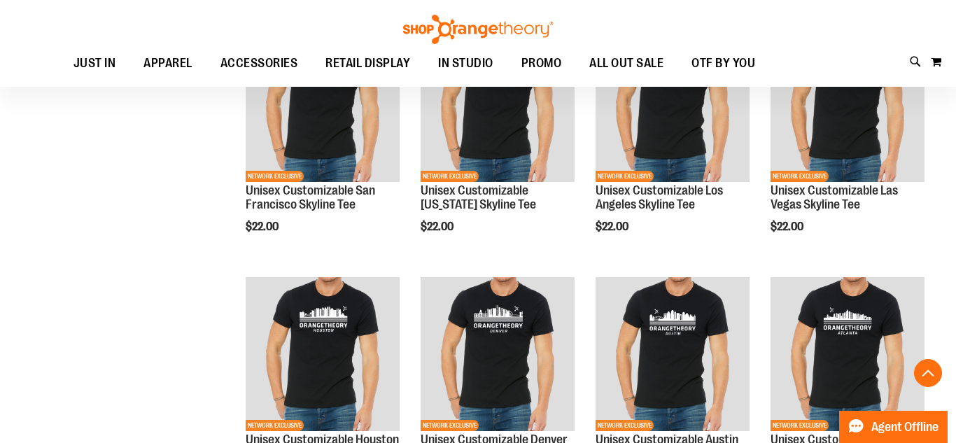
scroll to position [1756, 0]
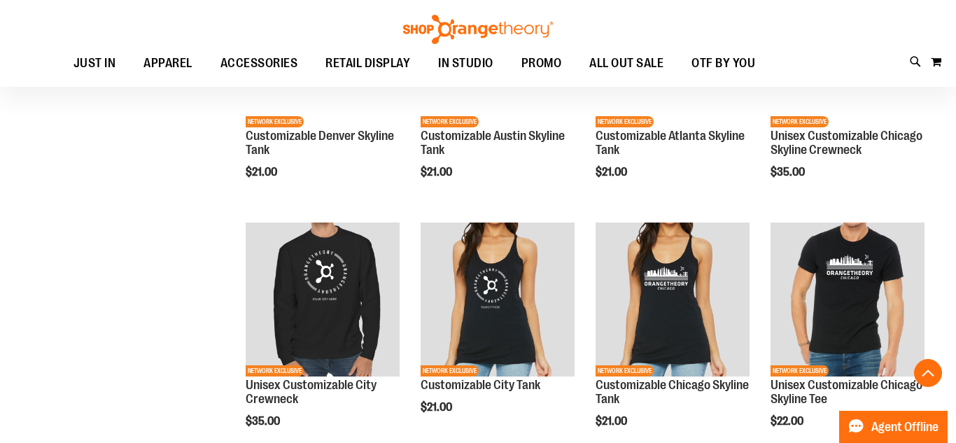
scroll to position [2823, 0]
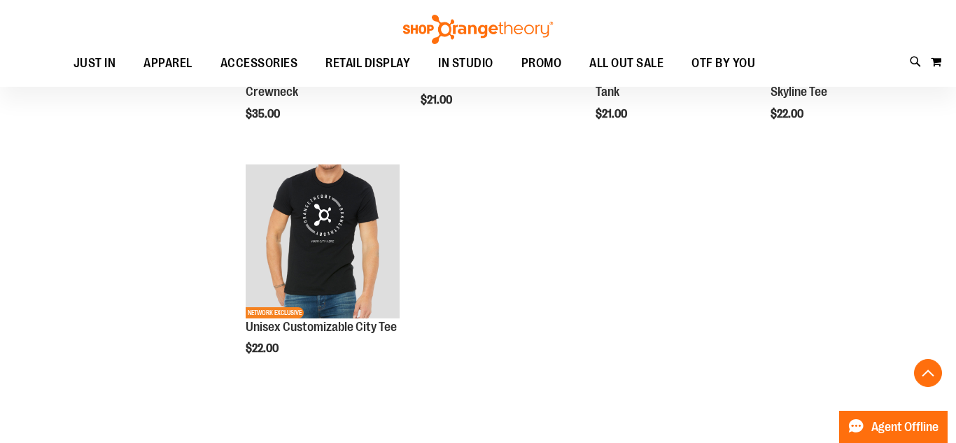
scroll to position [3107, 0]
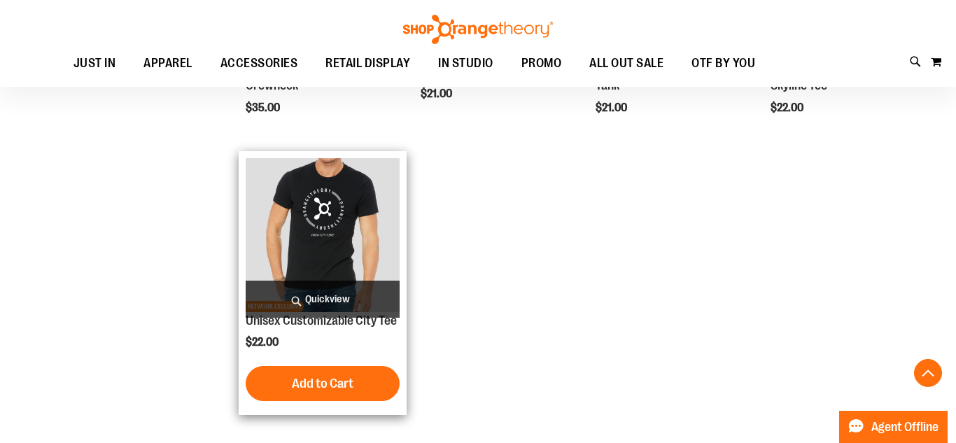
click at [364, 234] on img "product" at bounding box center [323, 235] width 154 height 154
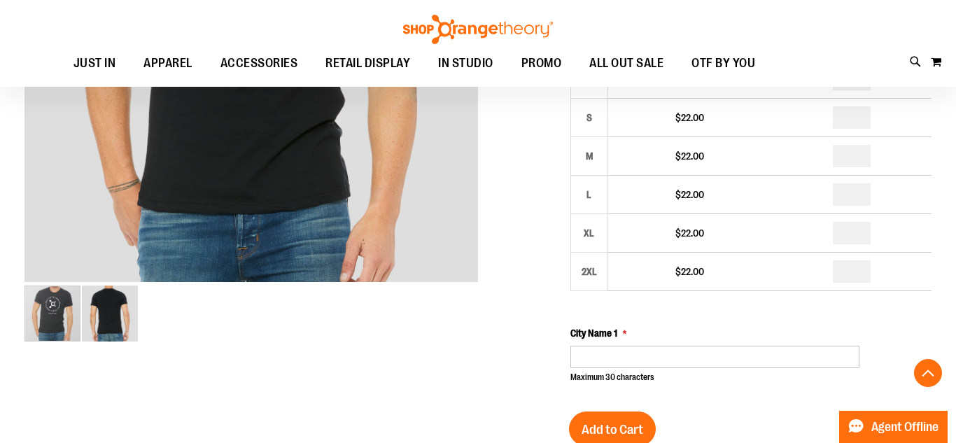
scroll to position [375, 0]
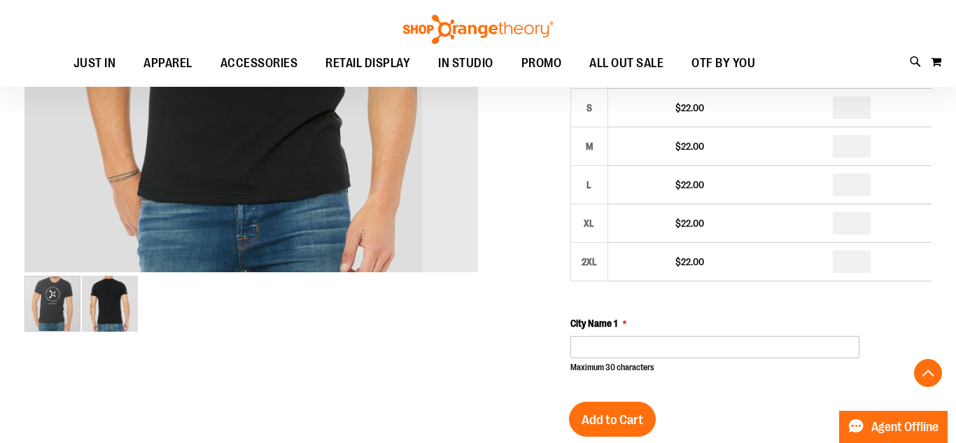
click at [94, 323] on img "image 2 of 2" at bounding box center [110, 304] width 56 height 56
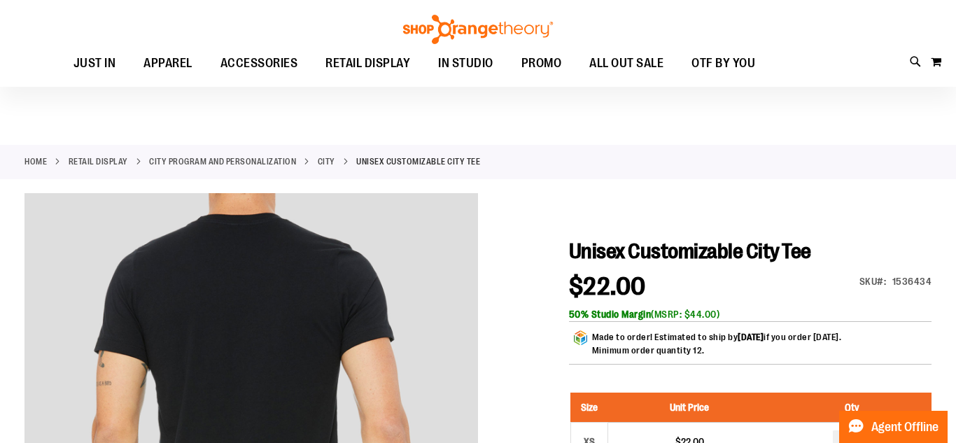
scroll to position [0, 0]
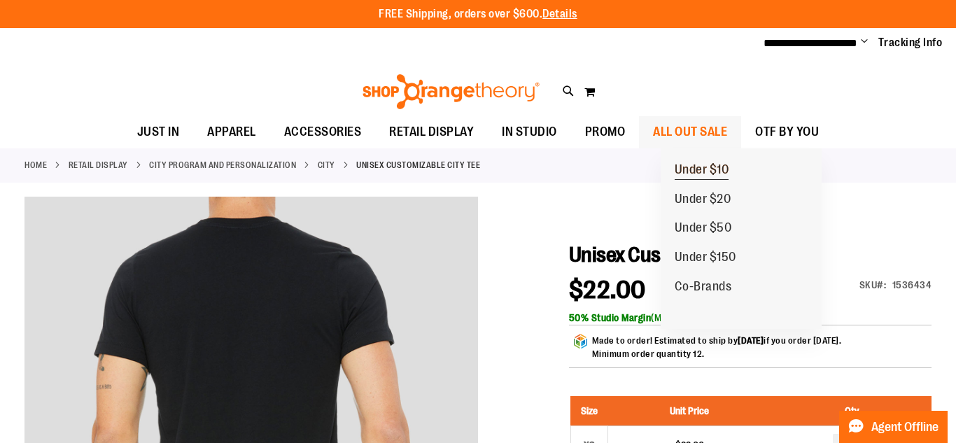
click at [707, 169] on span "Under $10" at bounding box center [702, 171] width 55 height 18
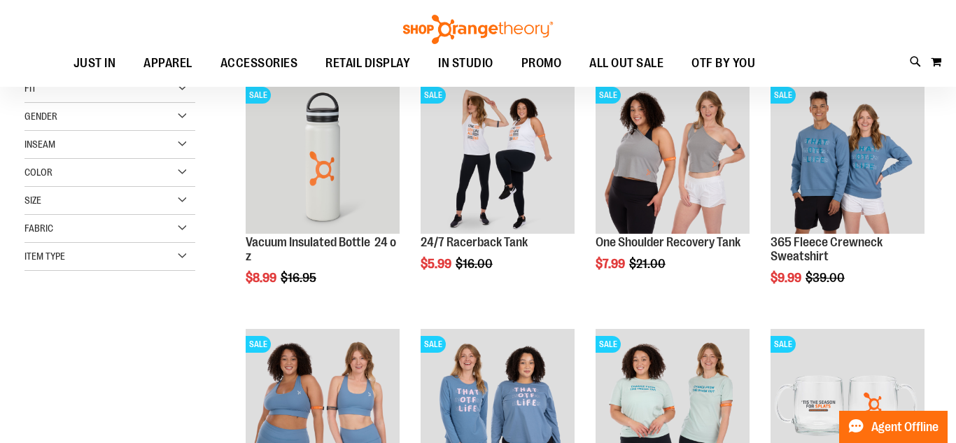
scroll to position [251, 0]
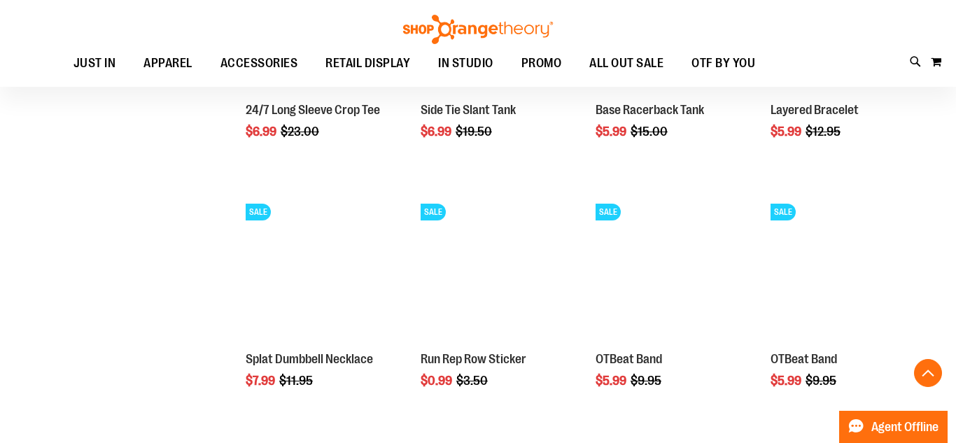
scroll to position [1233, 0]
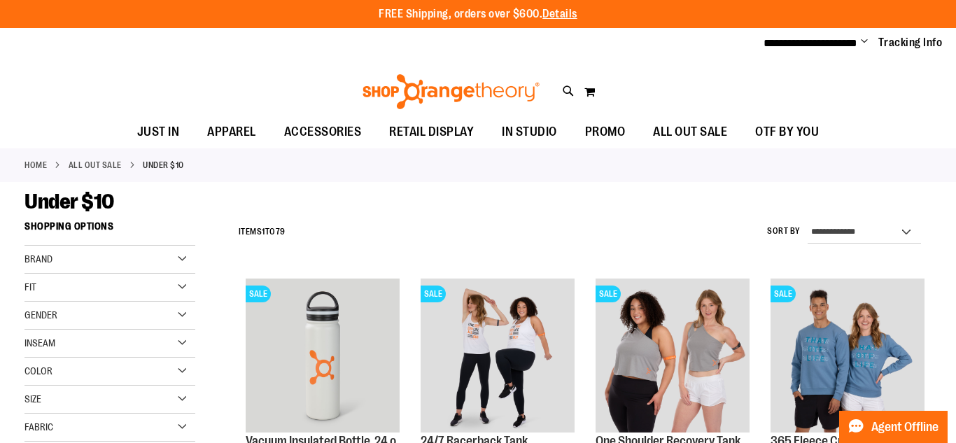
click at [877, 25] on div "FREE Shipping, orders over $600. Details To order the Spring Dri Tri event bund…" at bounding box center [478, 14] width 956 height 28
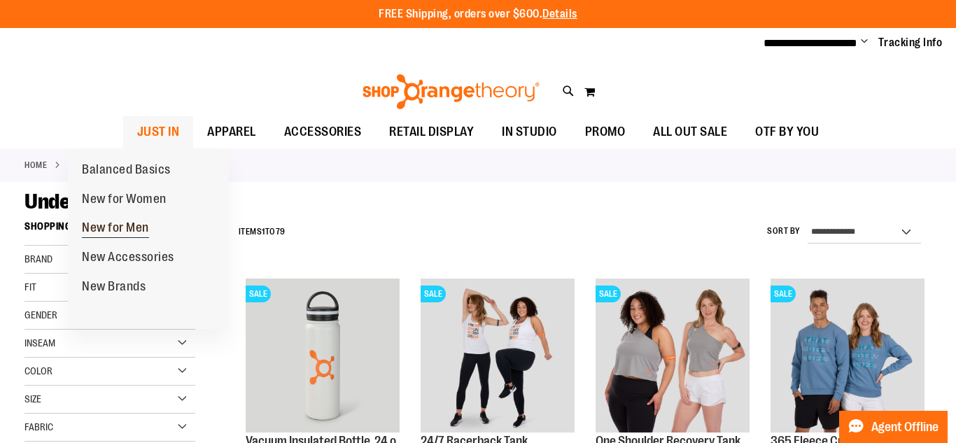
click at [130, 223] on span "New for Men" at bounding box center [115, 230] width 67 height 18
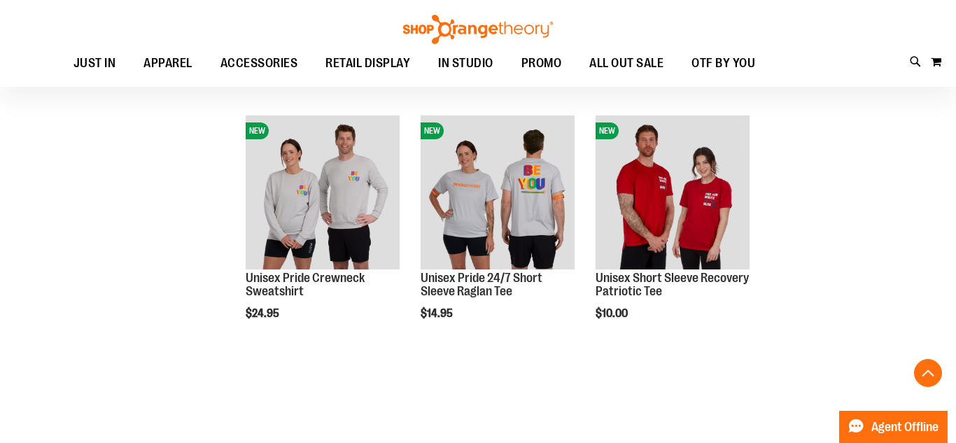
scroll to position [1917, 0]
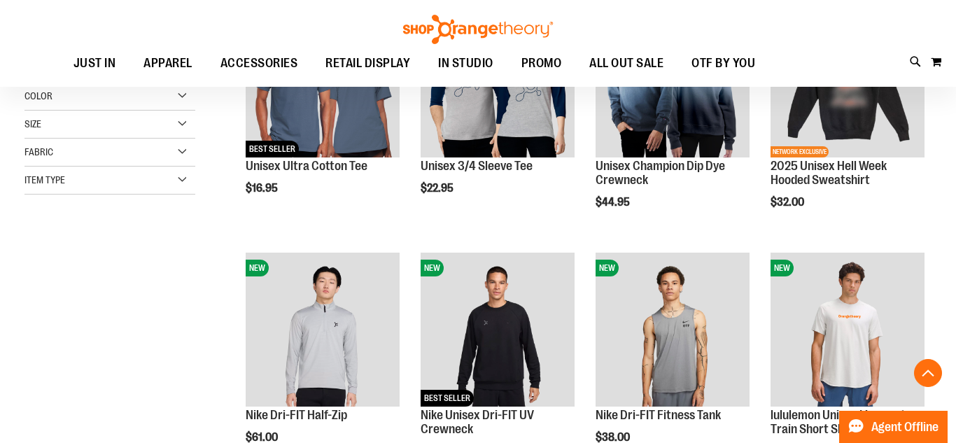
scroll to position [253, 0]
